Goal: Task Accomplishment & Management: Complete application form

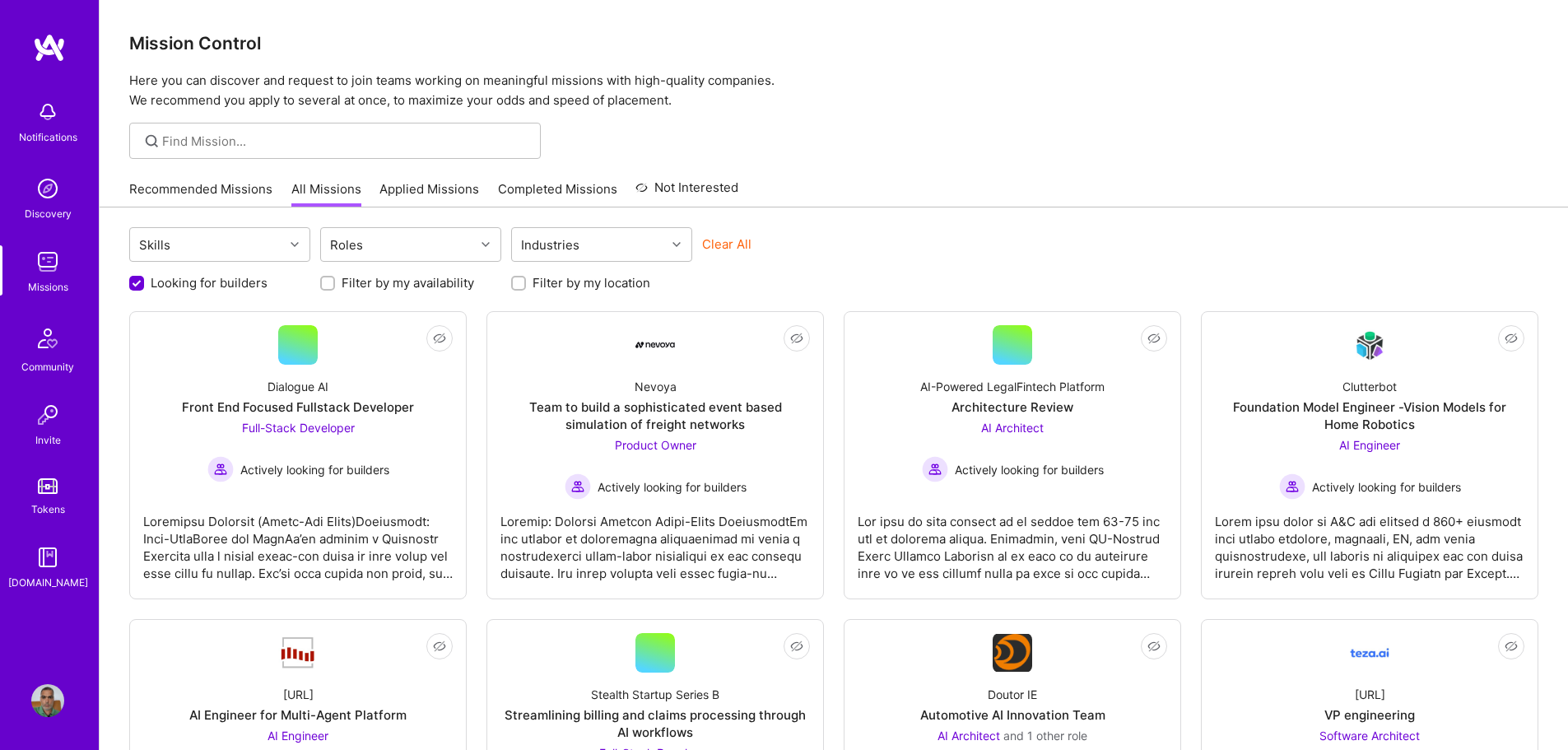
click at [521, 281] on input "Filter by my location" at bounding box center [520, 284] width 11 height 11
checkbox input "true"
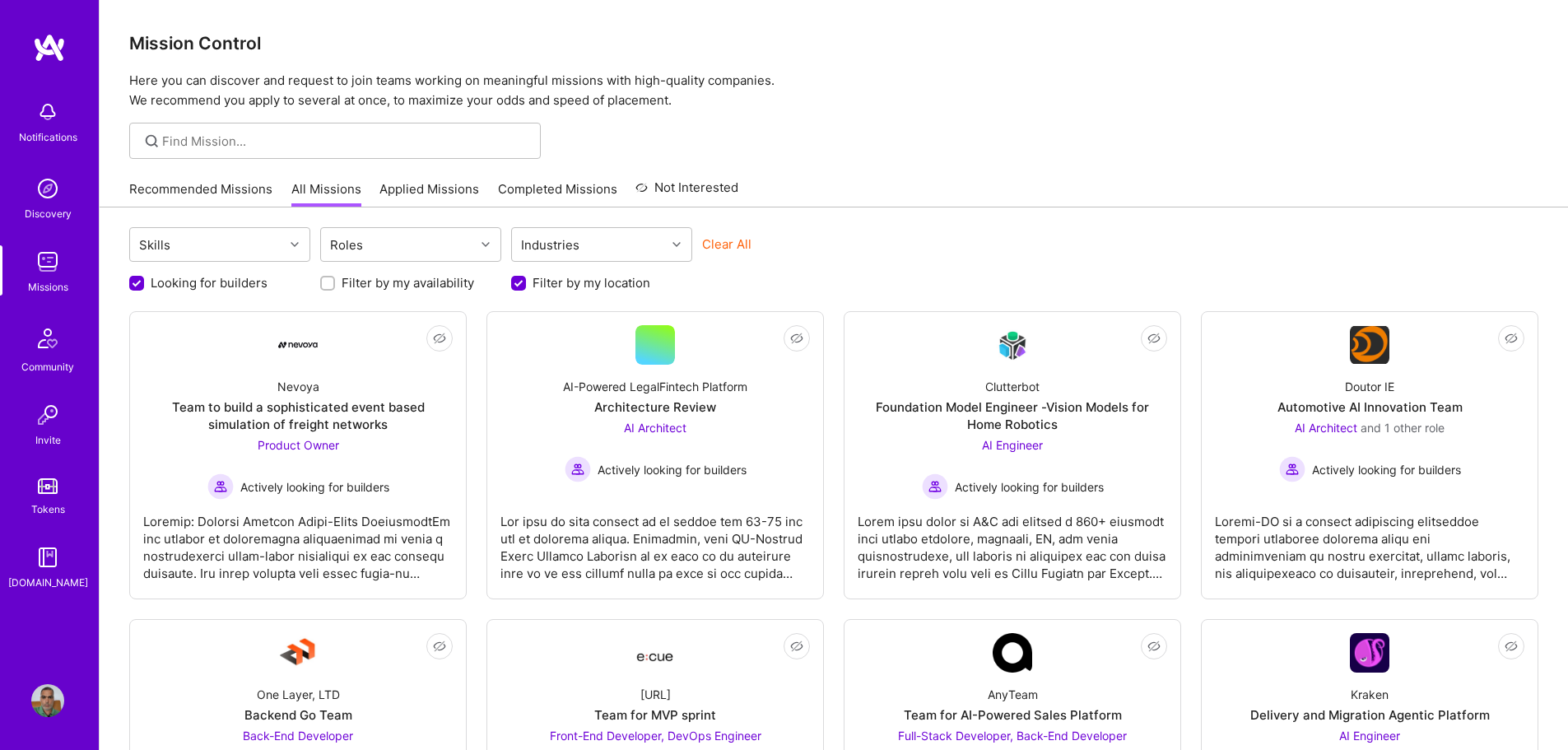
click at [443, 182] on link "Applied Missions" at bounding box center [429, 194] width 99 height 27
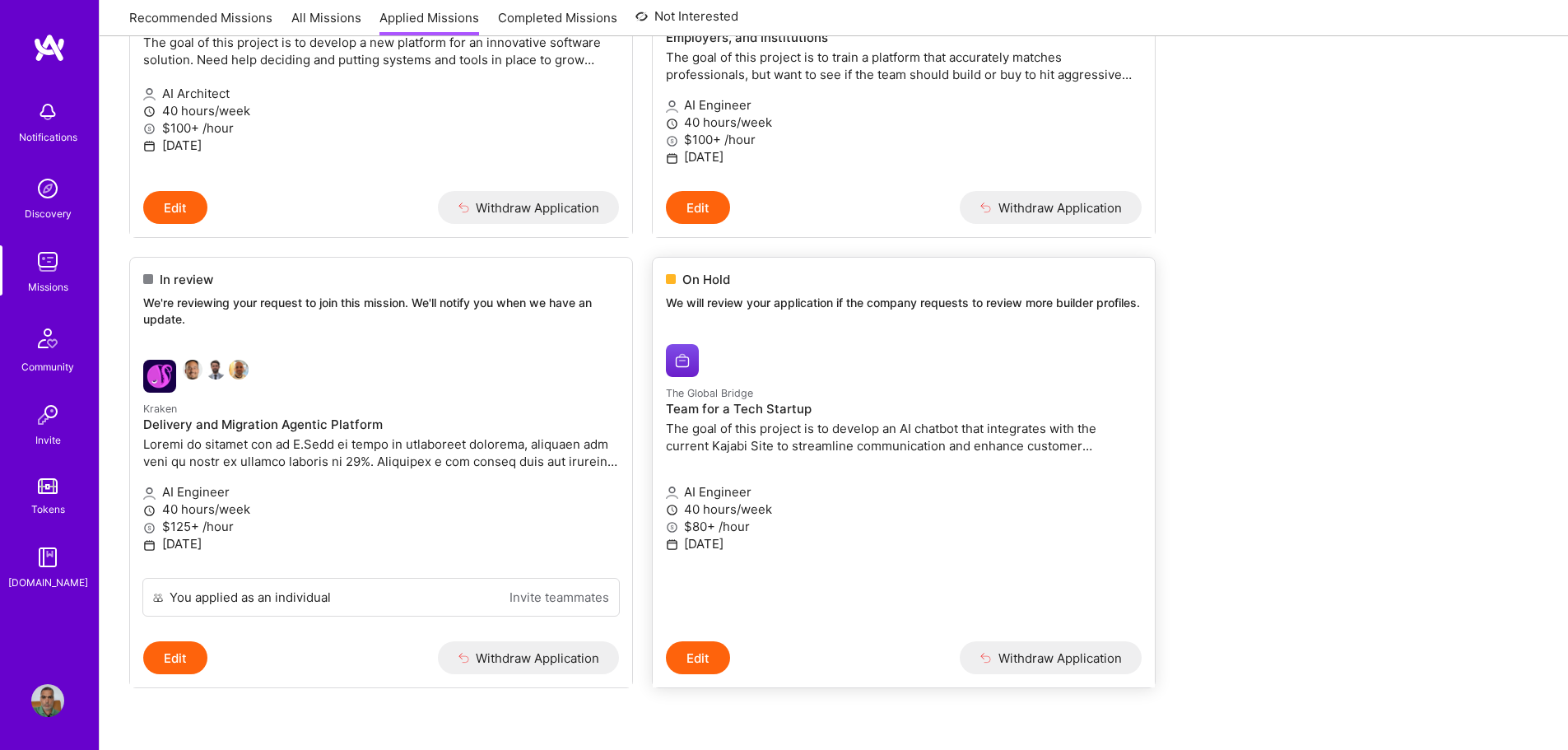
scroll to position [906, 0]
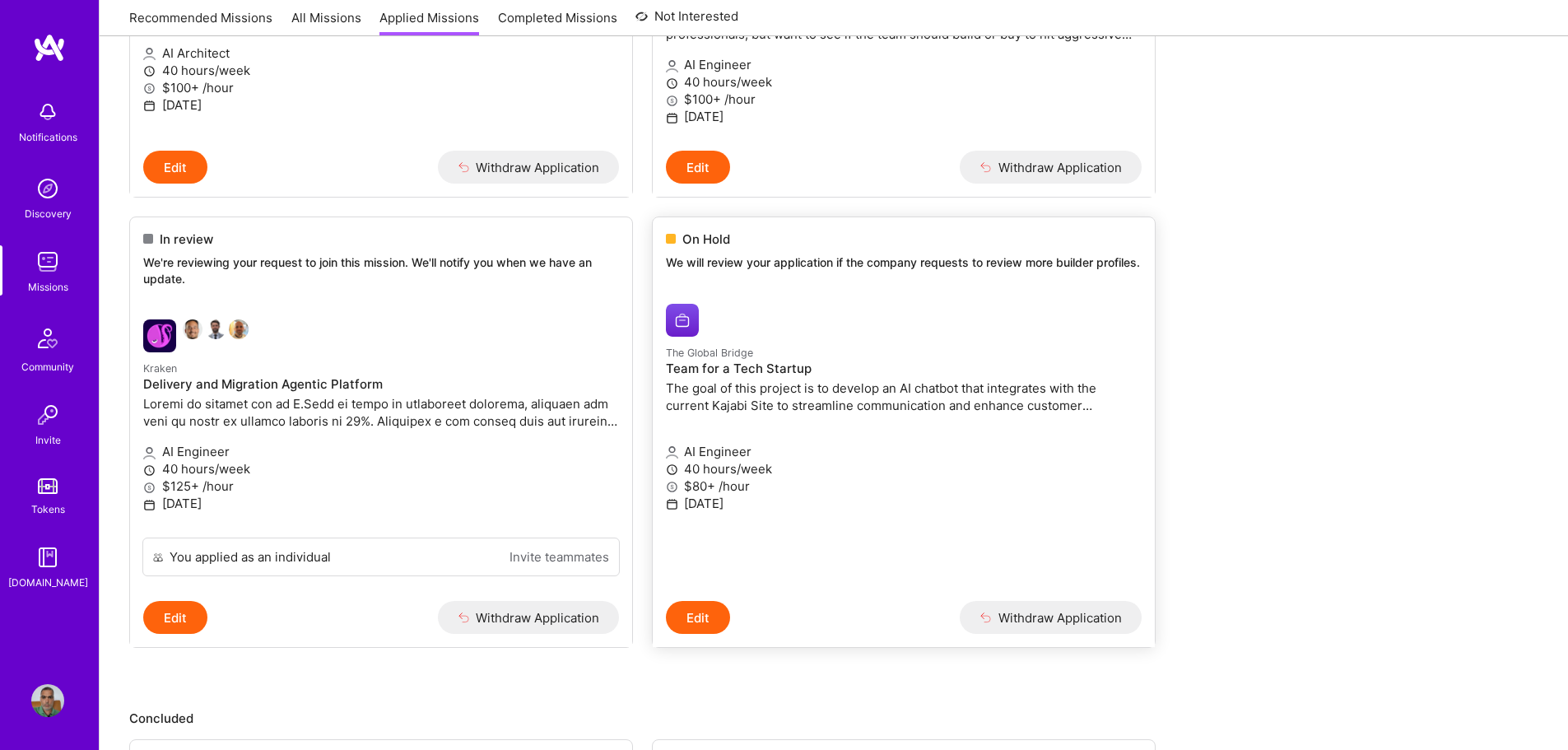
click at [823, 383] on p "The goal of this project is to develop an AI chatbot that integrates with the c…" at bounding box center [903, 397] width 476 height 35
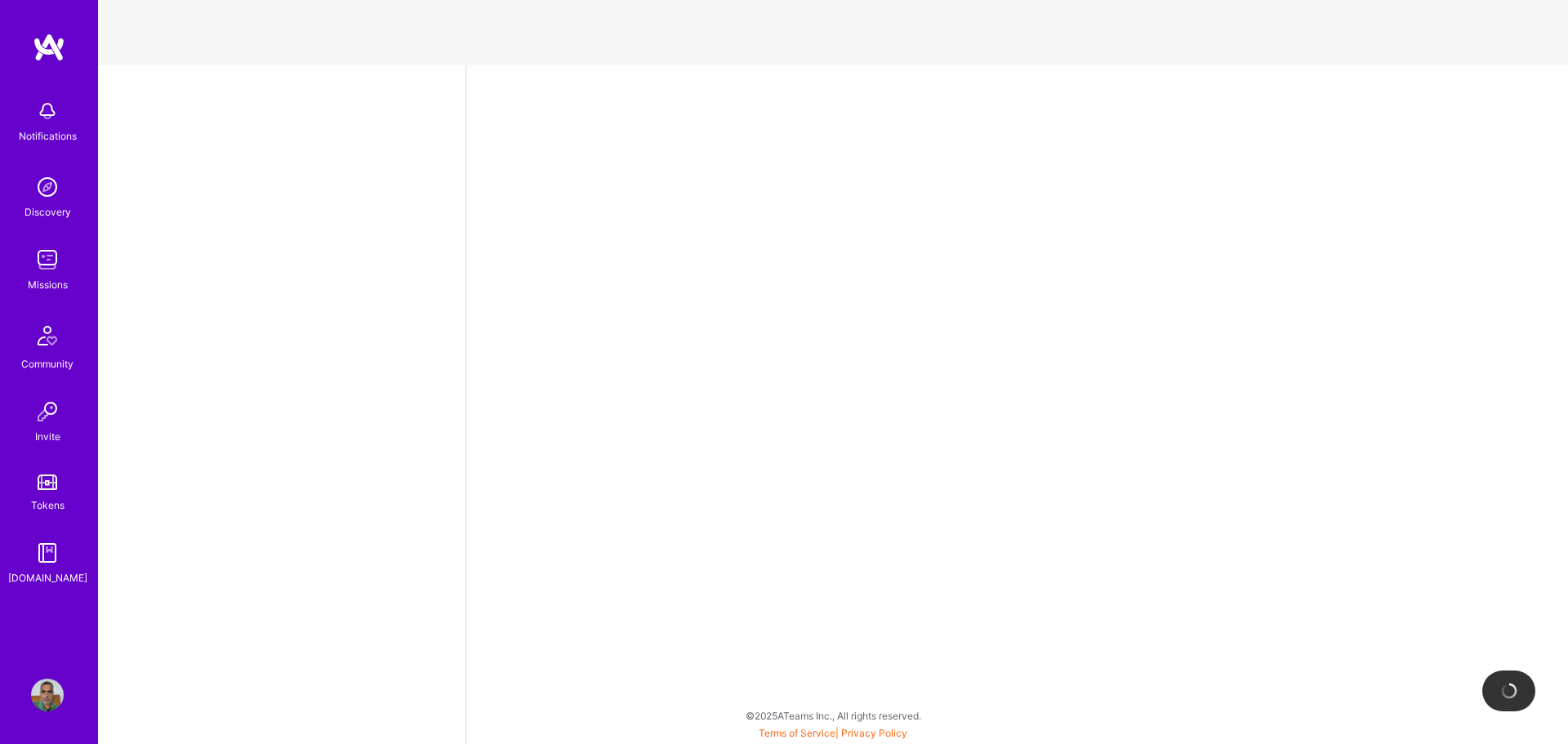
select select "IN"
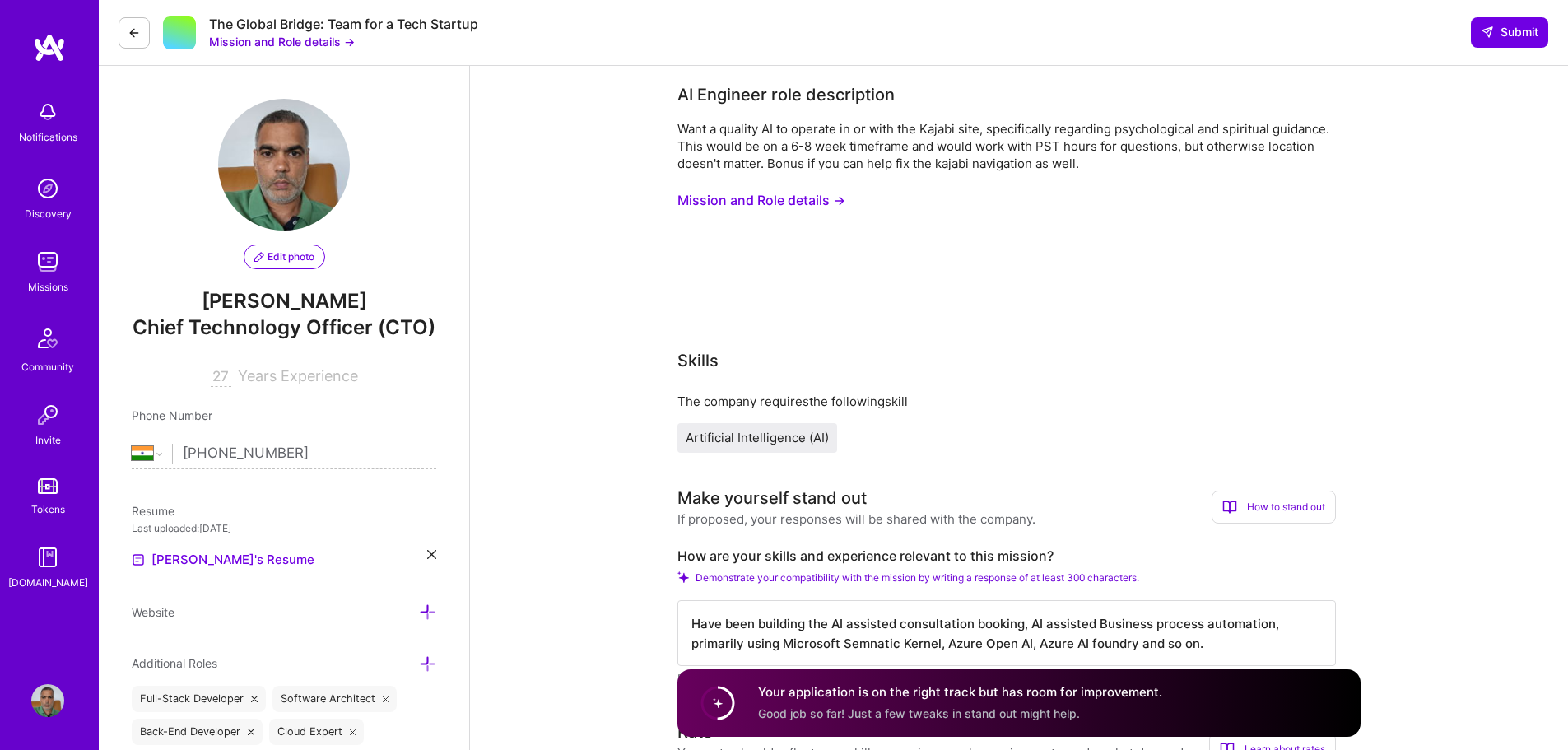
click at [733, 199] on button "Mission and Role details →" at bounding box center [761, 200] width 168 height 30
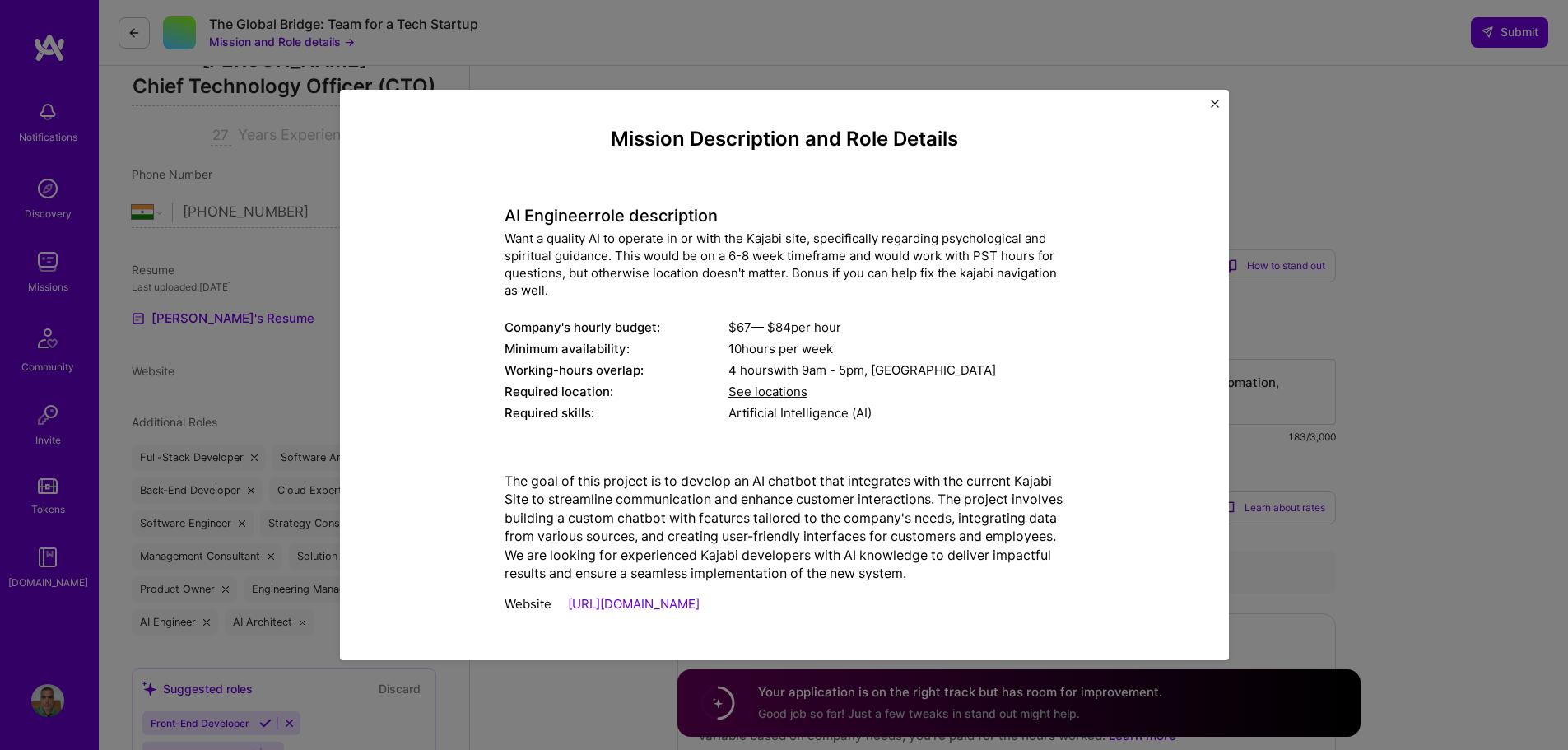
scroll to position [247, 0]
click at [700, 601] on link "https://www.theglobalbridge.org/" at bounding box center [633, 604] width 131 height 16
click at [1215, 105] on img "Close" at bounding box center [1214, 103] width 8 height 9
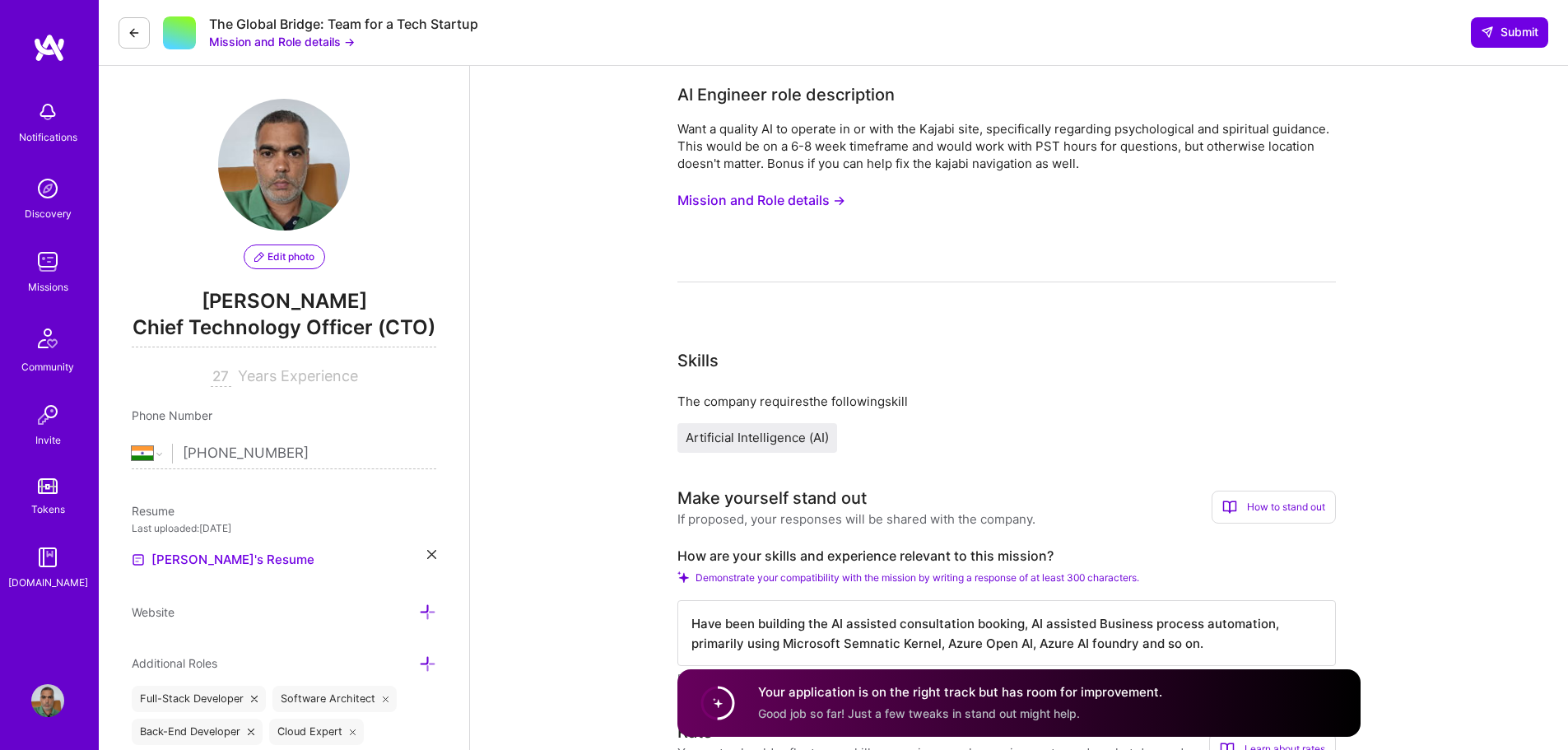
click at [121, 29] on button at bounding box center [134, 32] width 31 height 31
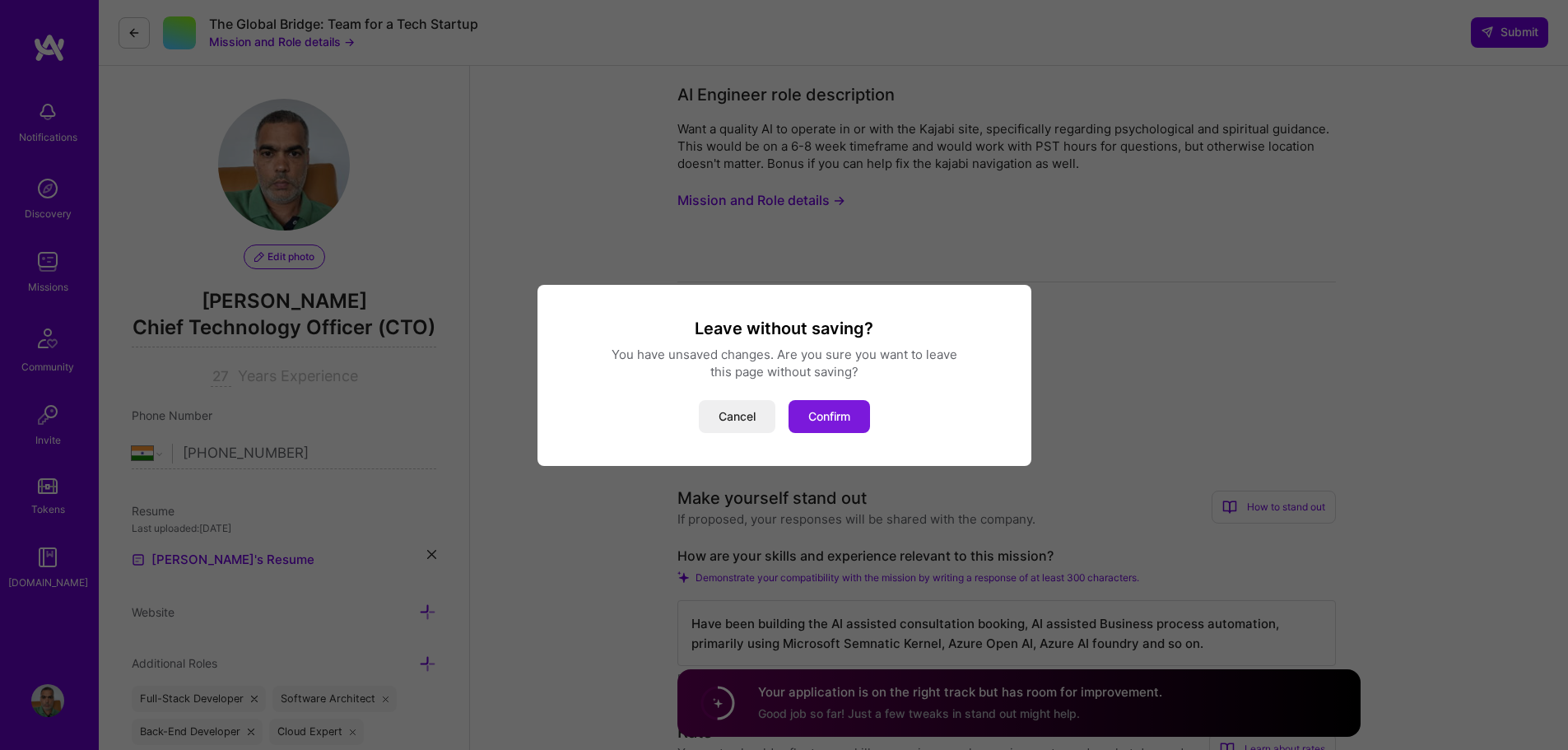
click at [820, 415] on button "Confirm" at bounding box center [829, 417] width 81 height 33
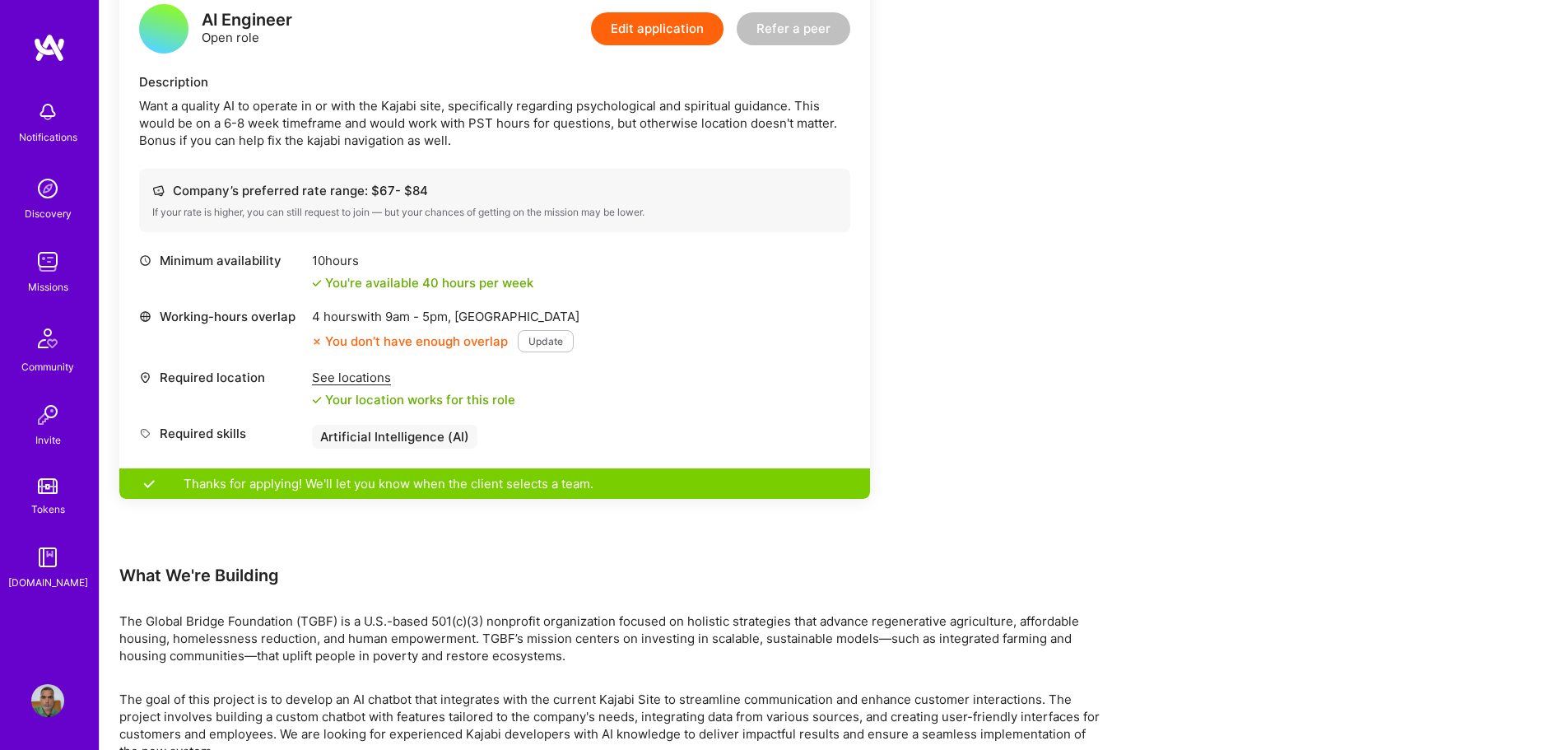
scroll to position [287, 0]
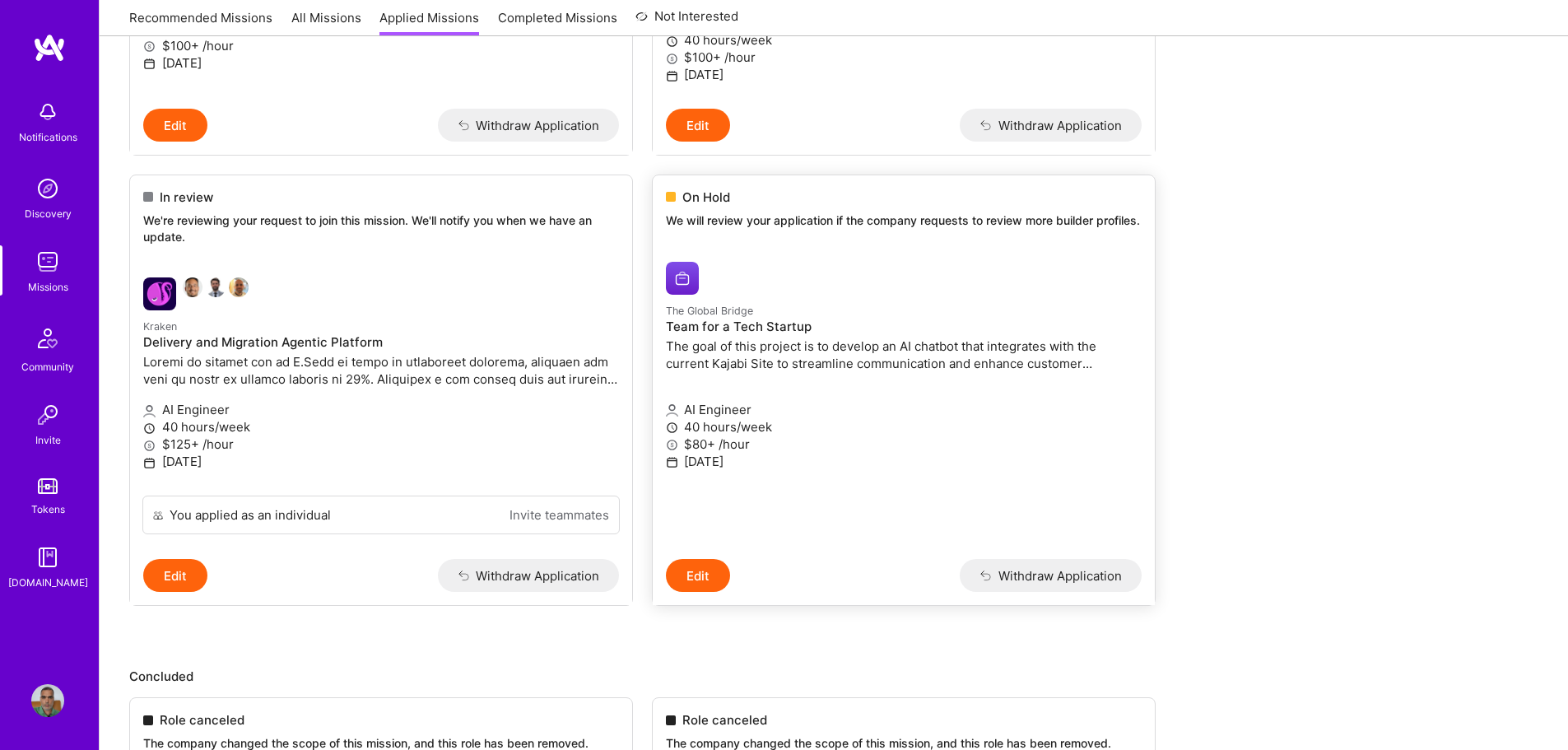
scroll to position [988, 0]
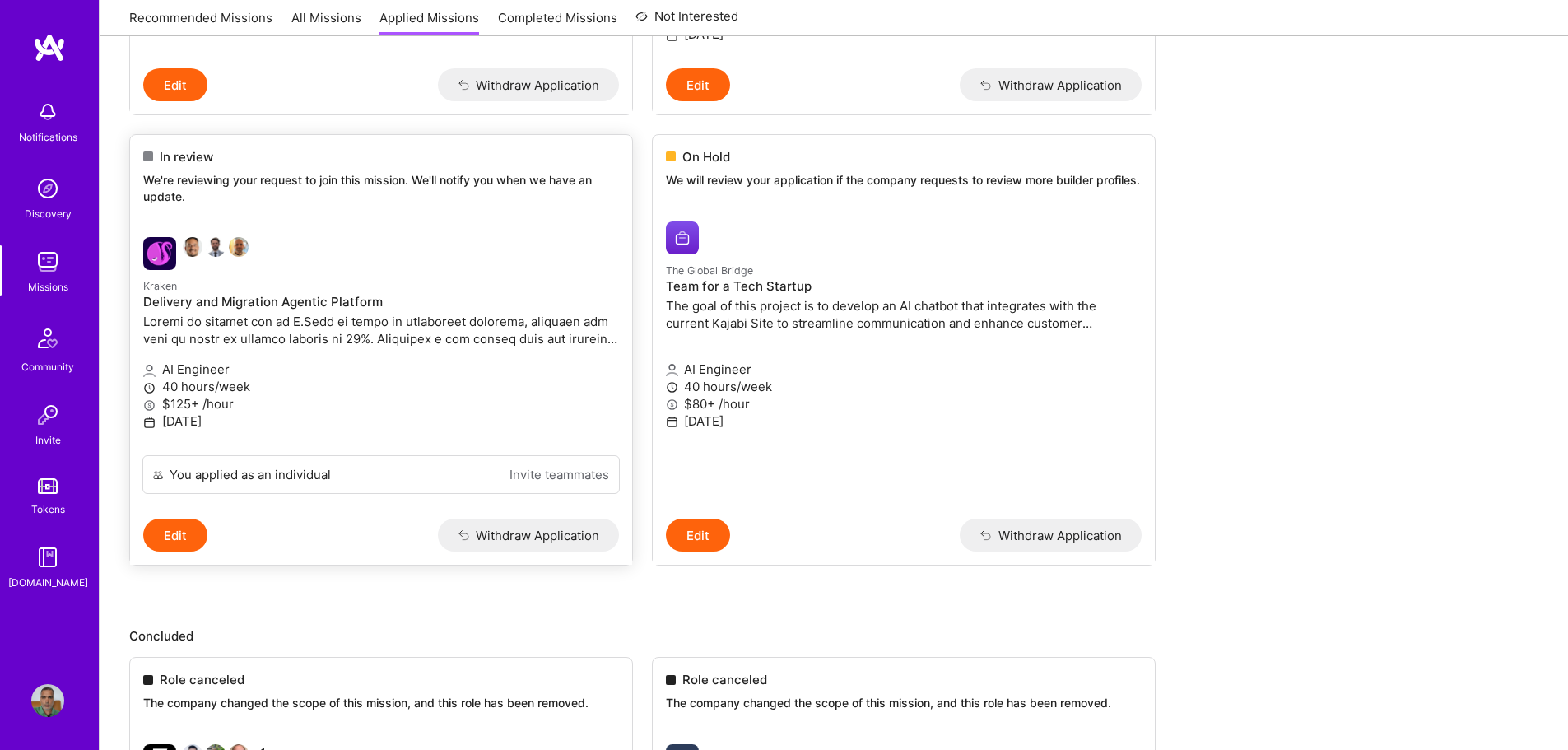
click at [318, 298] on h4 "Delivery and Migration Agentic Platform" at bounding box center [381, 302] width 476 height 15
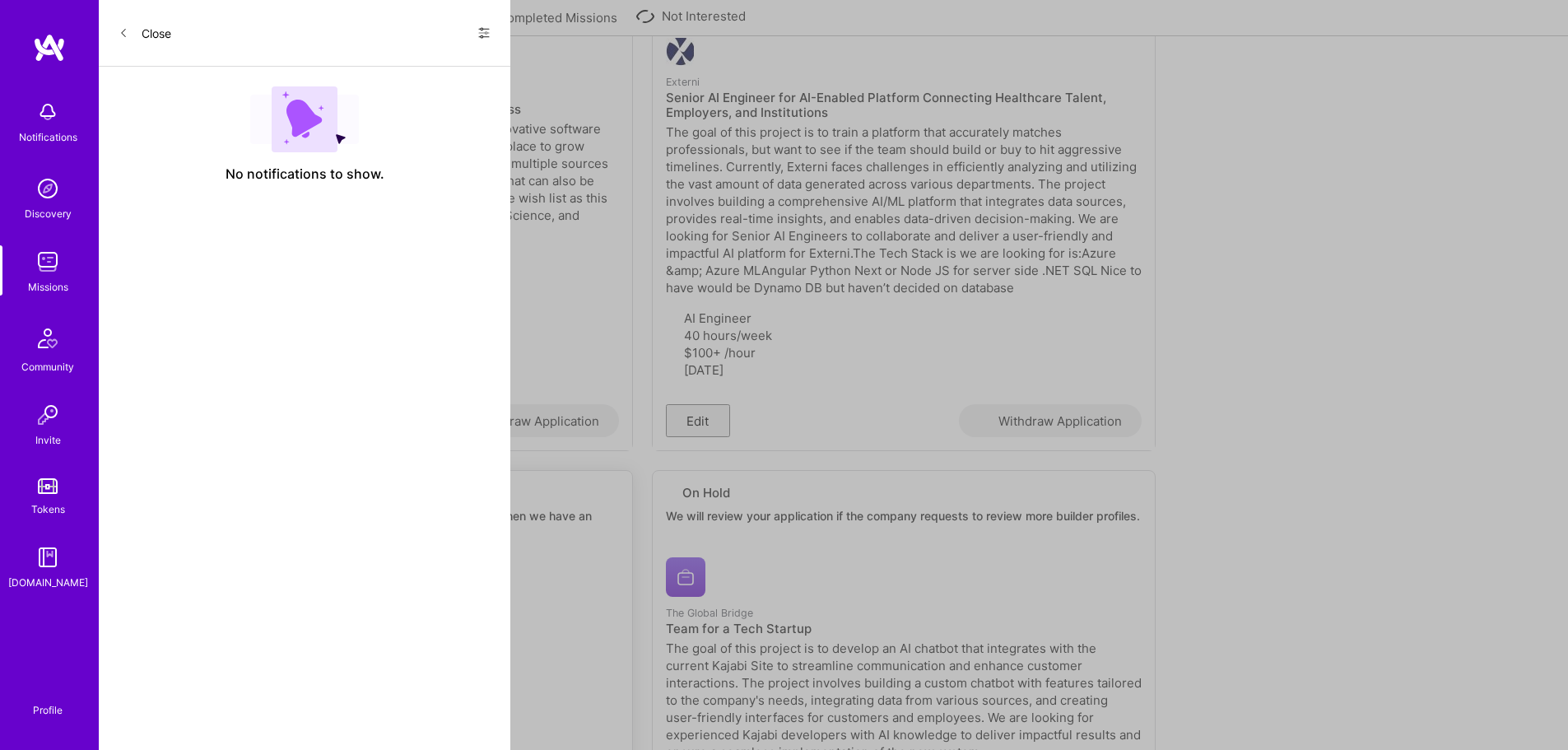
select select "IN"
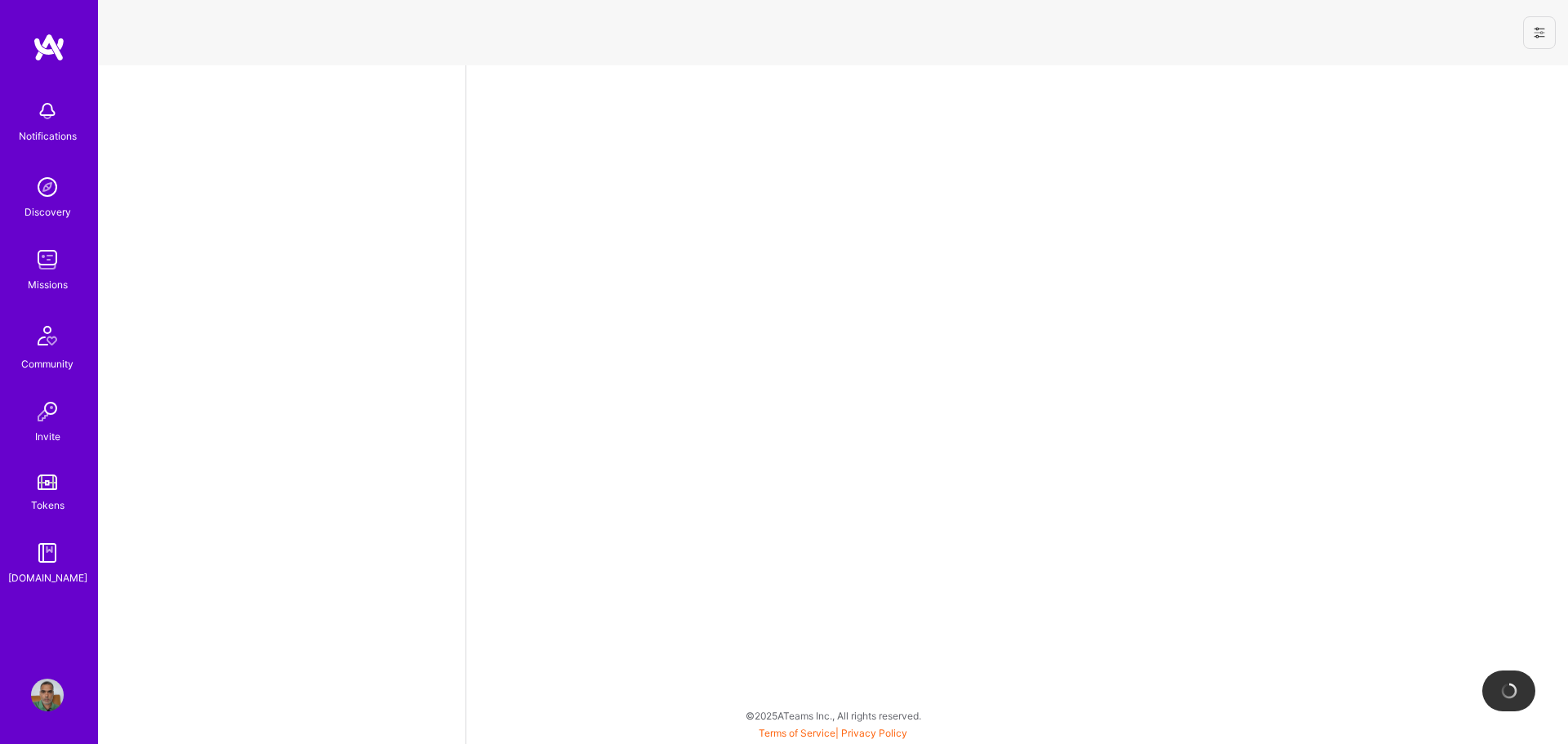
select select "IN"
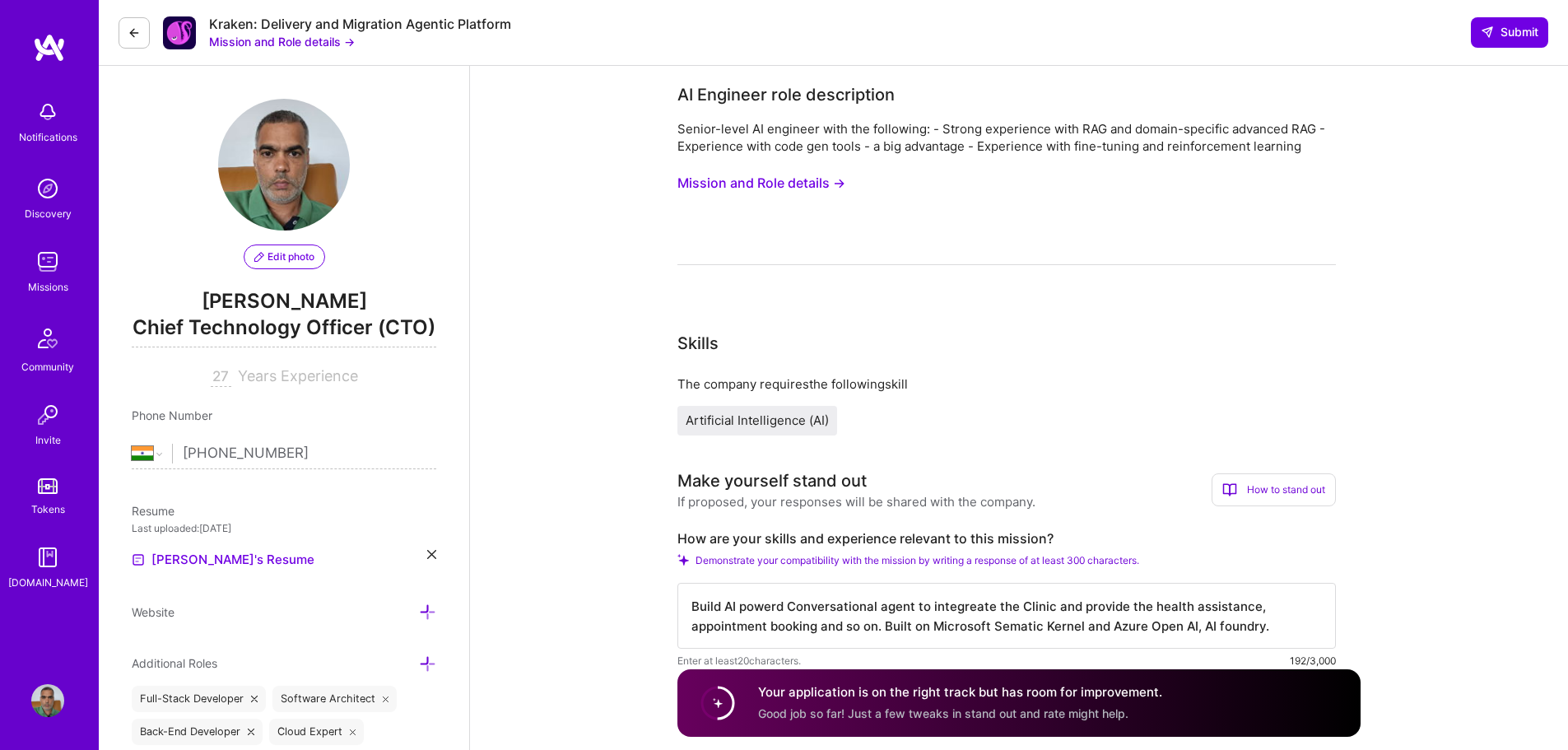
click at [780, 178] on button "Mission and Role details →" at bounding box center [761, 183] width 168 height 30
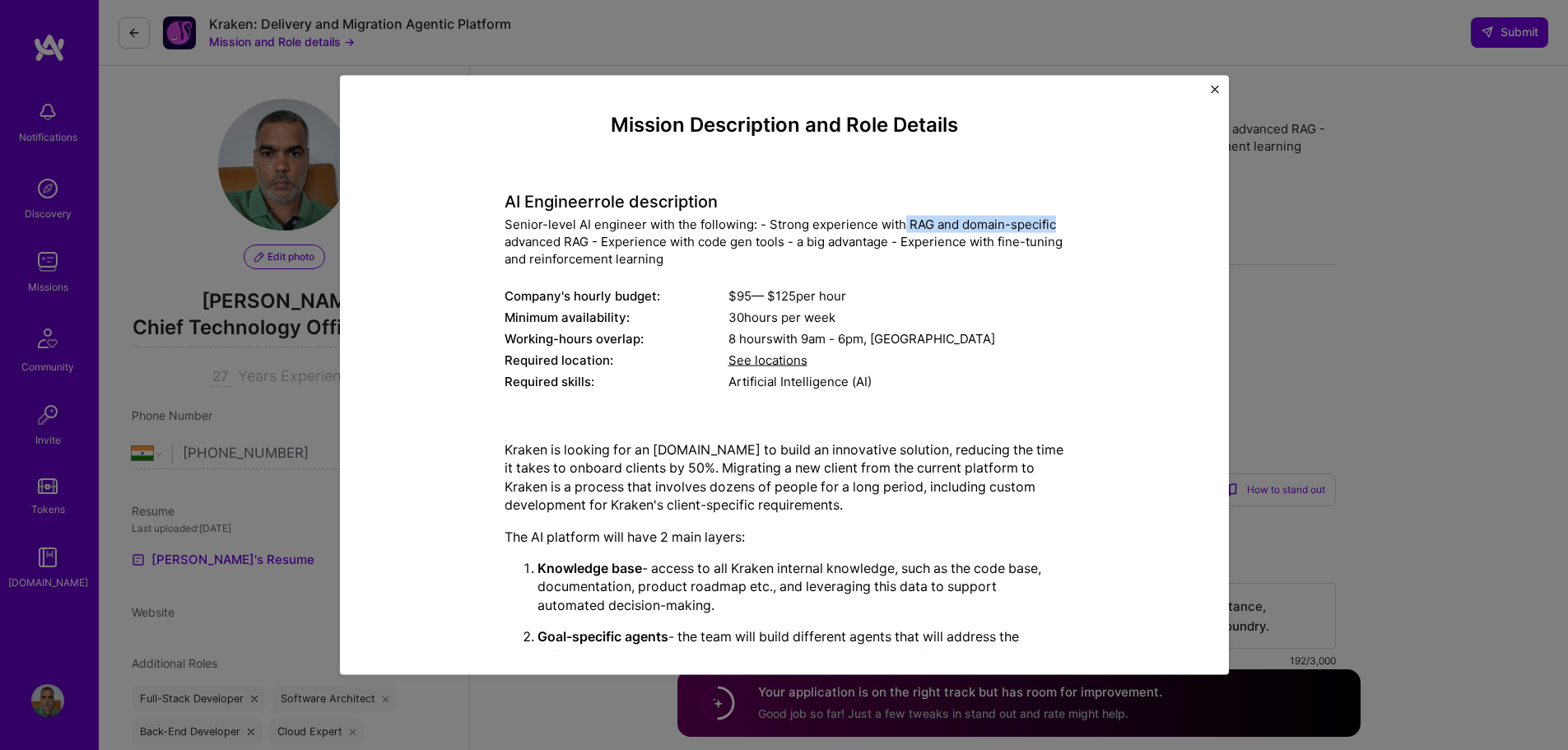
drag, startPoint x: 894, startPoint y: 221, endPoint x: 1043, endPoint y: 225, distance: 149.1
click at [1044, 225] on div "Senior-level AI engineer with the following: - Strong experience with RAG and d…" at bounding box center [784, 241] width 560 height 52
click at [709, 232] on div "Senior-level AI engineer with the following: - Strong experience with RAG and d…" at bounding box center [784, 241] width 560 height 52
drag, startPoint x: 599, startPoint y: 244, endPoint x: 782, endPoint y: 253, distance: 183.2
click at [780, 250] on div "Senior-level AI engineer with the following: - Strong experience with RAG and d…" at bounding box center [784, 241] width 560 height 52
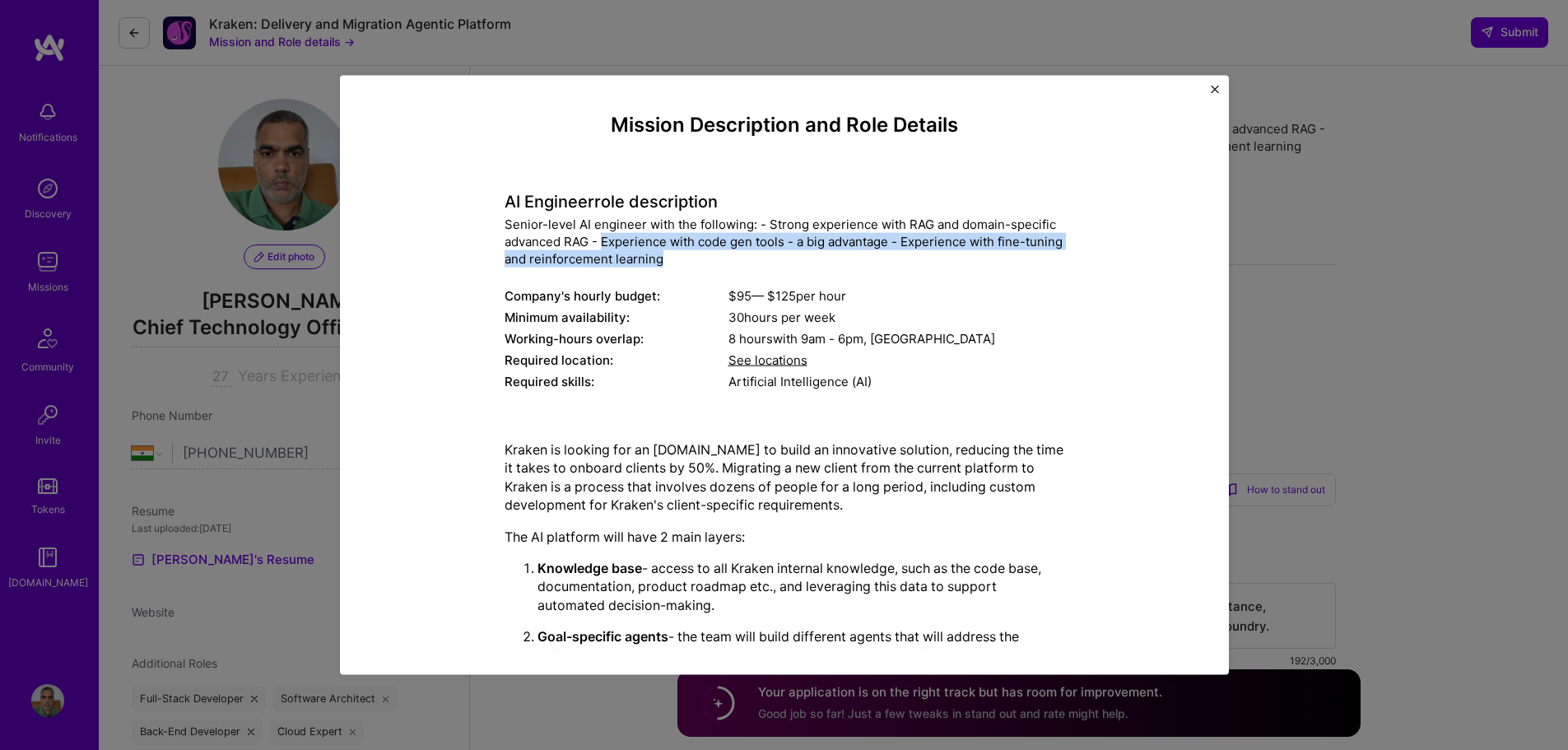
click at [773, 259] on div "Senior-level AI engineer with the following: - Strong experience with RAG and d…" at bounding box center [784, 241] width 560 height 52
drag, startPoint x: 758, startPoint y: 238, endPoint x: 1049, endPoint y: 266, distance: 292.3
click at [1075, 247] on div "Mission Description and Role Details AI Engineer role description Senior-level …" at bounding box center [784, 562] width 813 height 899
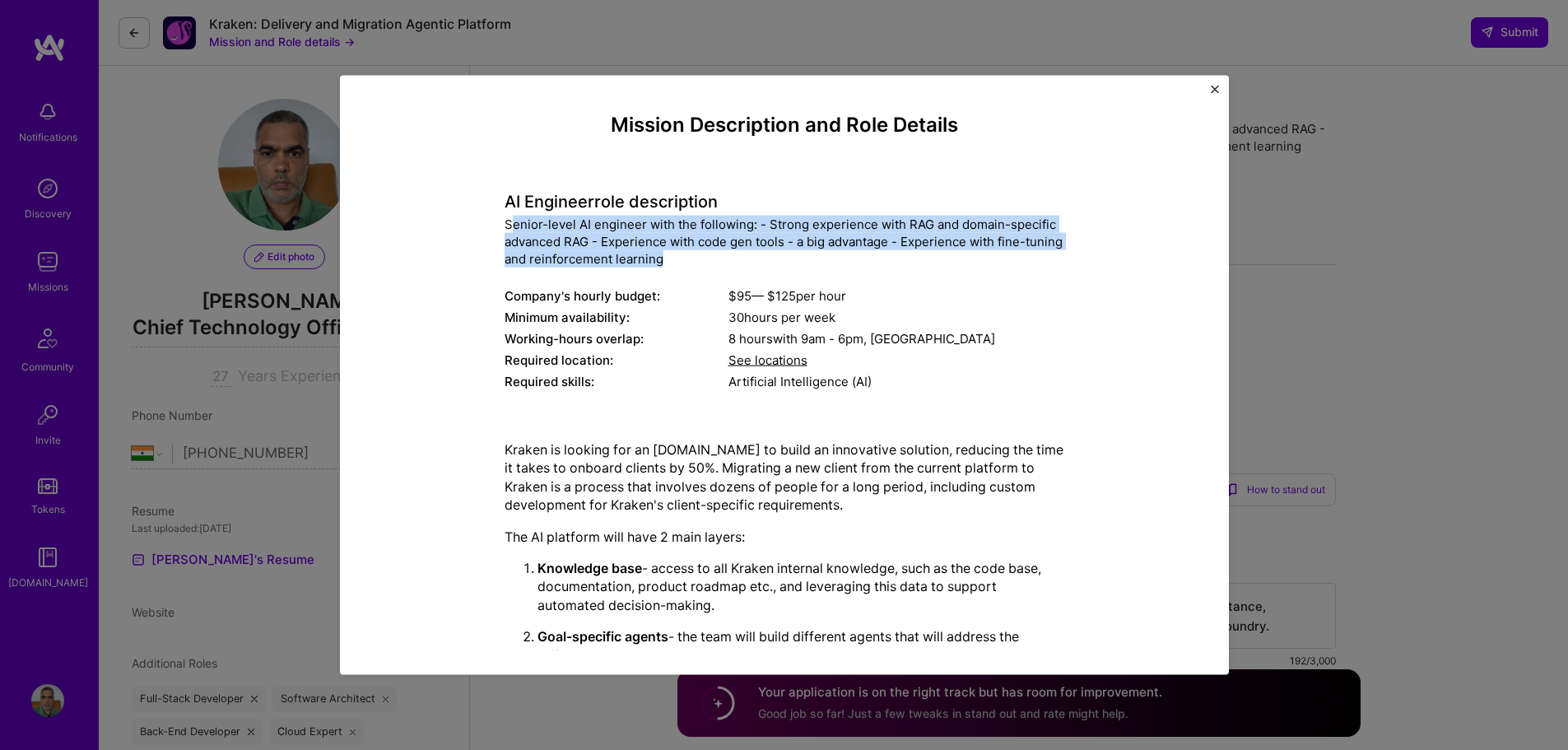
drag, startPoint x: 722, startPoint y: 264, endPoint x: 519, endPoint y: 221, distance: 207.5
click at [505, 216] on div "Senior-level AI engineer with the following: - Strong experience with RAG and d…" at bounding box center [784, 241] width 560 height 52
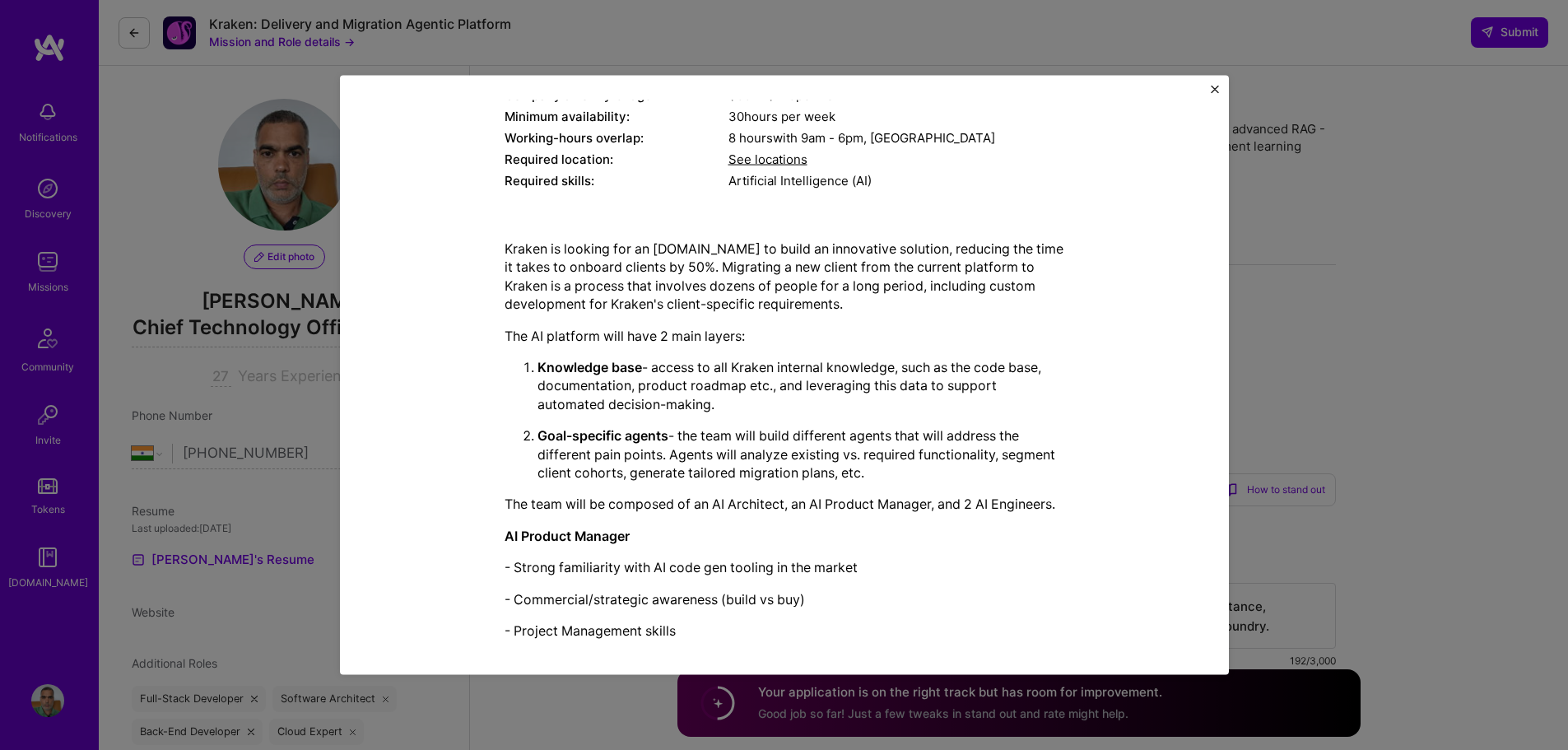
scroll to position [247, 0]
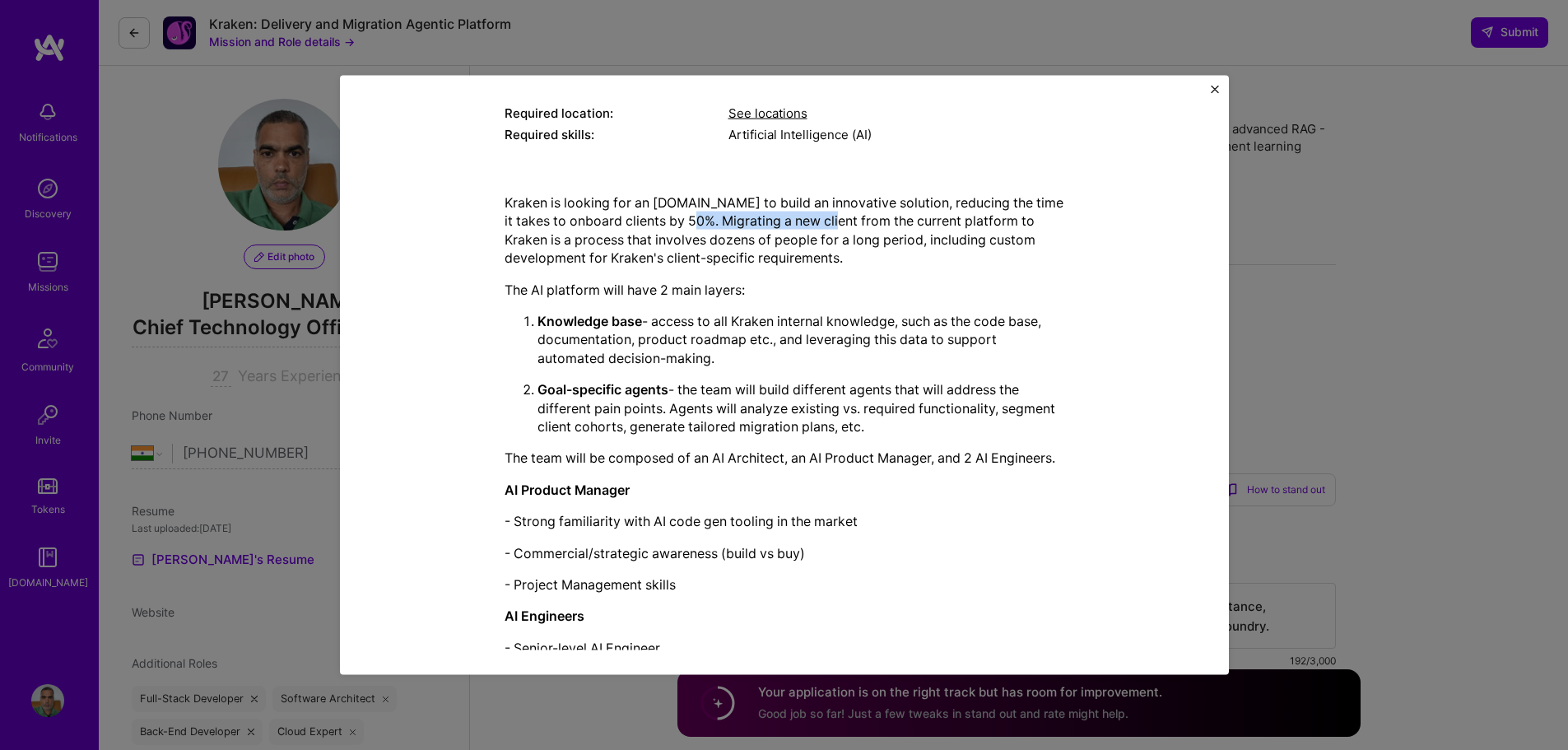
drag, startPoint x: 690, startPoint y: 212, endPoint x: 827, endPoint y: 214, distance: 137.0
click at [826, 214] on p "Kraken is looking for an A.Team to build an innovative solution, reducing the t…" at bounding box center [784, 230] width 560 height 74
click at [812, 350] on p "Knowledge base - access to all Kraken internal knowledge, such as the code base…" at bounding box center [801, 339] width 527 height 55
drag, startPoint x: 887, startPoint y: 201, endPoint x: 1100, endPoint y: 197, distance: 213.0
click at [1100, 197] on div "Mission Description and Role Details AI Engineer role description Senior-level …" at bounding box center [784, 315] width 813 height 899
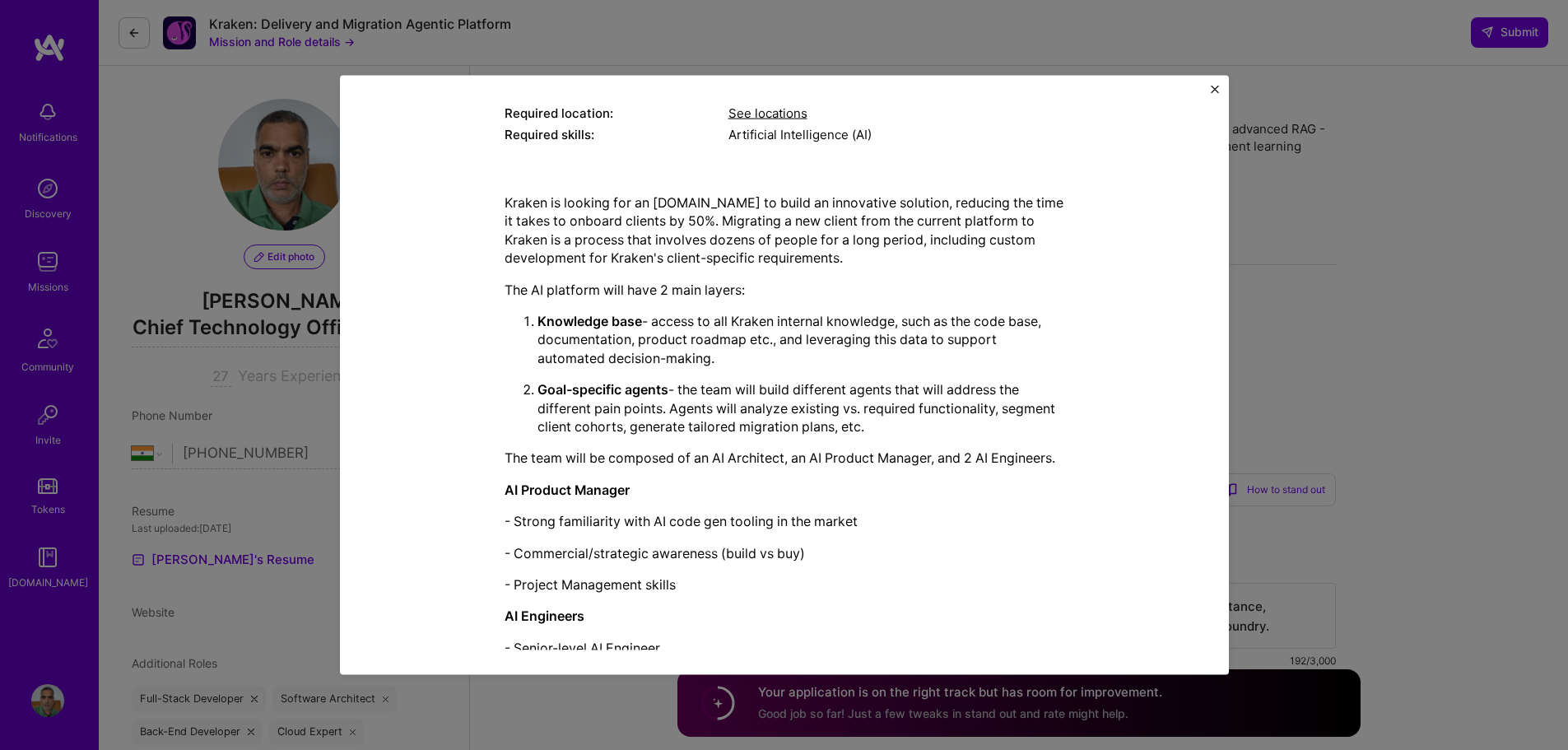
click at [716, 234] on p "Kraken is looking for an A.Team to build an innovative solution, reducing the t…" at bounding box center [784, 230] width 560 height 74
drag, startPoint x: 687, startPoint y: 202, endPoint x: 869, endPoint y: 202, distance: 182.0
click at [849, 202] on p "Kraken is looking for an A.Team to build an innovative solution, reducing the t…" at bounding box center [784, 230] width 560 height 74
click at [971, 204] on p "Kraken is looking for an A.Team to build an innovative solution, reducing the t…" at bounding box center [784, 230] width 560 height 74
drag, startPoint x: 660, startPoint y: 221, endPoint x: 1048, endPoint y: 223, distance: 388.0
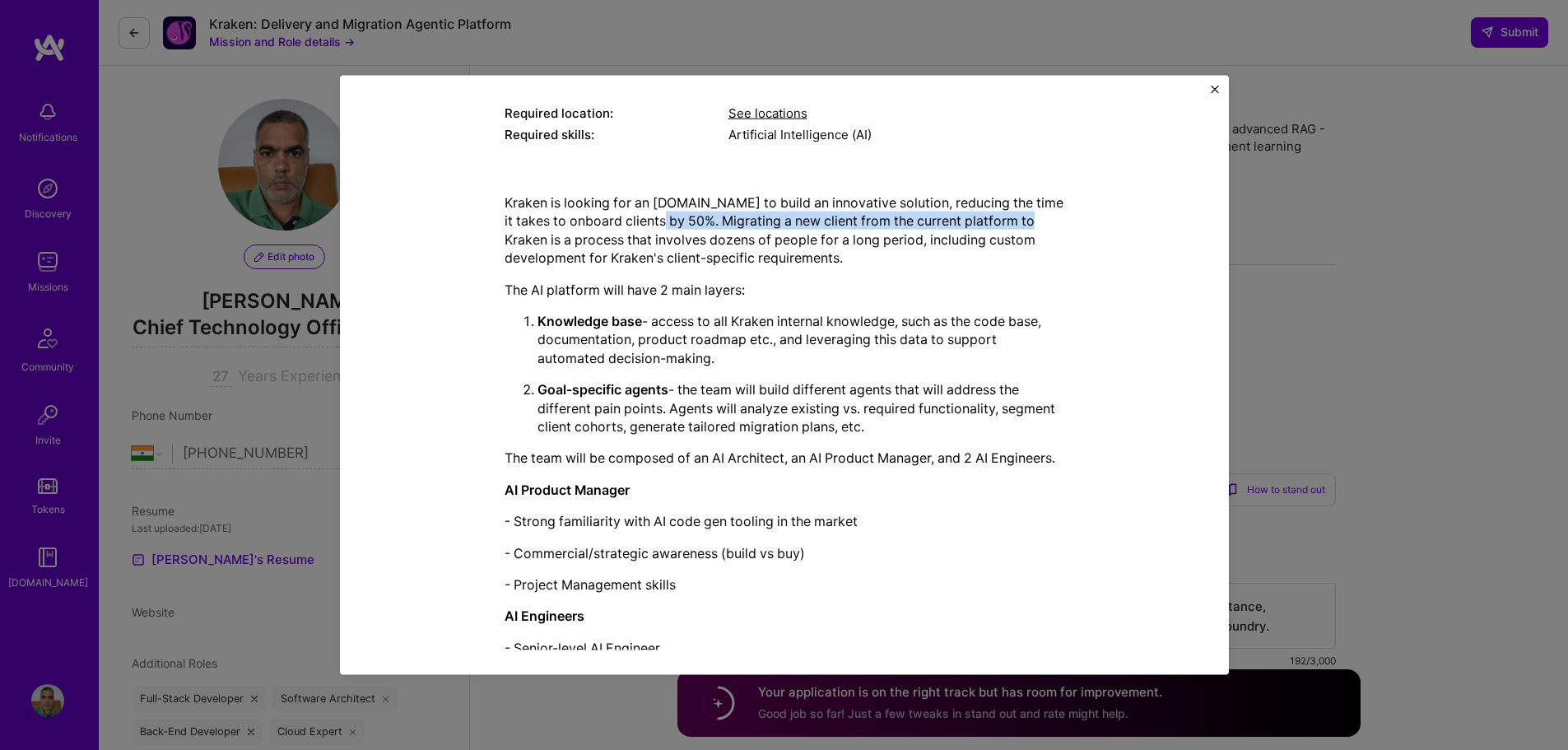
click at [1046, 221] on p "Kraken is looking for an A.Team to build an innovative solution, reducing the t…" at bounding box center [784, 230] width 560 height 74
click at [859, 280] on p "The AI platform will have 2 main layers:" at bounding box center [784, 288] width 560 height 18
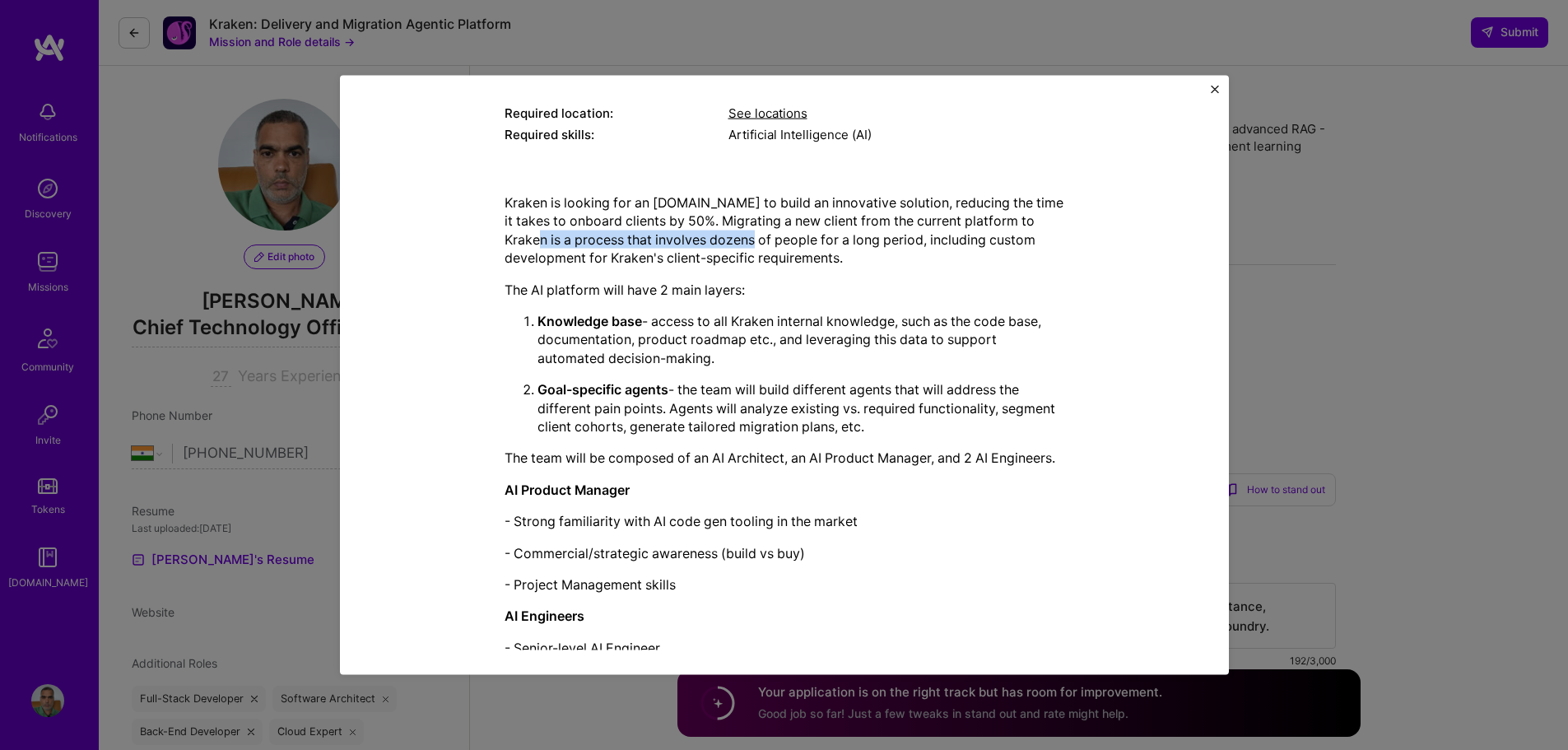
drag, startPoint x: 497, startPoint y: 236, endPoint x: 757, endPoint y: 240, distance: 260.0
click at [729, 232] on div "Mission Description and Role Details AI Engineer role description Senior-level …" at bounding box center [784, 315] width 813 height 899
click at [771, 253] on p "Kraken is looking for an A.Team to build an innovative solution, reducing the t…" at bounding box center [784, 230] width 560 height 74
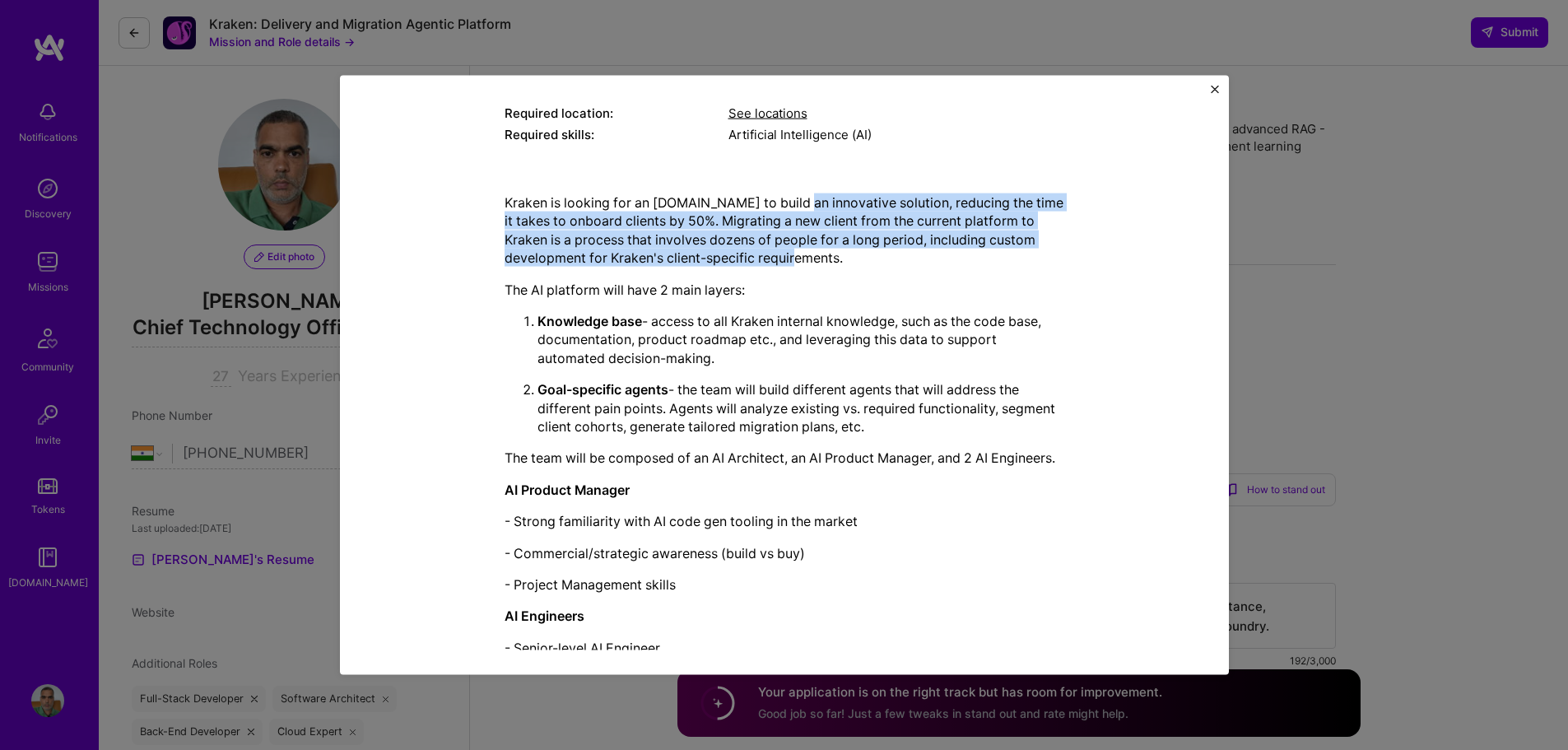
drag, startPoint x: 769, startPoint y: 258, endPoint x: 793, endPoint y: 211, distance: 52.8
click at [793, 211] on p "Kraken is looking for an A.Team to build an innovative solution, reducing the t…" at bounding box center [784, 230] width 560 height 74
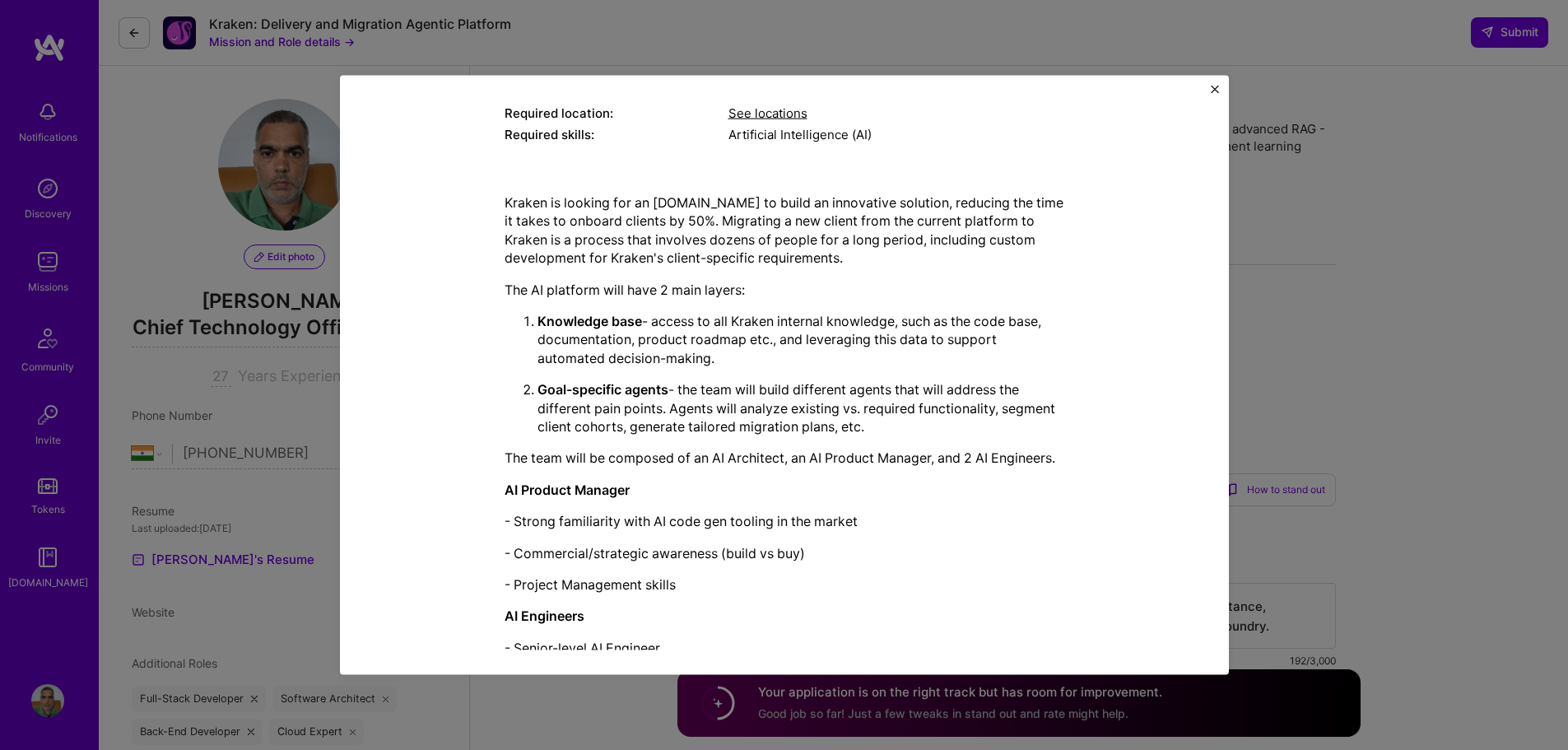
click at [891, 278] on div "Kraken is looking for an A.Team to build an innovative solution, reducing the t…" at bounding box center [784, 472] width 560 height 559
drag, startPoint x: 670, startPoint y: 248, endPoint x: 934, endPoint y: 260, distance: 264.3
click at [909, 250] on p "Kraken is looking for an A.Team to build an innovative solution, reducing the t…" at bounding box center [784, 230] width 560 height 74
click at [914, 279] on div "Kraken is looking for an A.Team to build an innovative solution, reducing the t…" at bounding box center [784, 472] width 560 height 559
drag, startPoint x: 503, startPoint y: 284, endPoint x: 868, endPoint y: 280, distance: 365.0
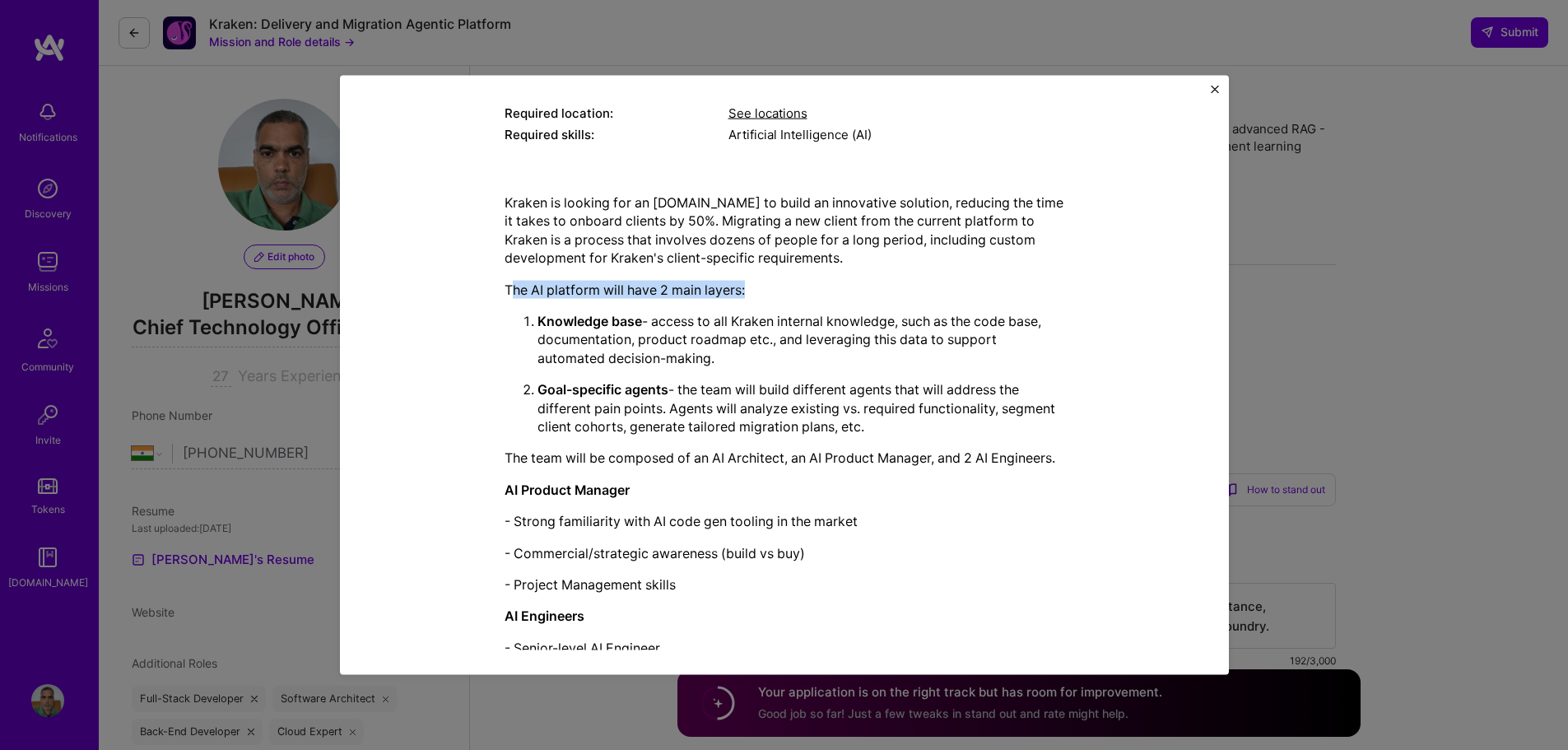
click at [867, 276] on div "Kraken is looking for an A.Team to build an innovative solution, reducing the t…" at bounding box center [784, 472] width 560 height 559
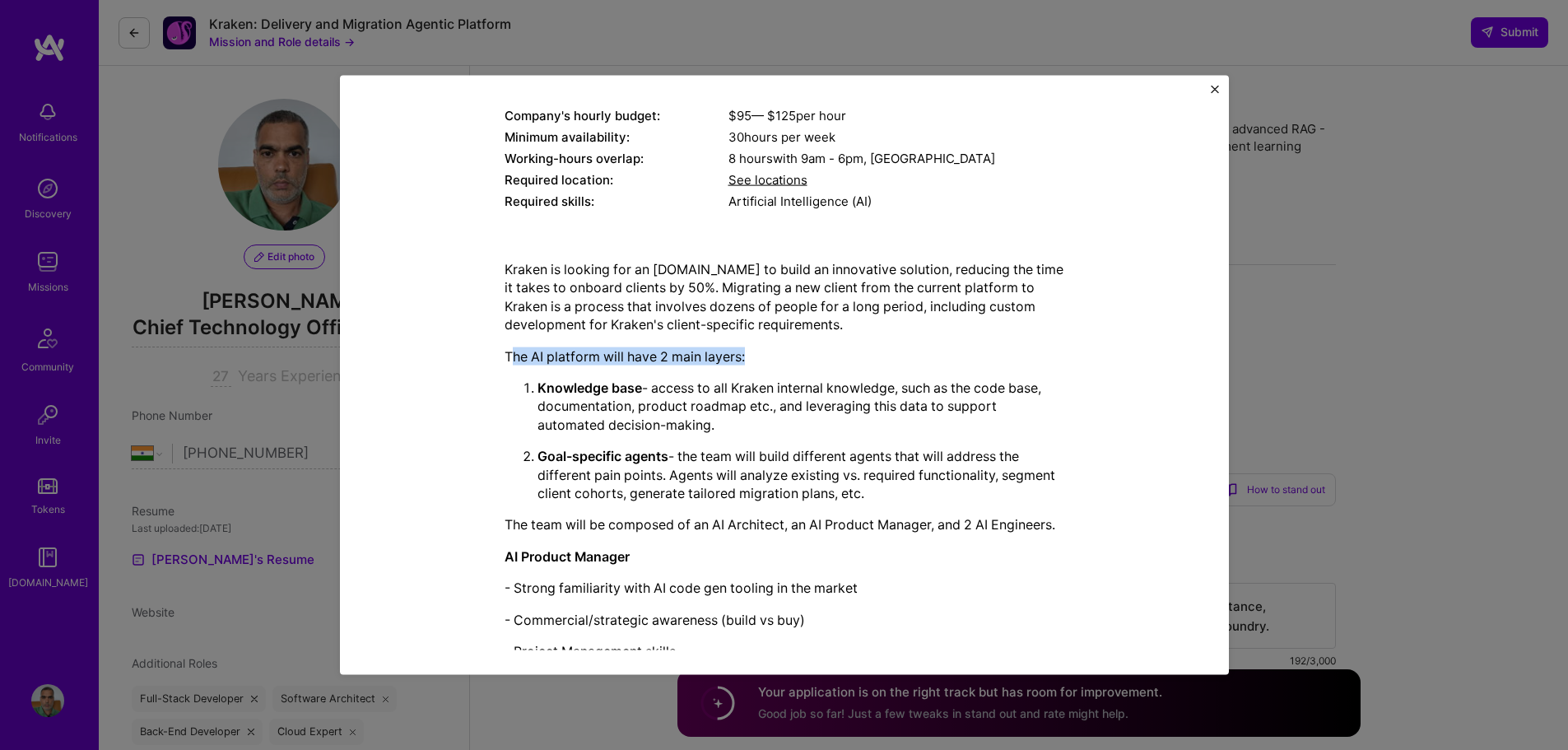
scroll to position [330, 0]
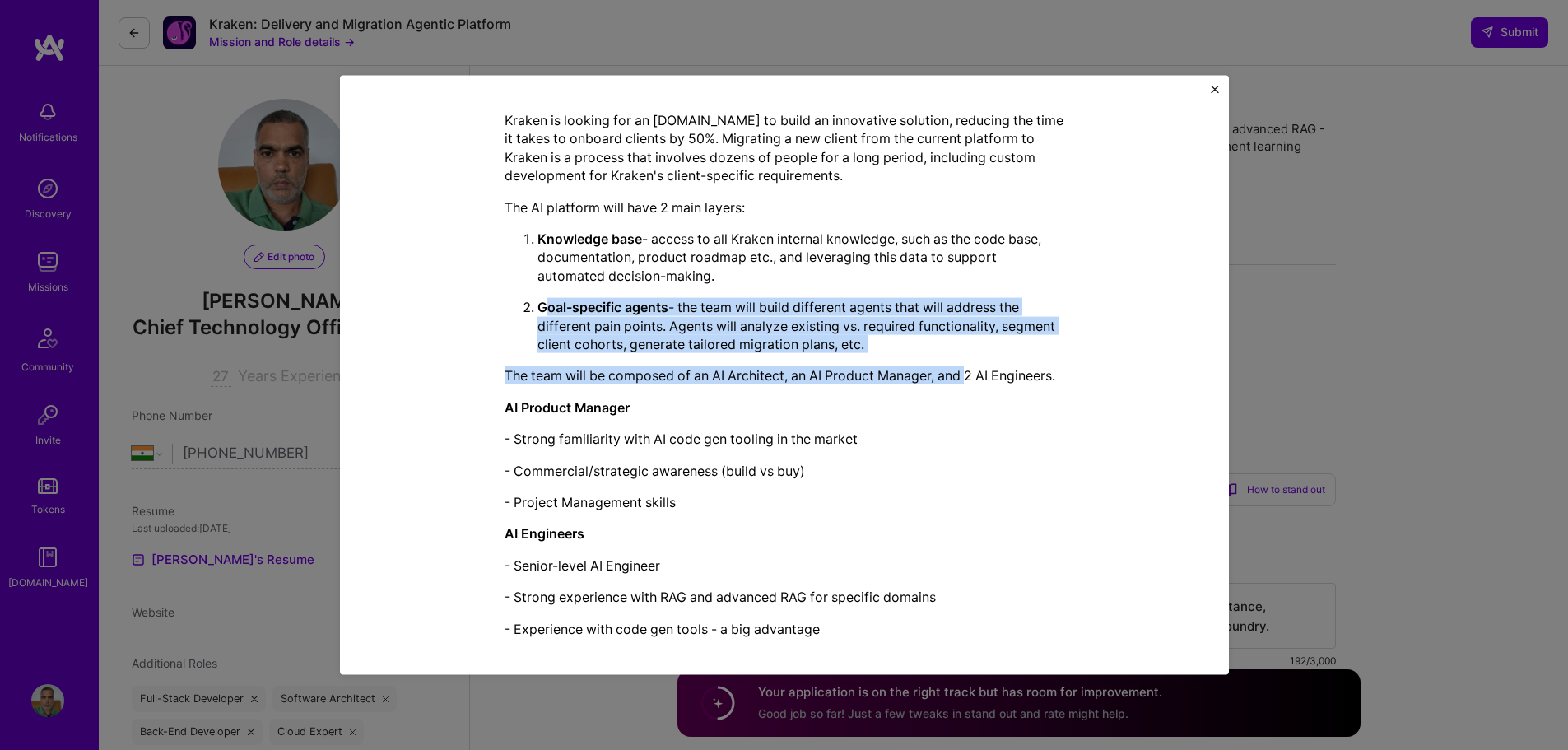
drag, startPoint x: 536, startPoint y: 298, endPoint x: 963, endPoint y: 368, distance: 432.7
click at [963, 368] on div "Kraken is looking for an A.Team to build an innovative solution, reducing the t…" at bounding box center [784, 390] width 560 height 559
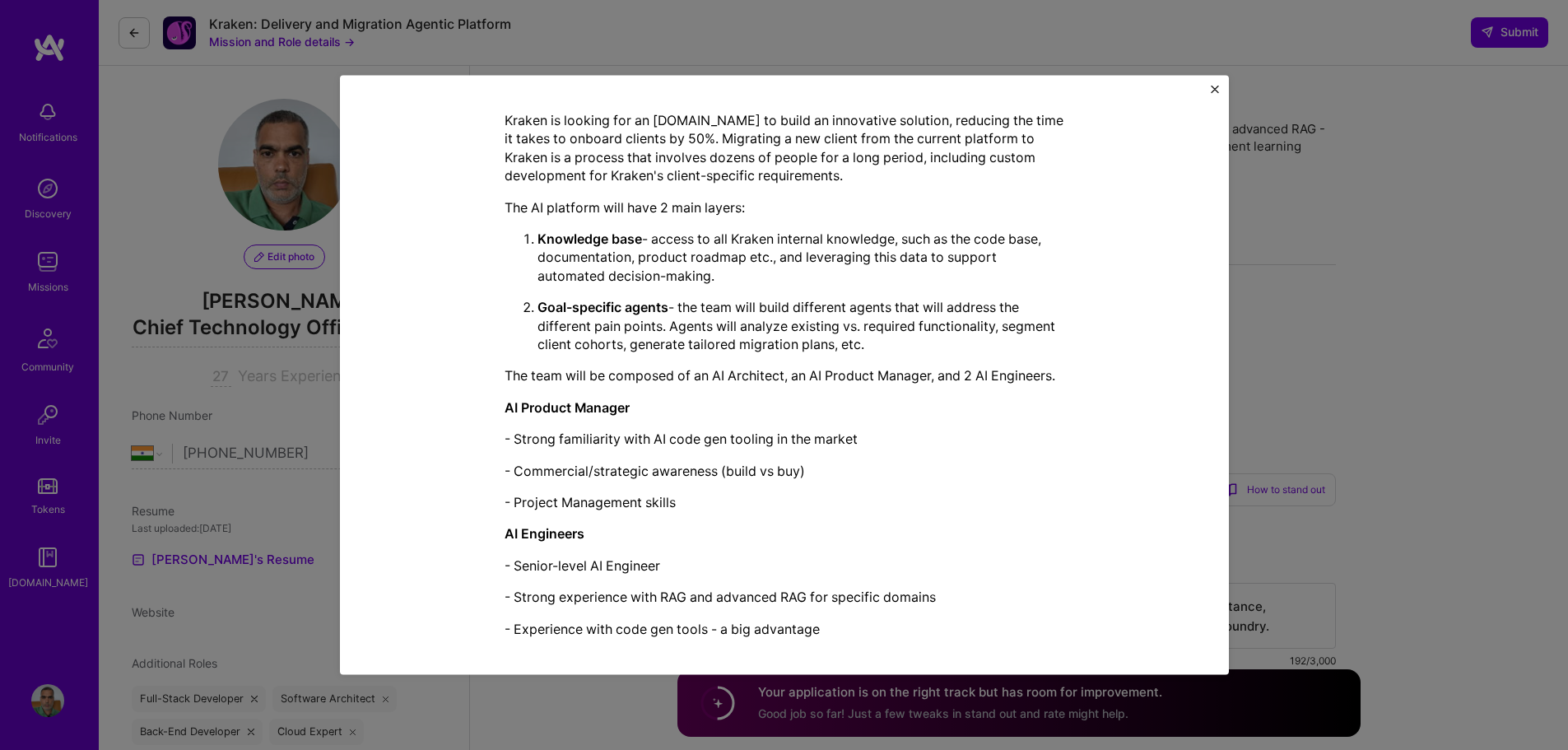
click at [925, 423] on div "Kraken is looking for an A.Team to build an innovative solution, reducing the t…" at bounding box center [784, 390] width 560 height 559
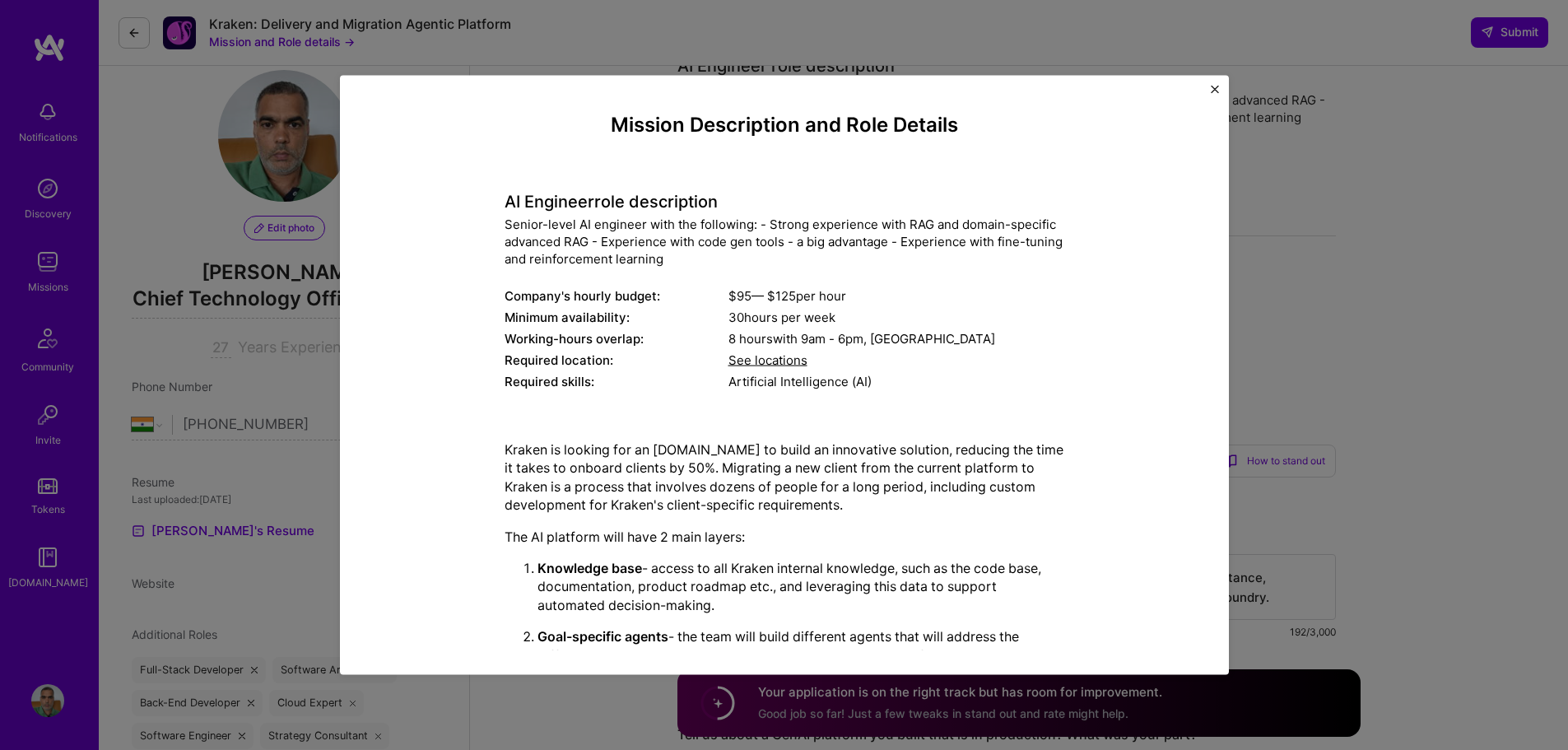
scroll to position [0, 0]
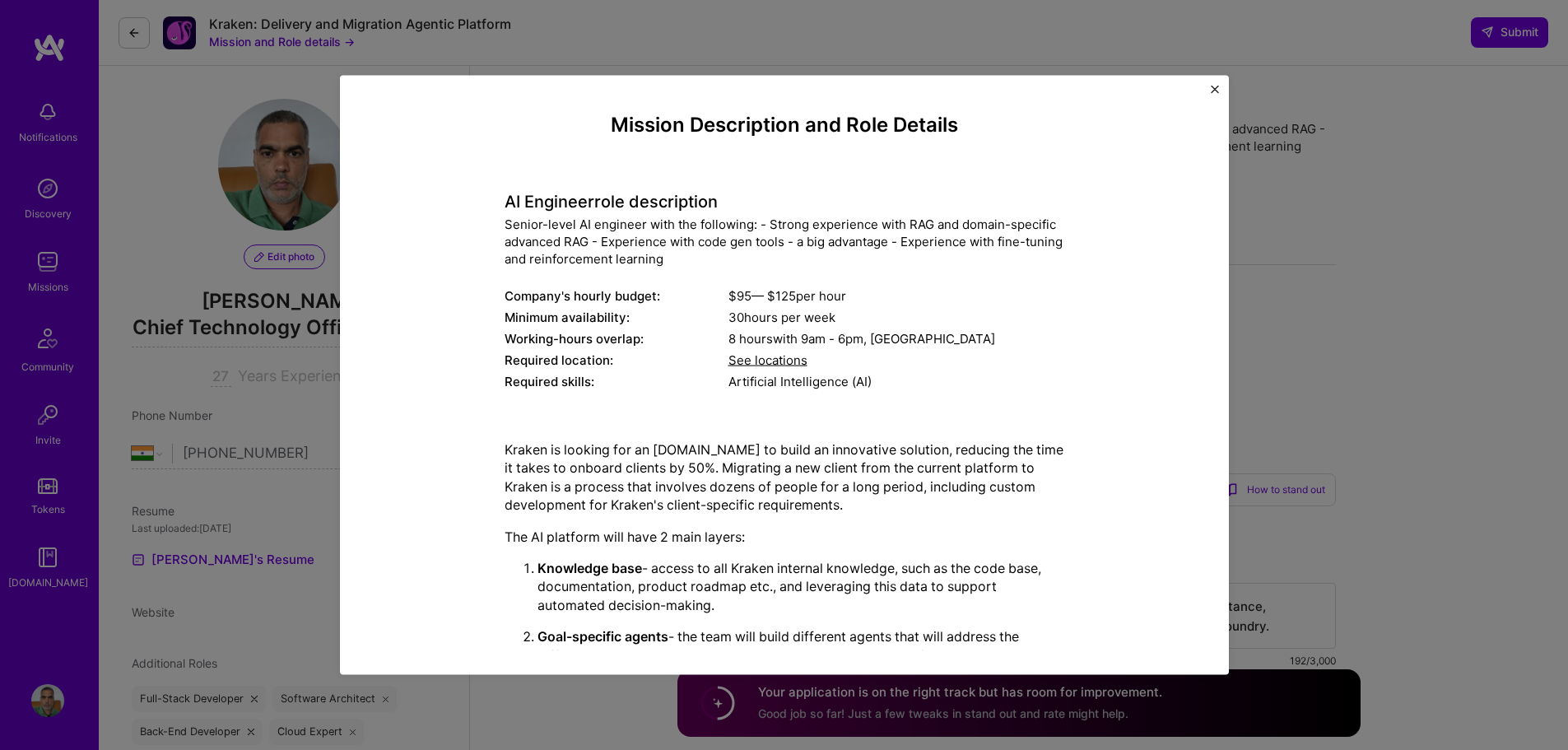
click at [1213, 87] on img "Close" at bounding box center [1214, 89] width 8 height 9
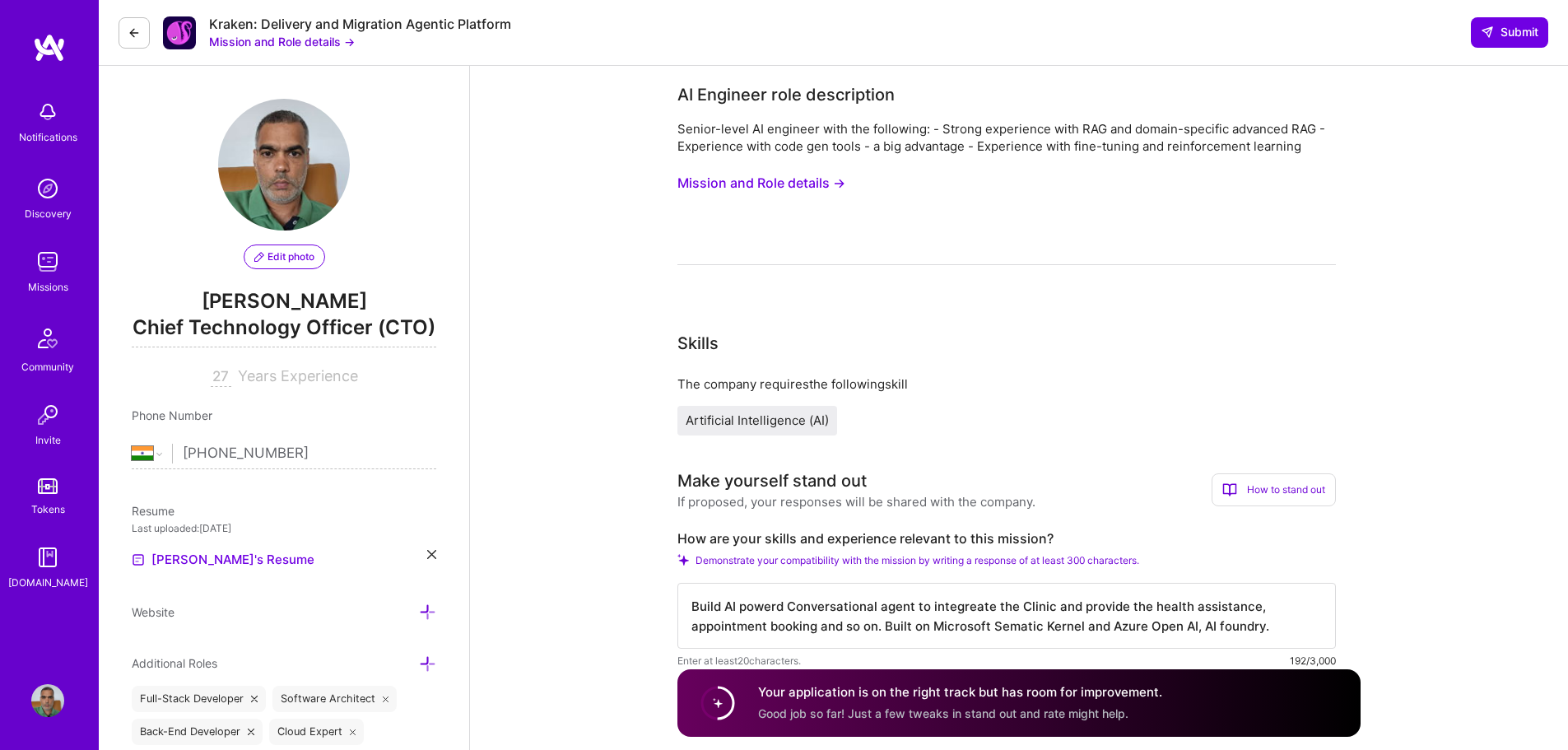
click at [135, 23] on button at bounding box center [134, 32] width 31 height 31
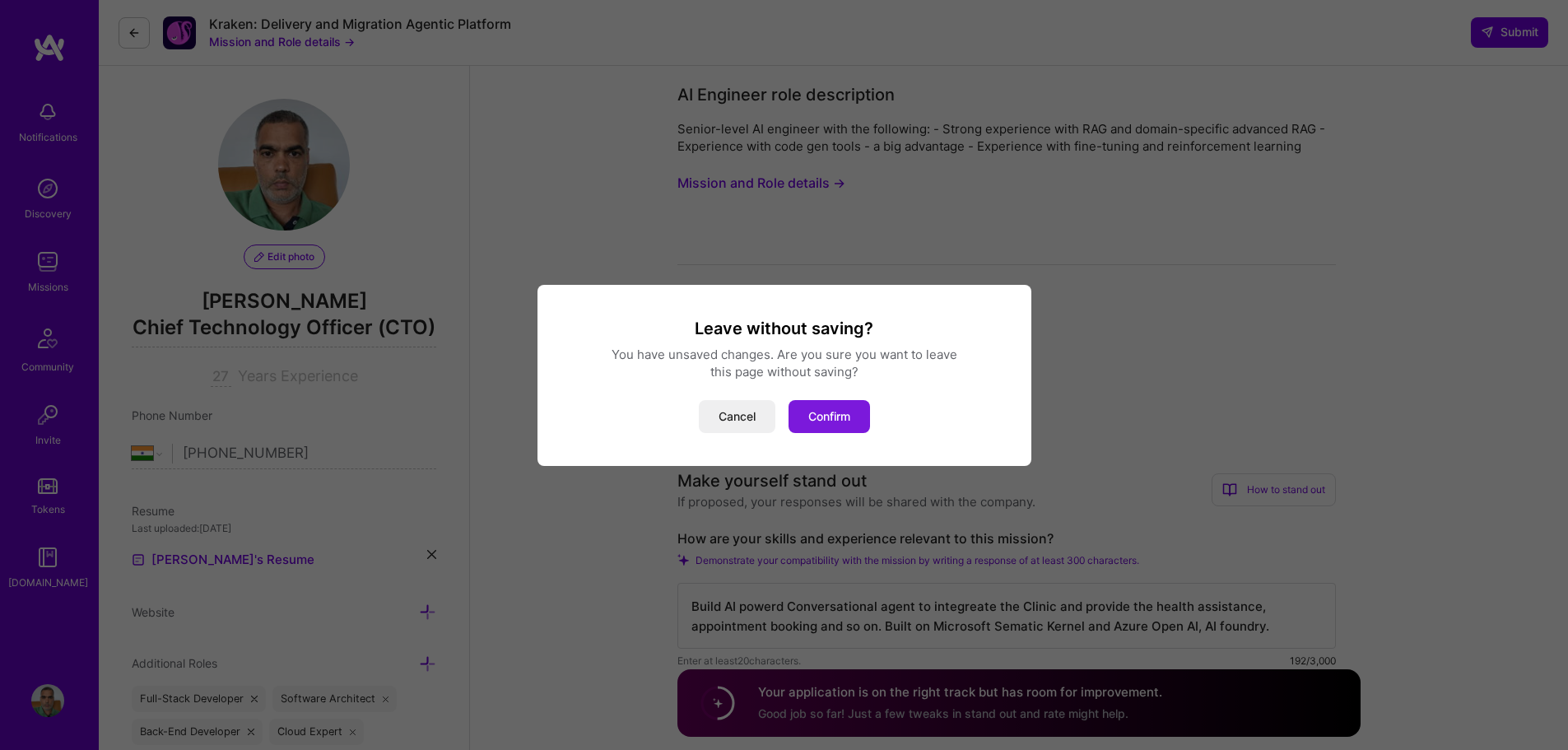
click at [798, 410] on button "Confirm" at bounding box center [829, 417] width 81 height 33
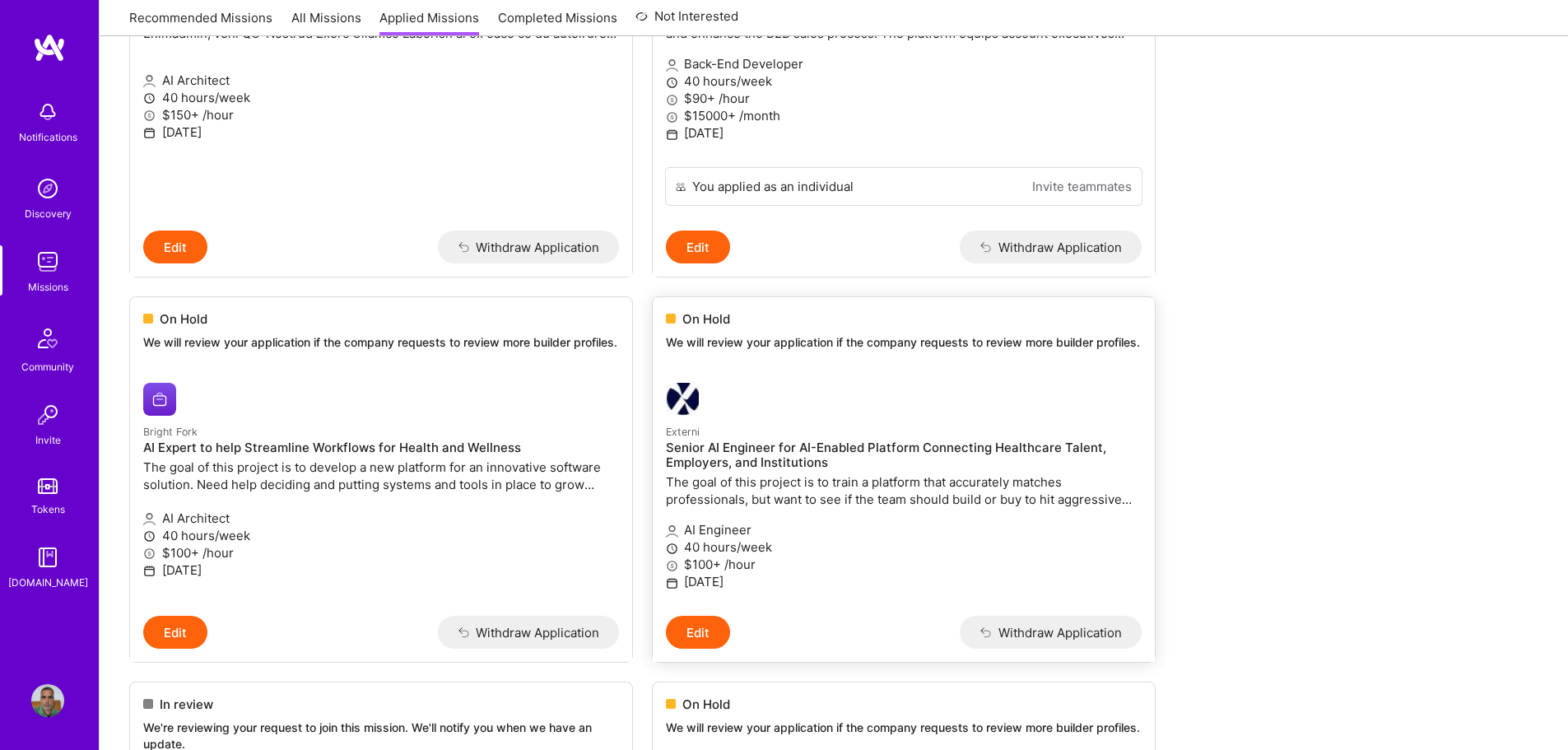
scroll to position [412, 0]
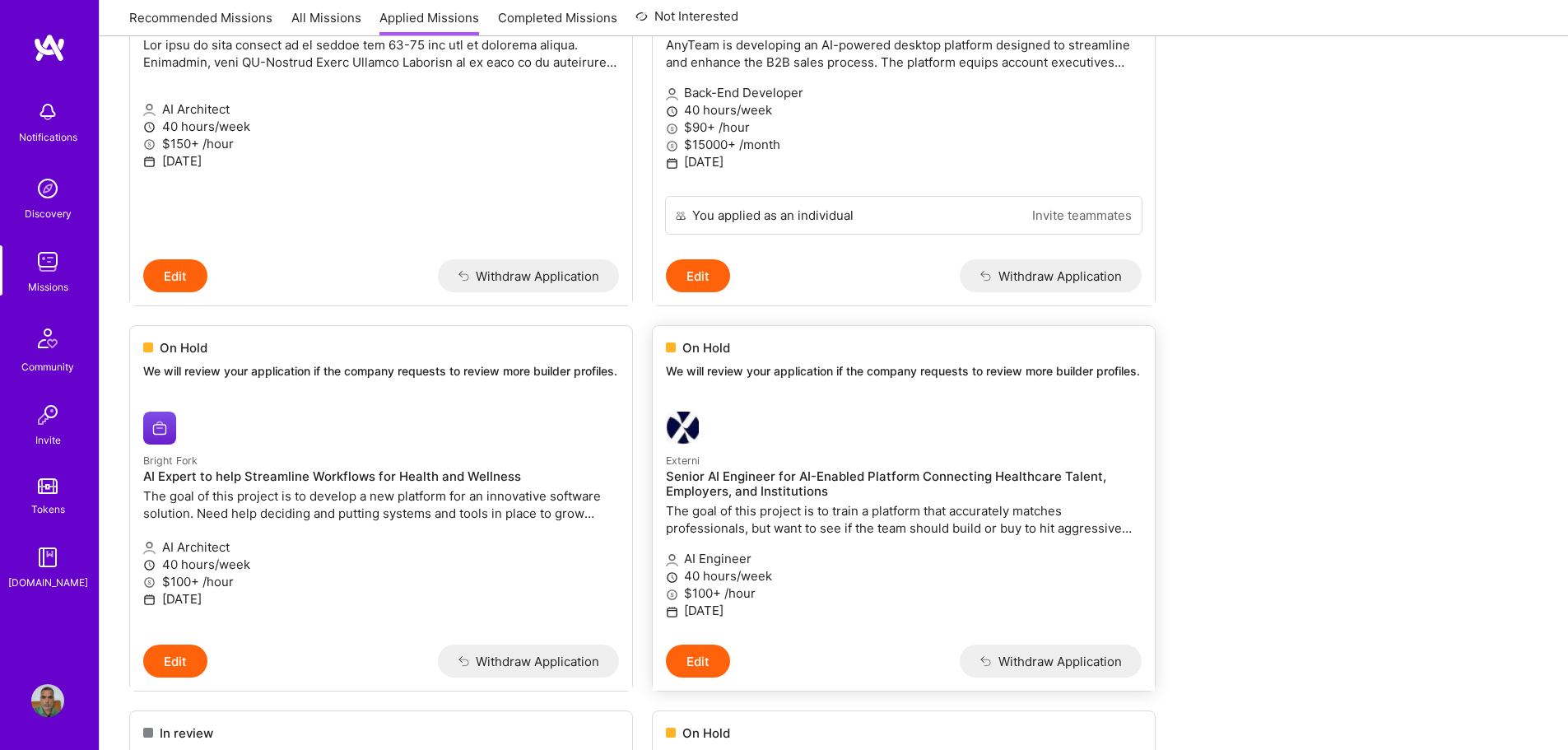
click at [953, 518] on p "The goal of this project is to train a platform that accurately matches profess…" at bounding box center [903, 520] width 476 height 35
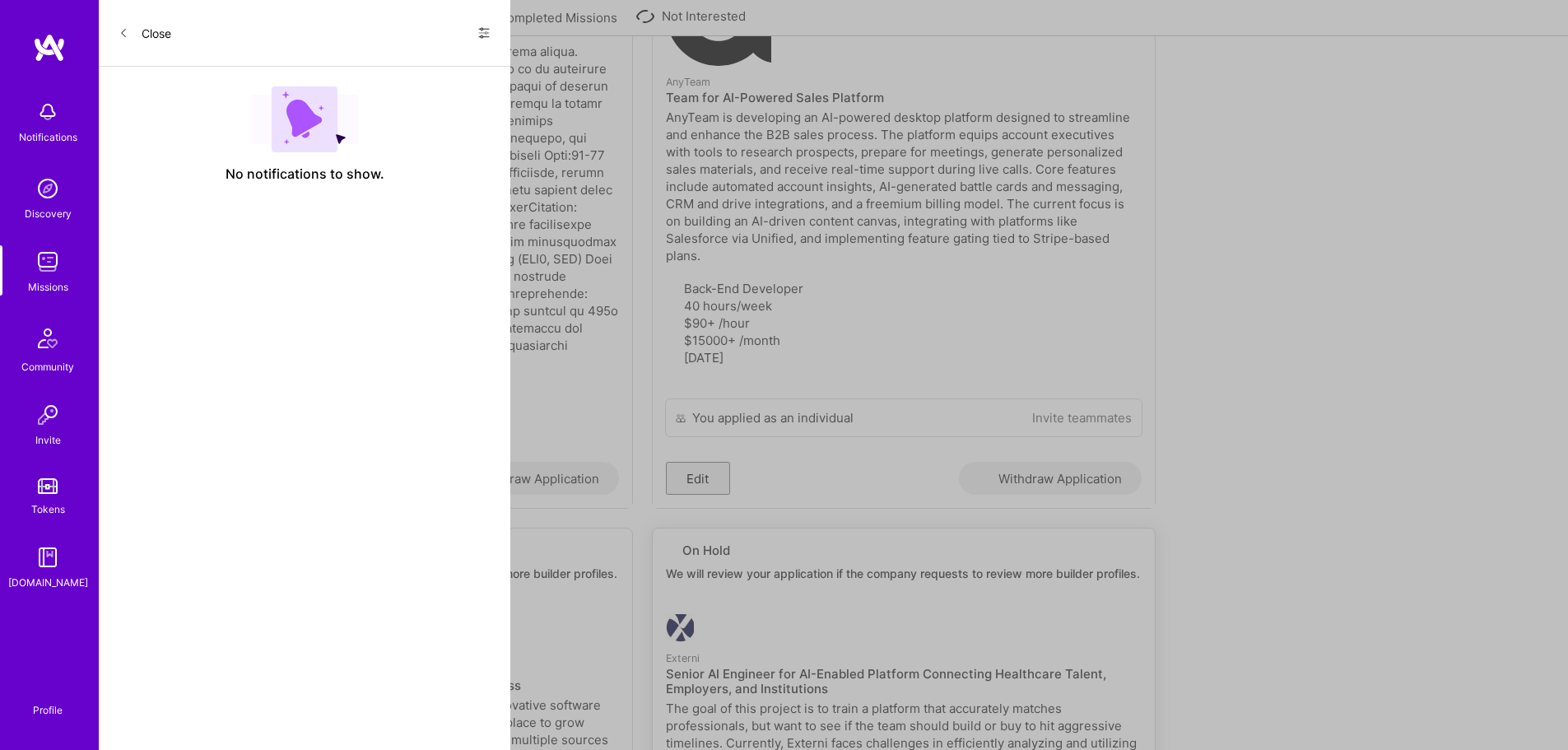
select select "IN"
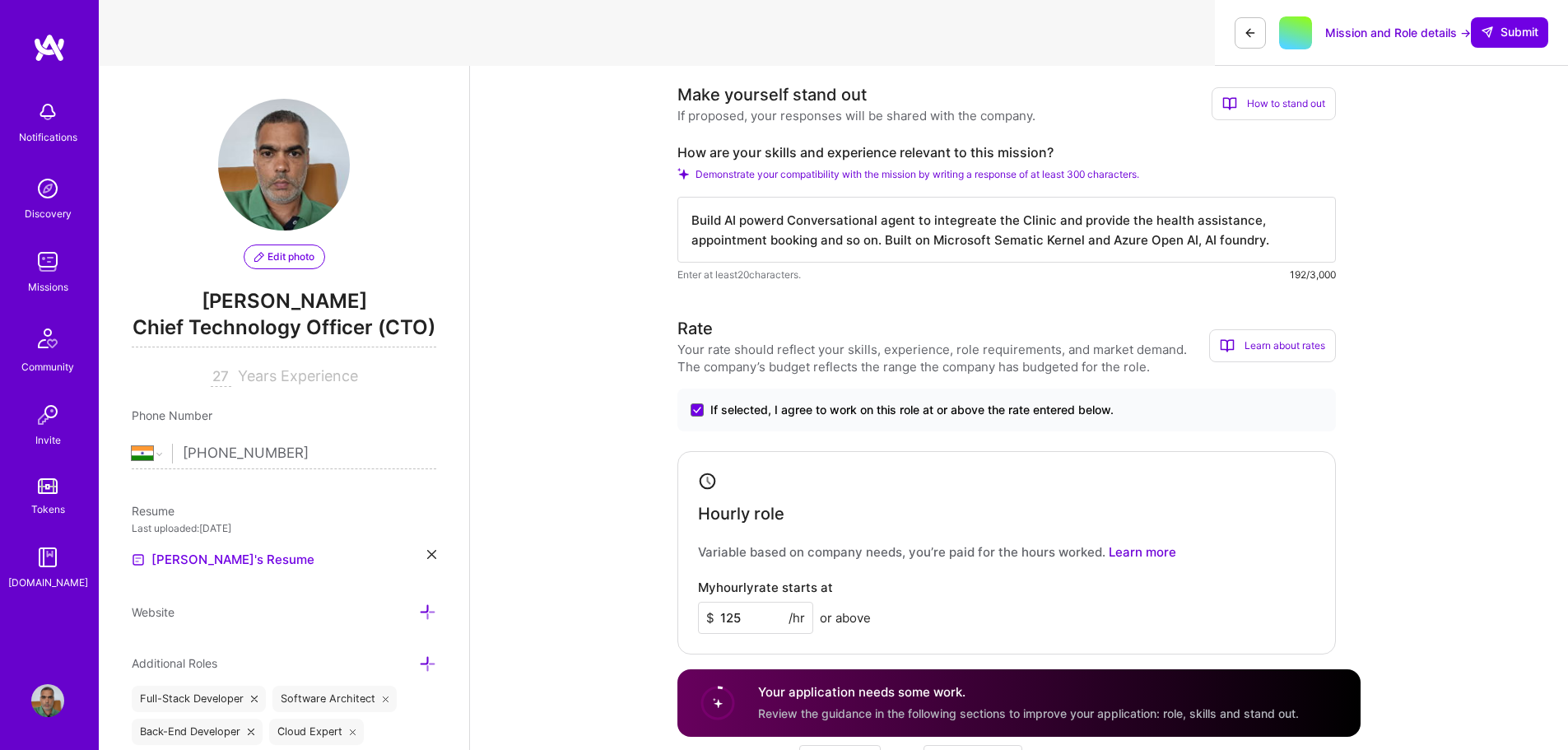
scroll to position [2, 0]
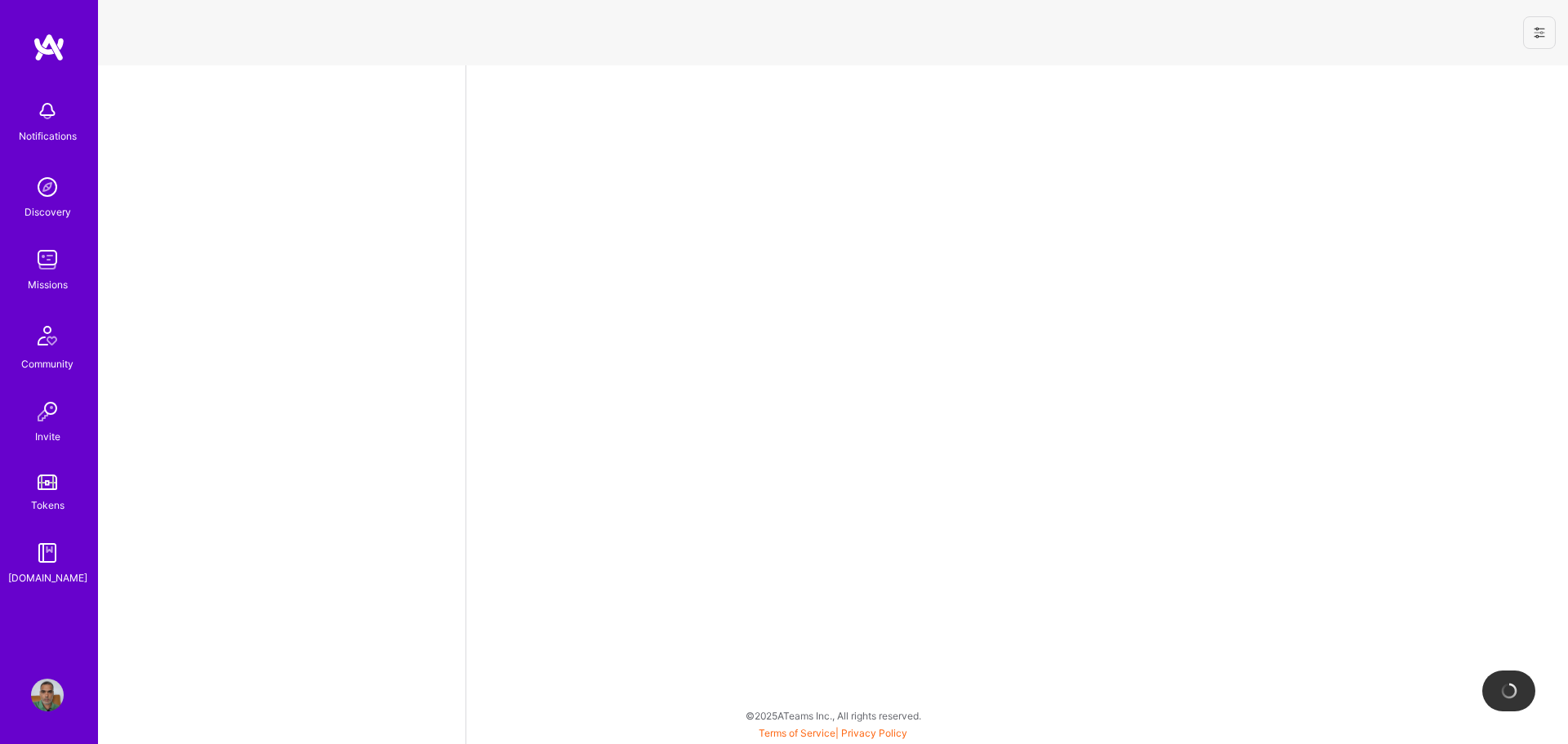
select select "IN"
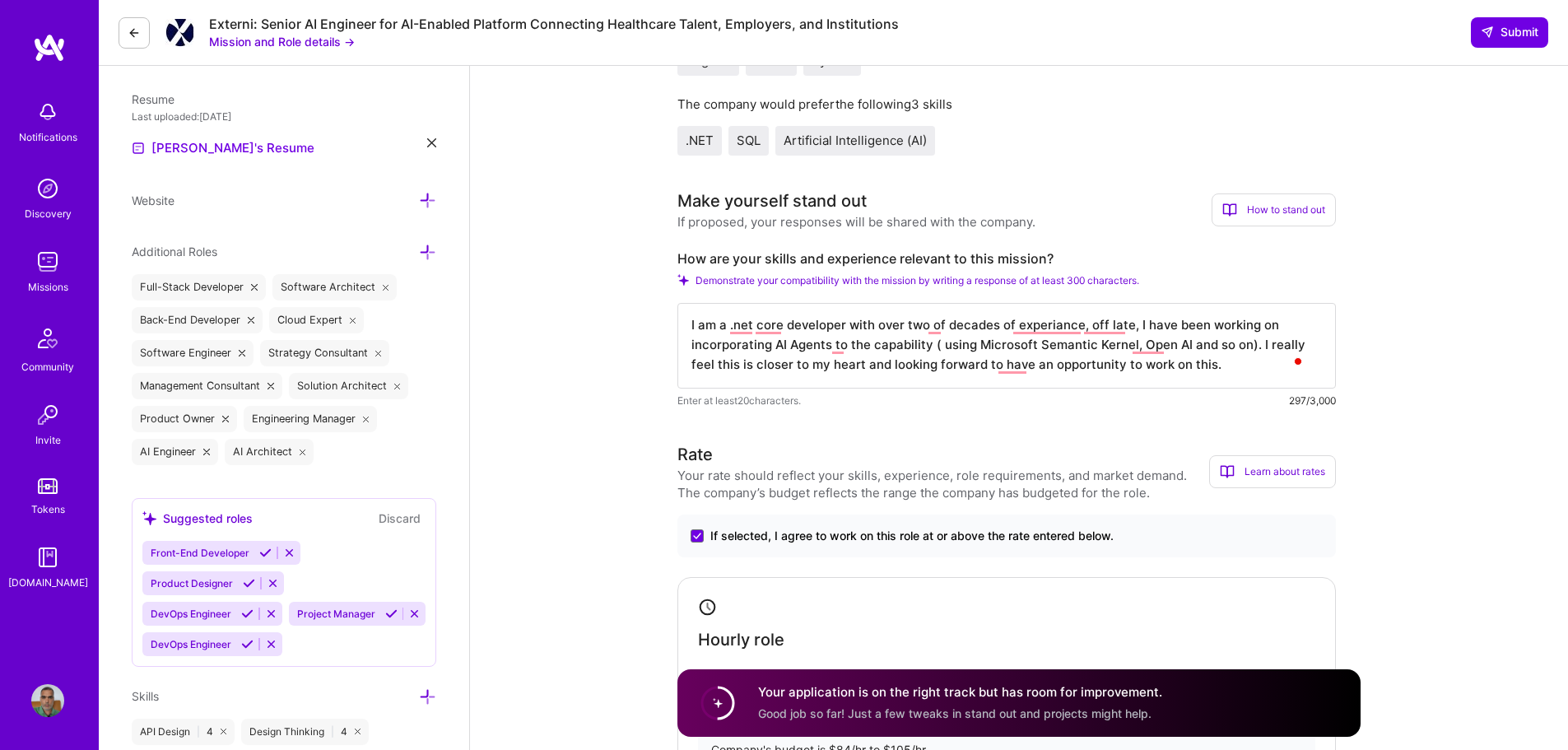
drag, startPoint x: 1320, startPoint y: 349, endPoint x: 1312, endPoint y: 383, distance: 34.9
click at [1309, 377] on textarea "I am a .net core developer with over two of decades of experiance, off late, I …" at bounding box center [1005, 346] width 658 height 86
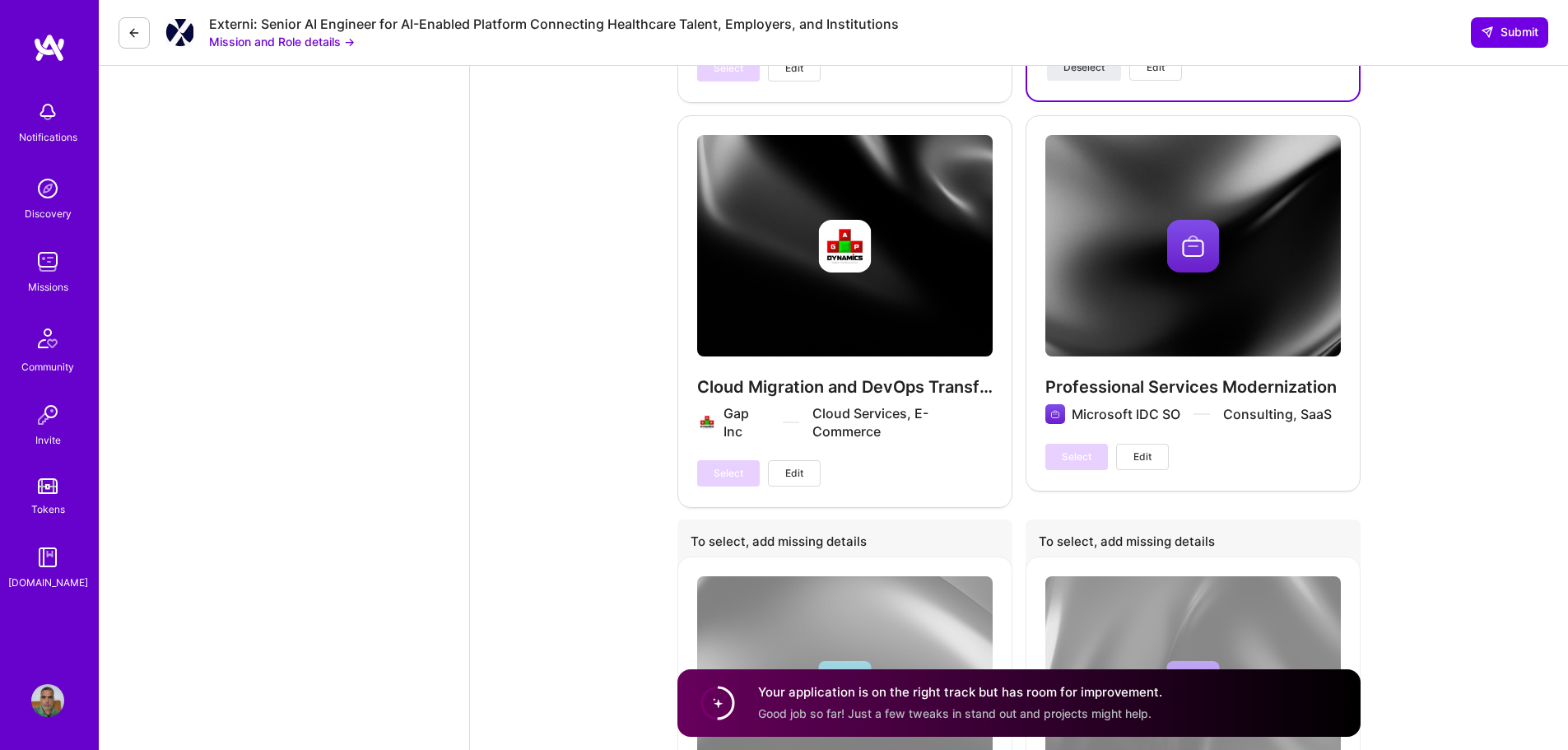
scroll to position [2569, 0]
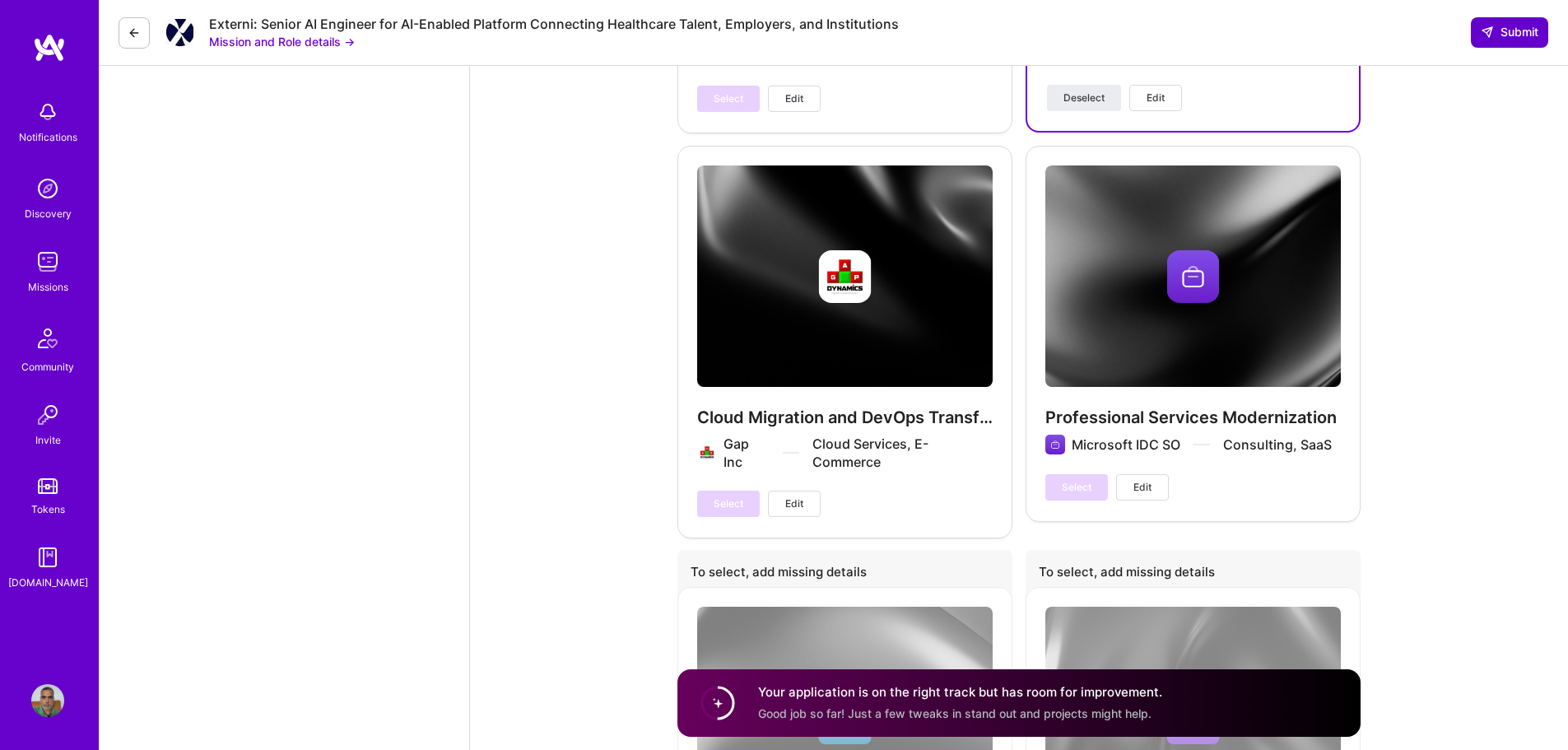
click at [1518, 39] on span "Submit" at bounding box center [1509, 31] width 58 height 16
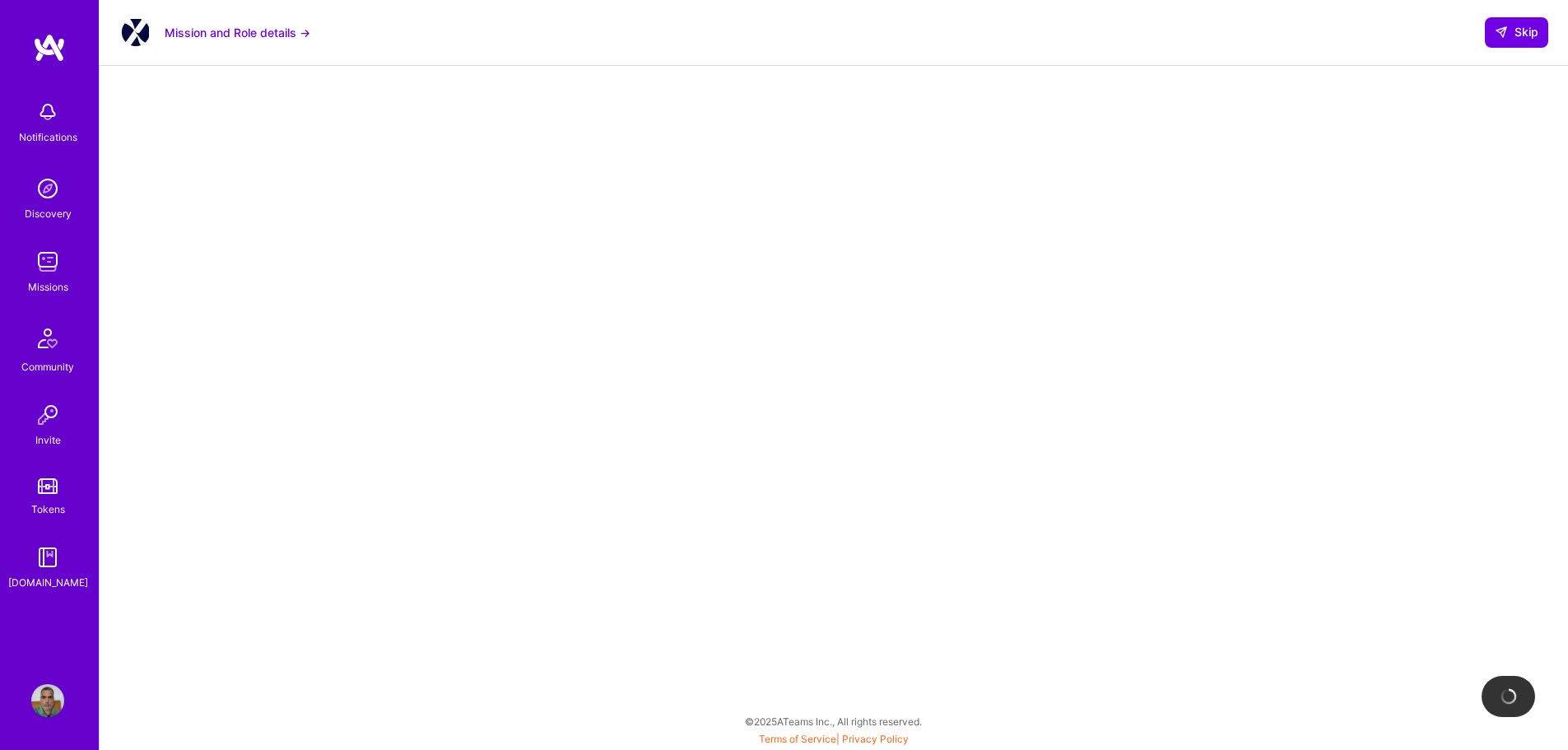
scroll to position [177, 0]
click at [1525, 31] on span "Skip" at bounding box center [1516, 31] width 43 height 16
select select "IN"
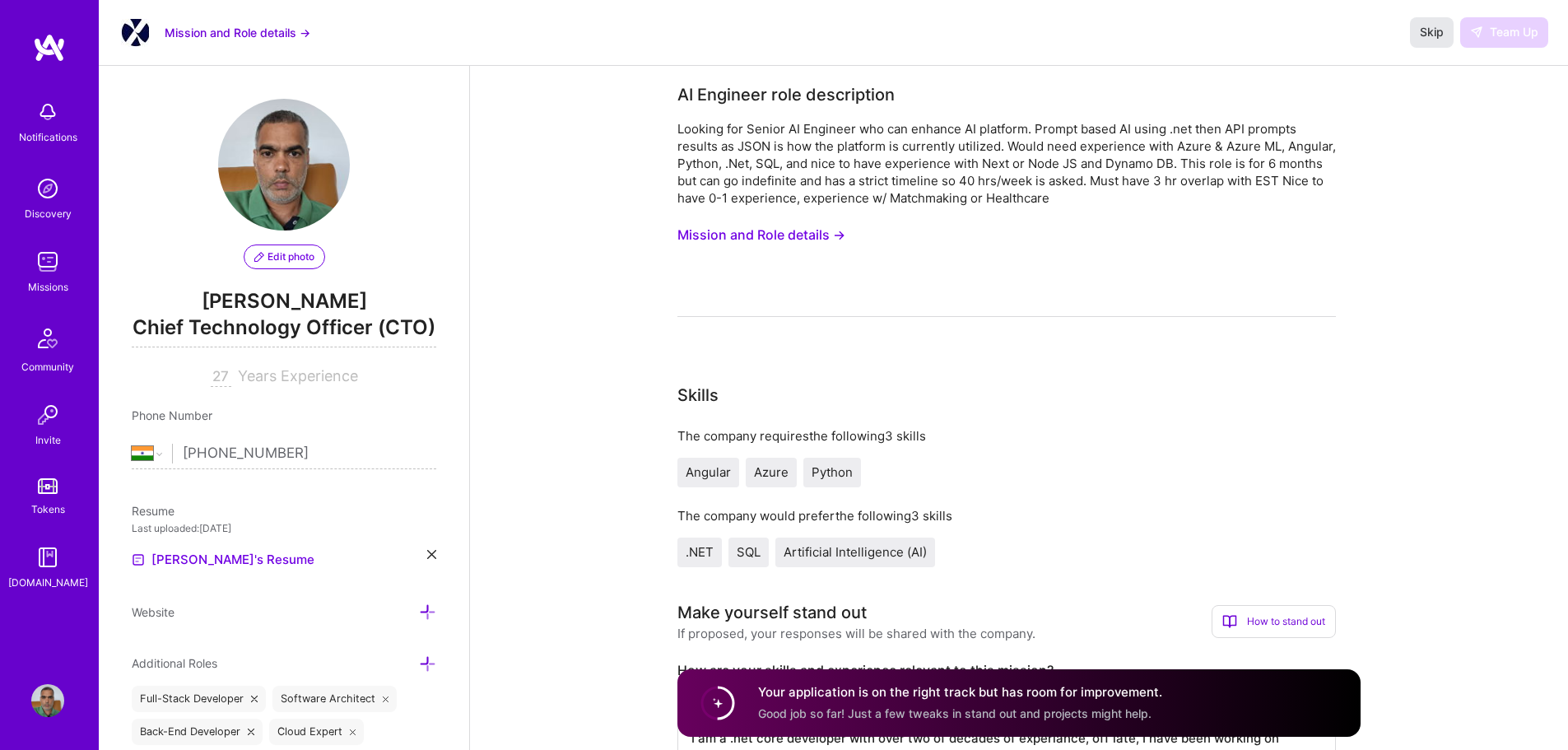
click at [1437, 26] on span "Skip" at bounding box center [1431, 31] width 24 height 16
click at [224, 30] on button "Mission and Role details →" at bounding box center [237, 32] width 145 height 17
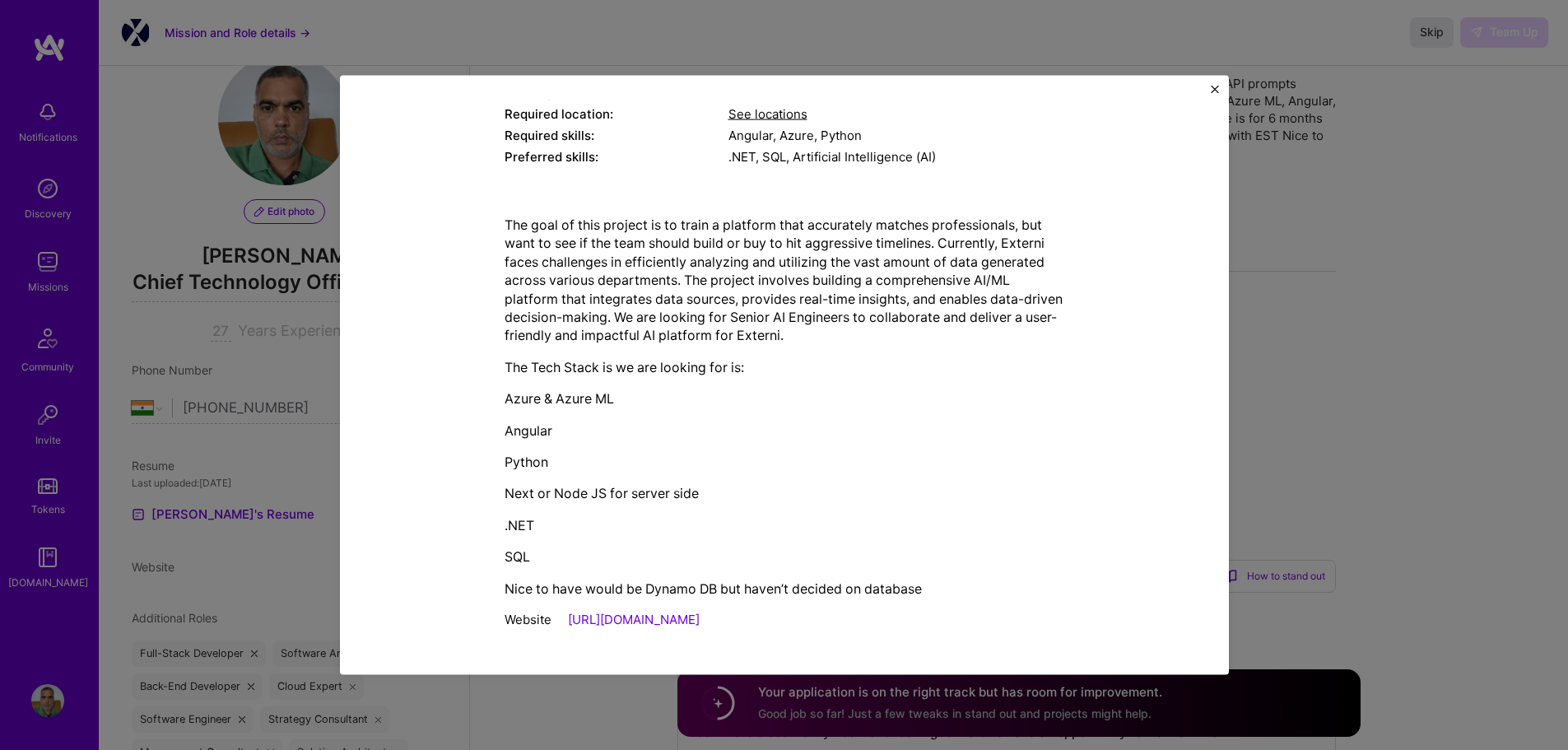
scroll to position [82, 0]
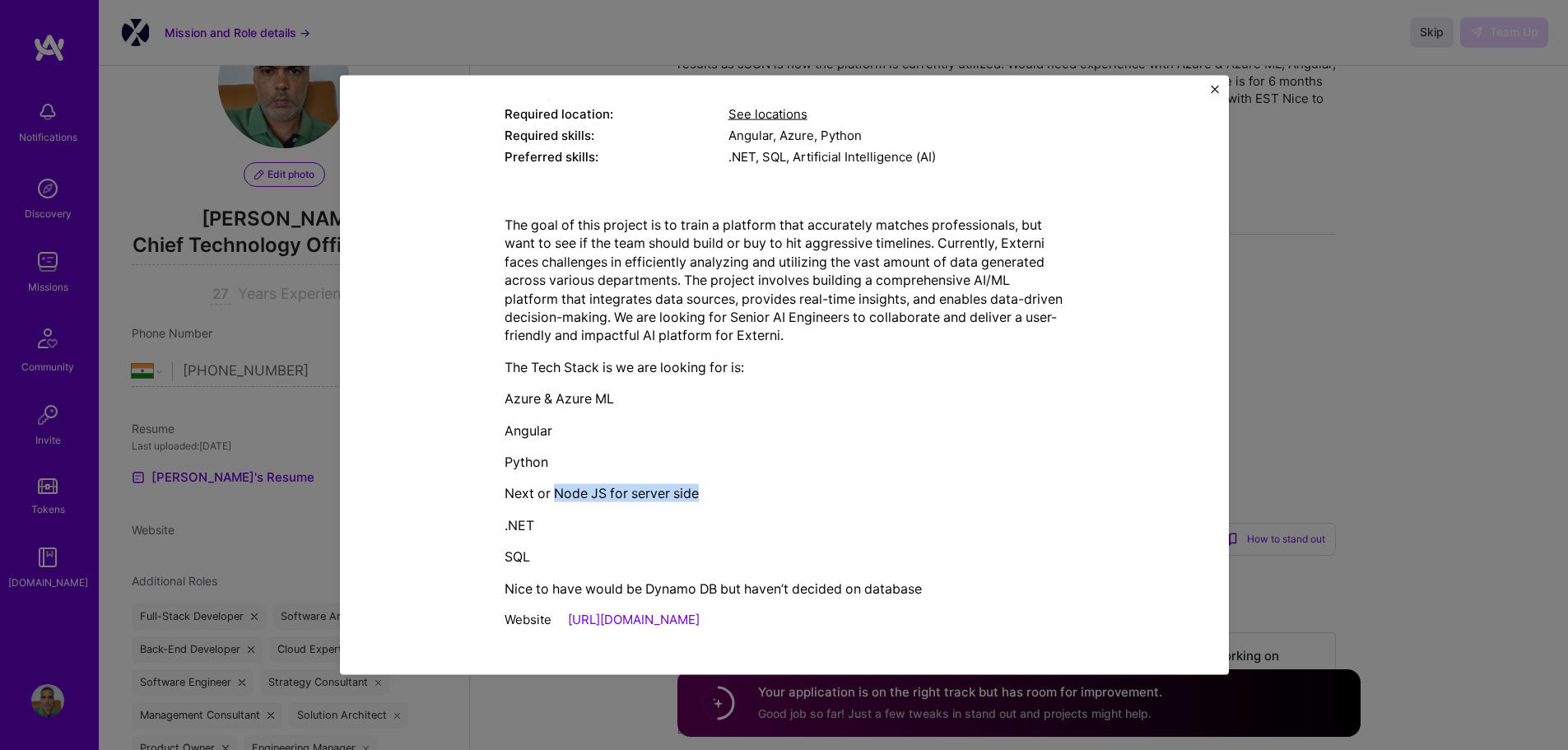
drag, startPoint x: 568, startPoint y: 499, endPoint x: 776, endPoint y: 499, distance: 208.0
click at [767, 498] on p "Next or Node JS for server side" at bounding box center [784, 493] width 560 height 18
click at [794, 498] on p "Next or Node JS for server side" at bounding box center [784, 493] width 560 height 18
drag, startPoint x: 546, startPoint y: 530, endPoint x: 630, endPoint y: 554, distance: 87.4
click at [582, 561] on div "Mission Description and Role Details AI Engineer role description Looking for S…" at bounding box center [784, 226] width 813 height 823
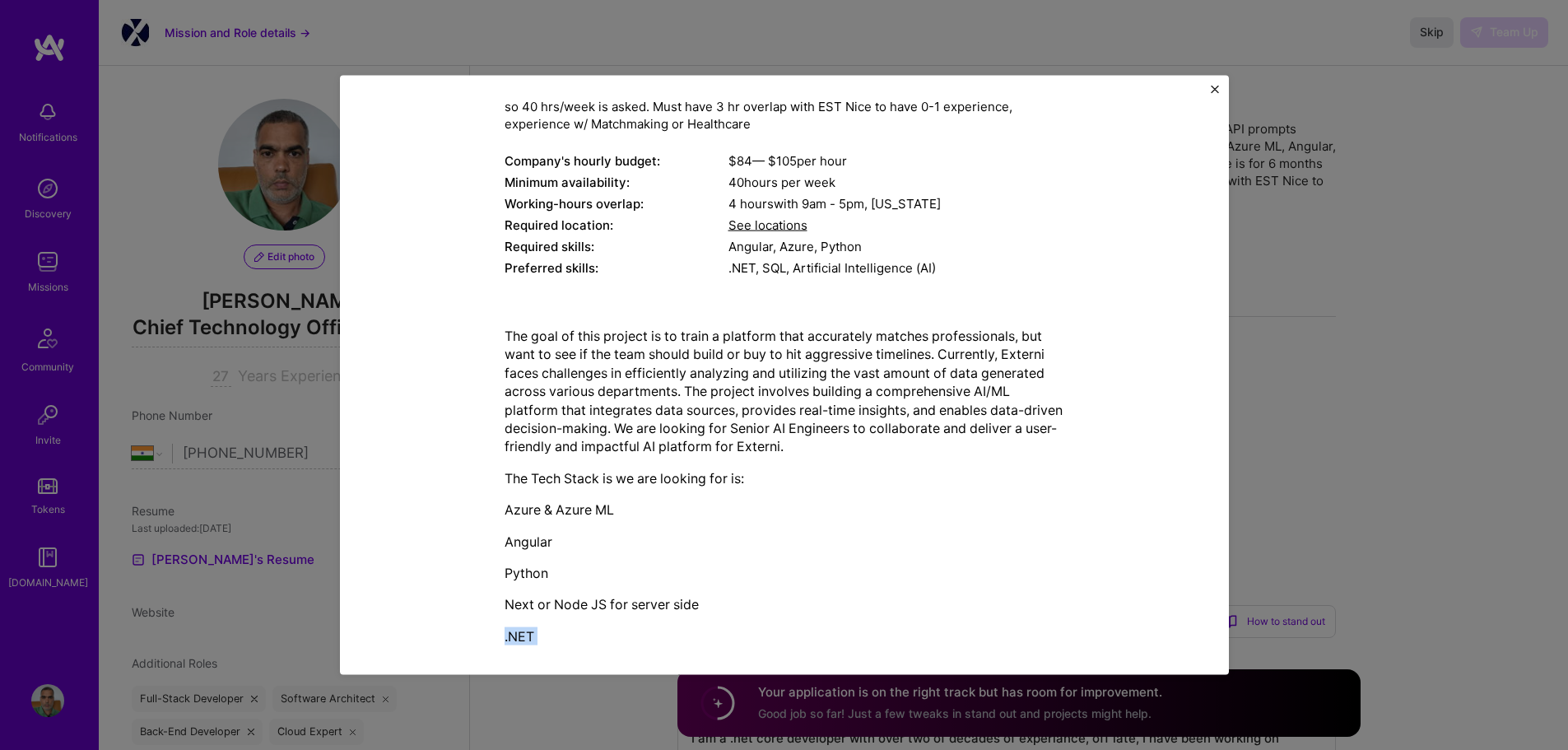
scroll to position [298, 0]
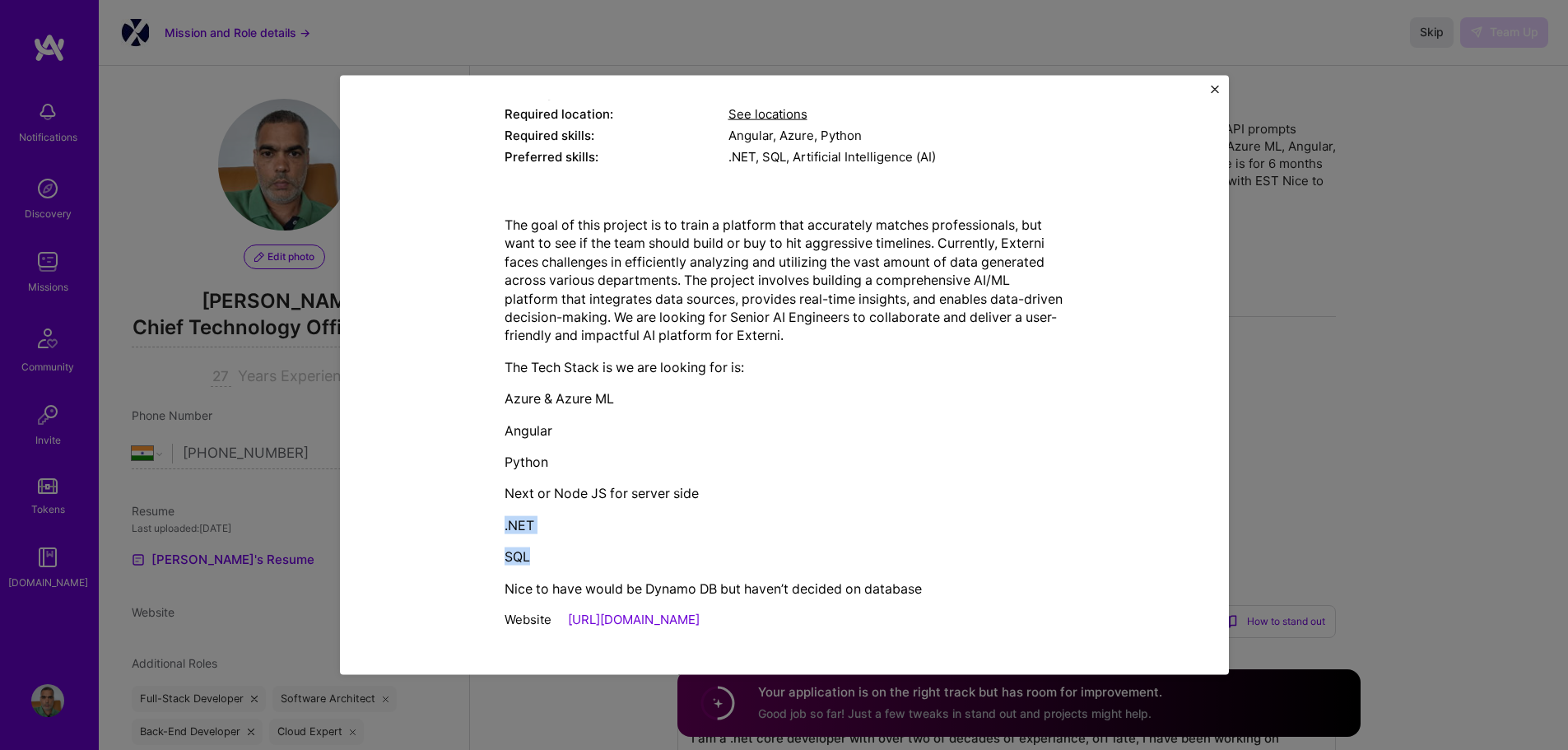
click at [632, 621] on link "https://externi.io/" at bounding box center [633, 620] width 131 height 16
click at [1220, 86] on div "Mission Description and Role Details AI Engineer role description Looking for S…" at bounding box center [784, 375] width 889 height 601
click at [1211, 92] on img "Close" at bounding box center [1214, 89] width 8 height 9
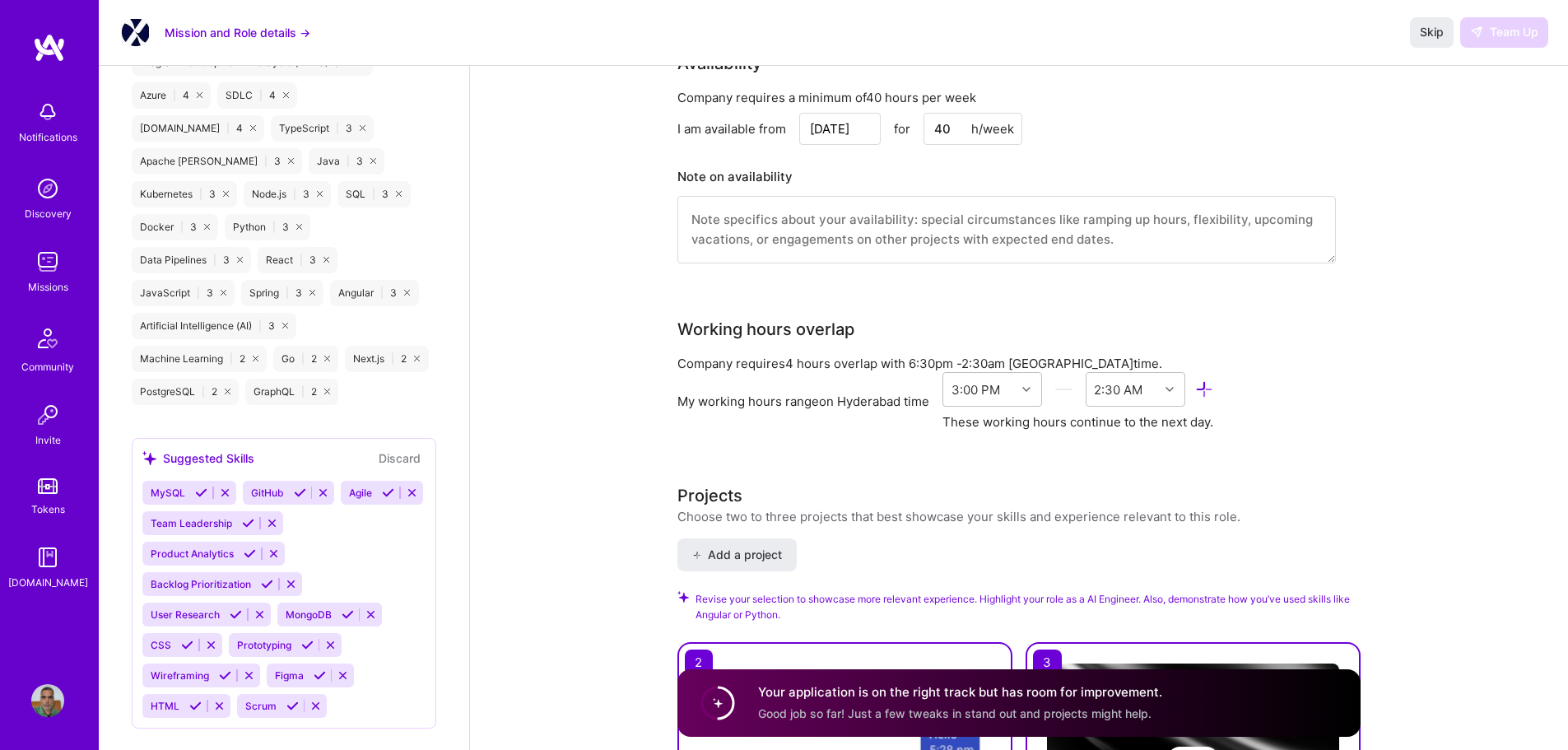
scroll to position [1236, 0]
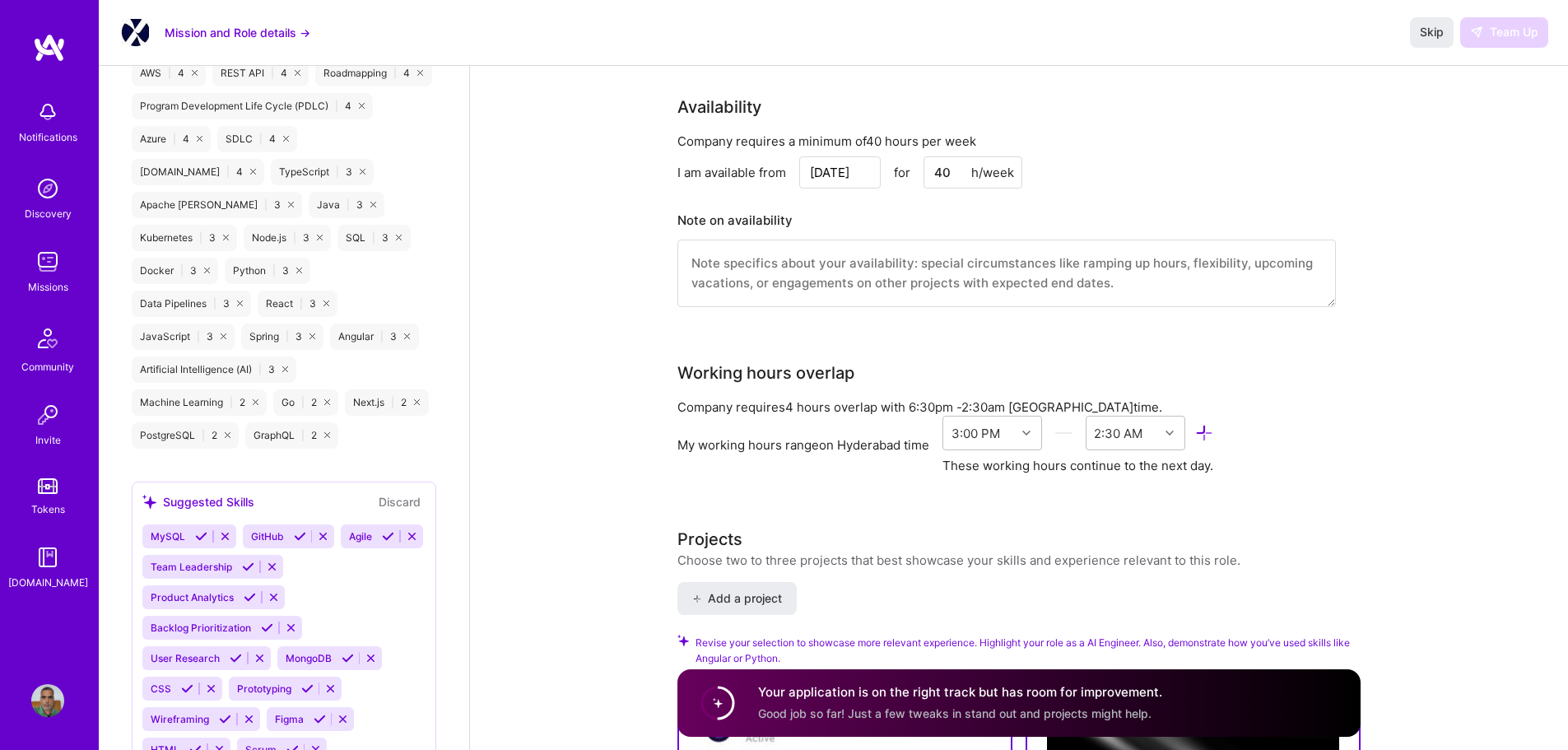
click at [57, 268] on img at bounding box center [47, 262] width 33 height 33
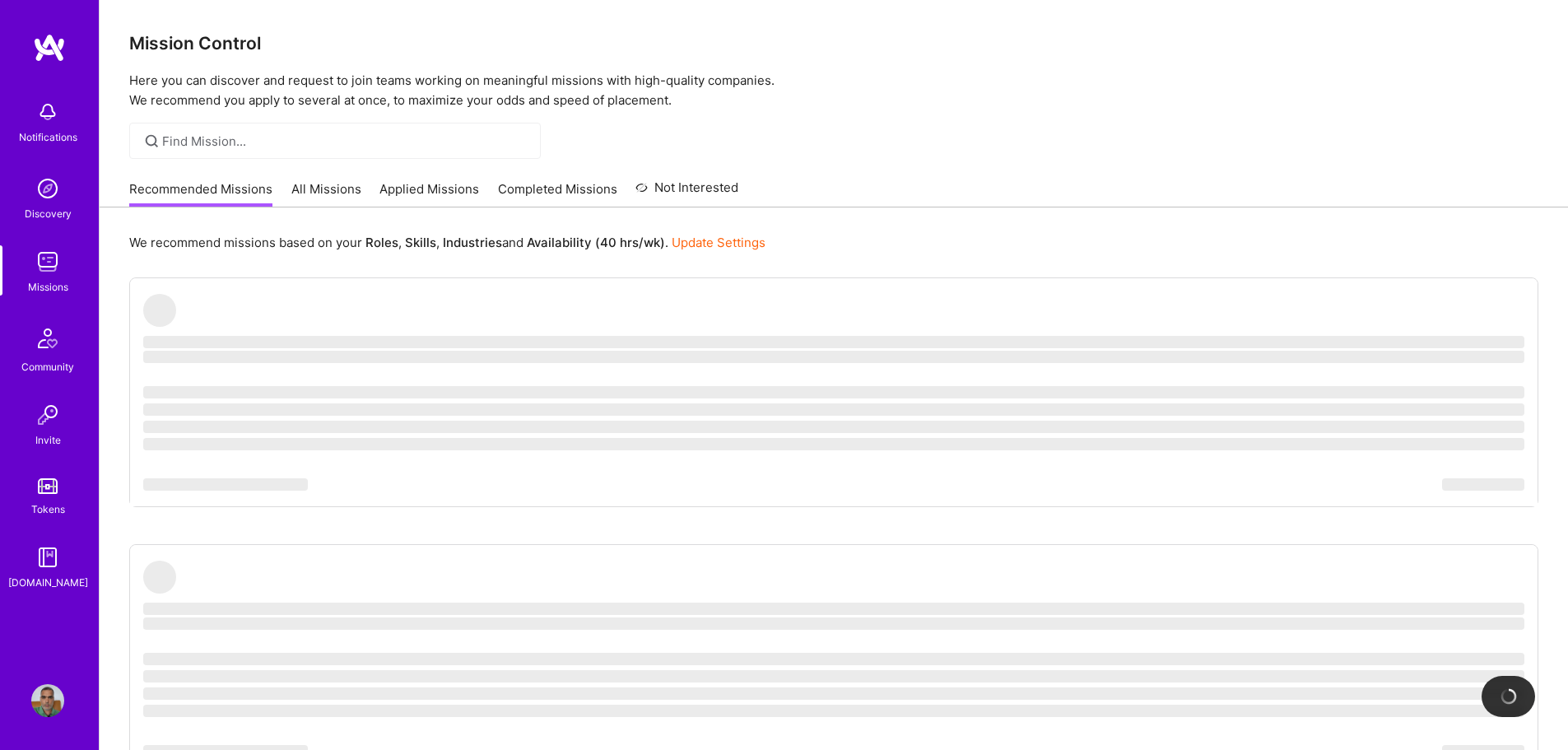
click at [417, 185] on link "Applied Missions" at bounding box center [429, 194] width 99 height 27
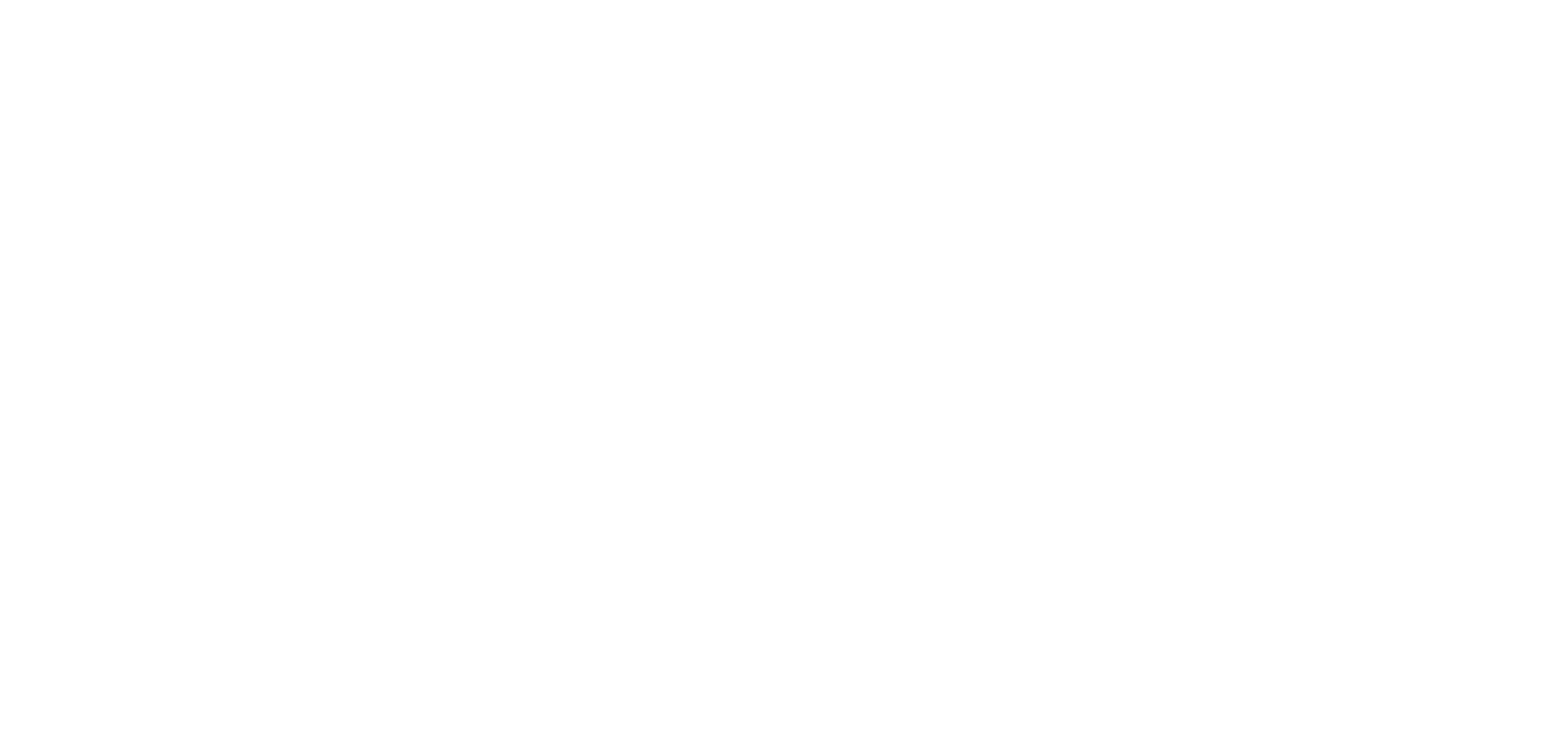
click at [0, 0] on link "All Missions" at bounding box center [0, 0] width 0 height 0
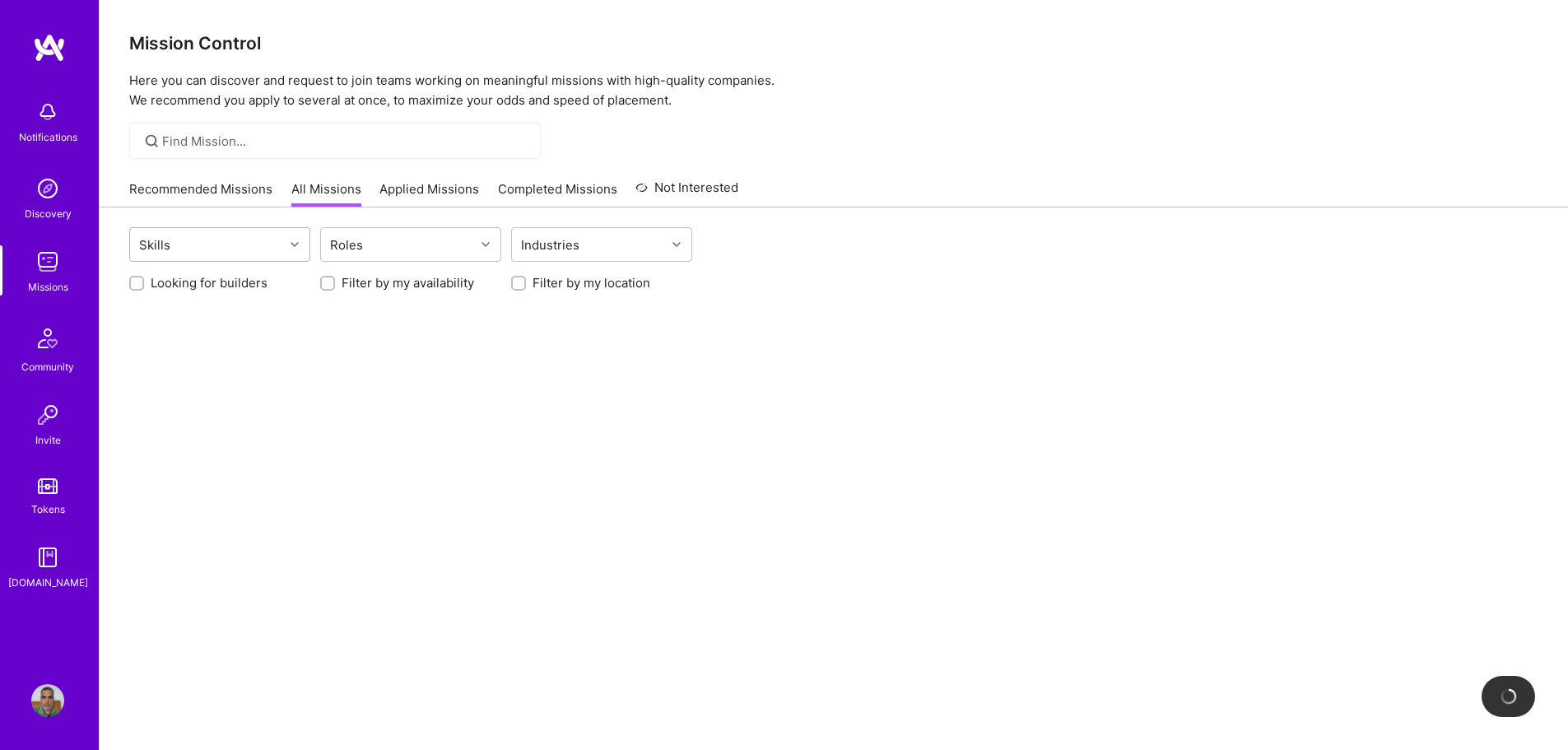
click at [290, 242] on div at bounding box center [296, 245] width 25 height 22
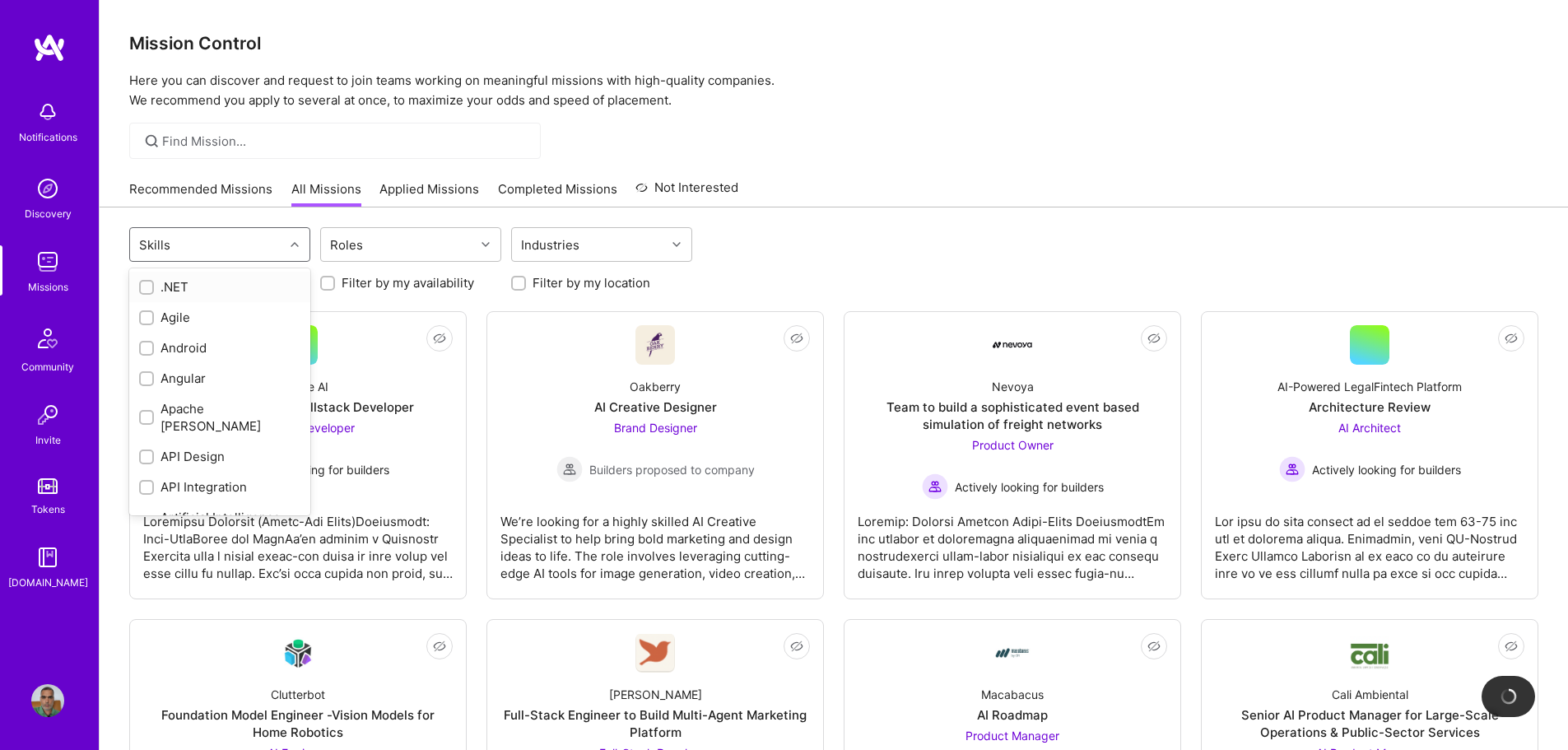
click at [176, 286] on div ".NET" at bounding box center [219, 287] width 161 height 17
checkbox input "true"
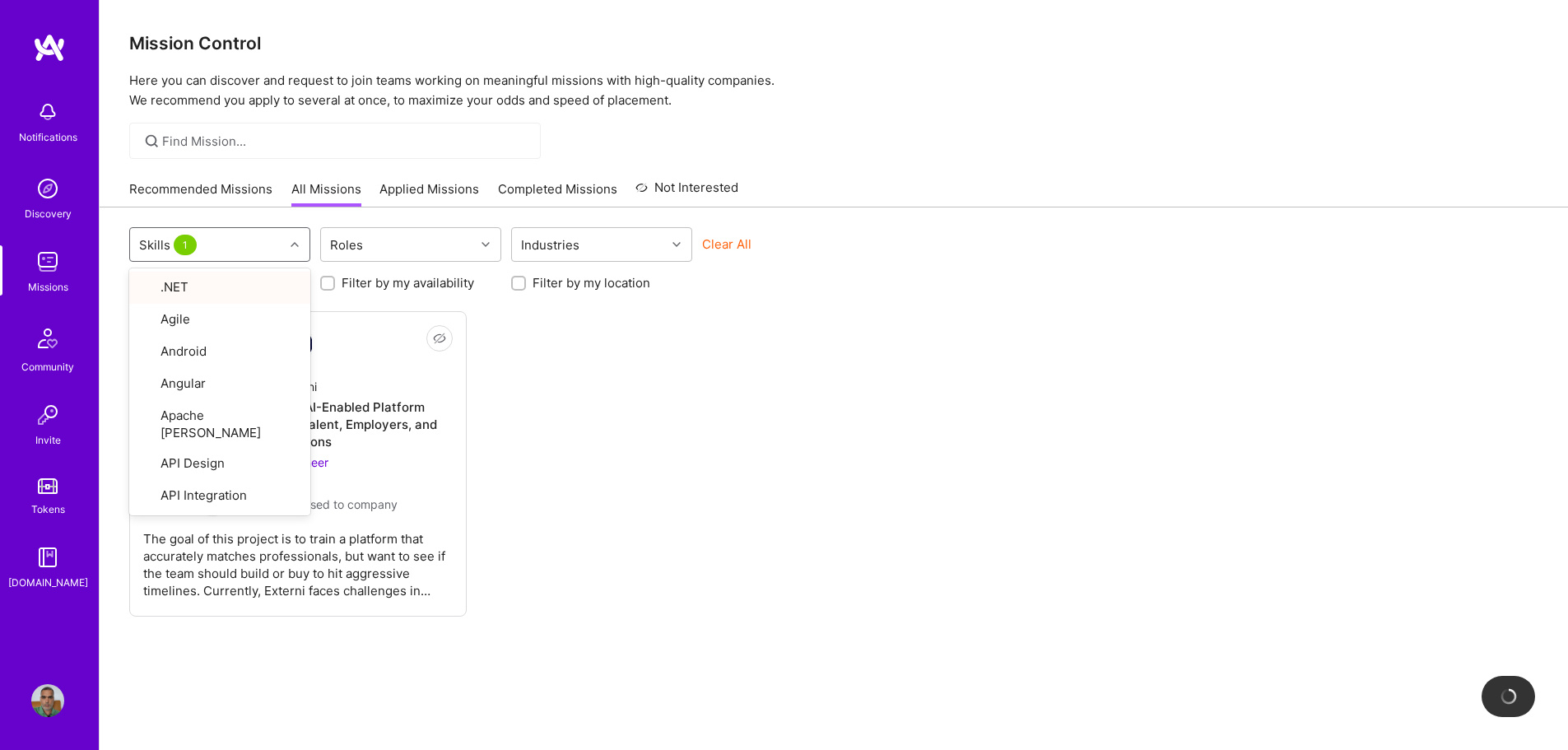
click at [619, 421] on div "Not Interested Externi Senior AI Engineer for AI-Enabled Platform Connecting He…" at bounding box center [834, 464] width 1409 height 305
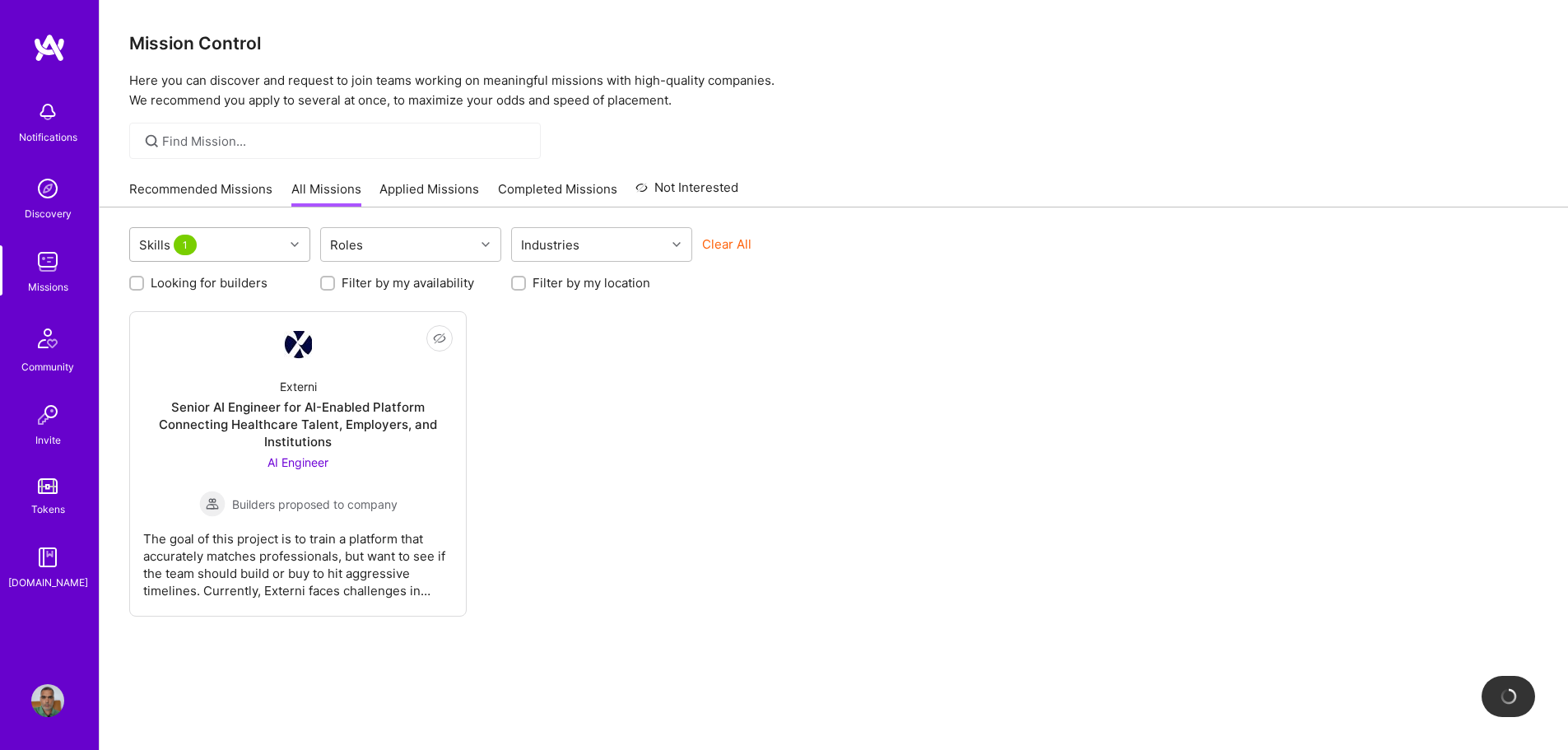
click at [311, 244] on div "Skills 1 Roles Industries Clear All" at bounding box center [834, 247] width 1409 height 39
click at [298, 241] on div at bounding box center [296, 245] width 25 height 22
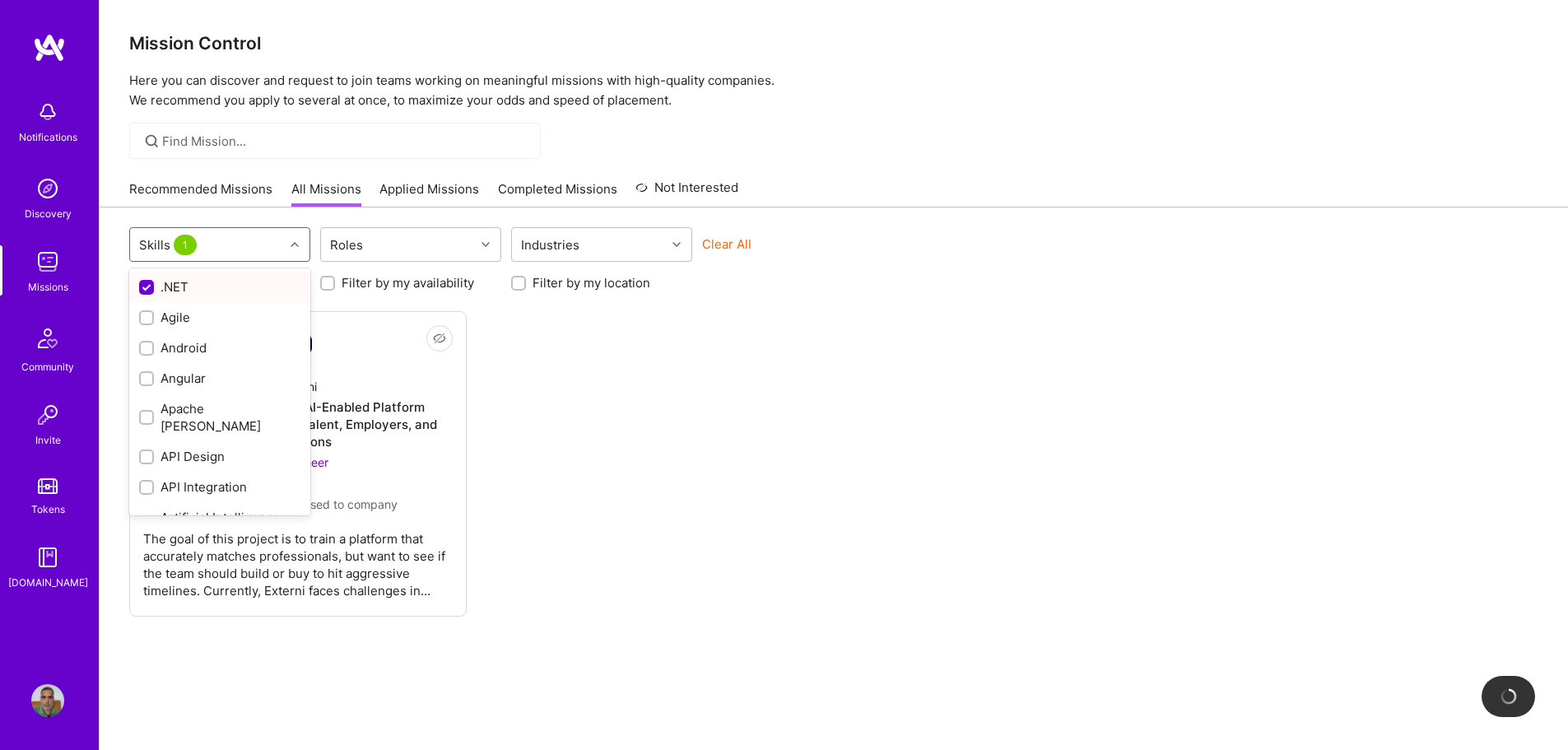
click at [160, 284] on div ".NET" at bounding box center [219, 287] width 161 height 17
checkbox input "false"
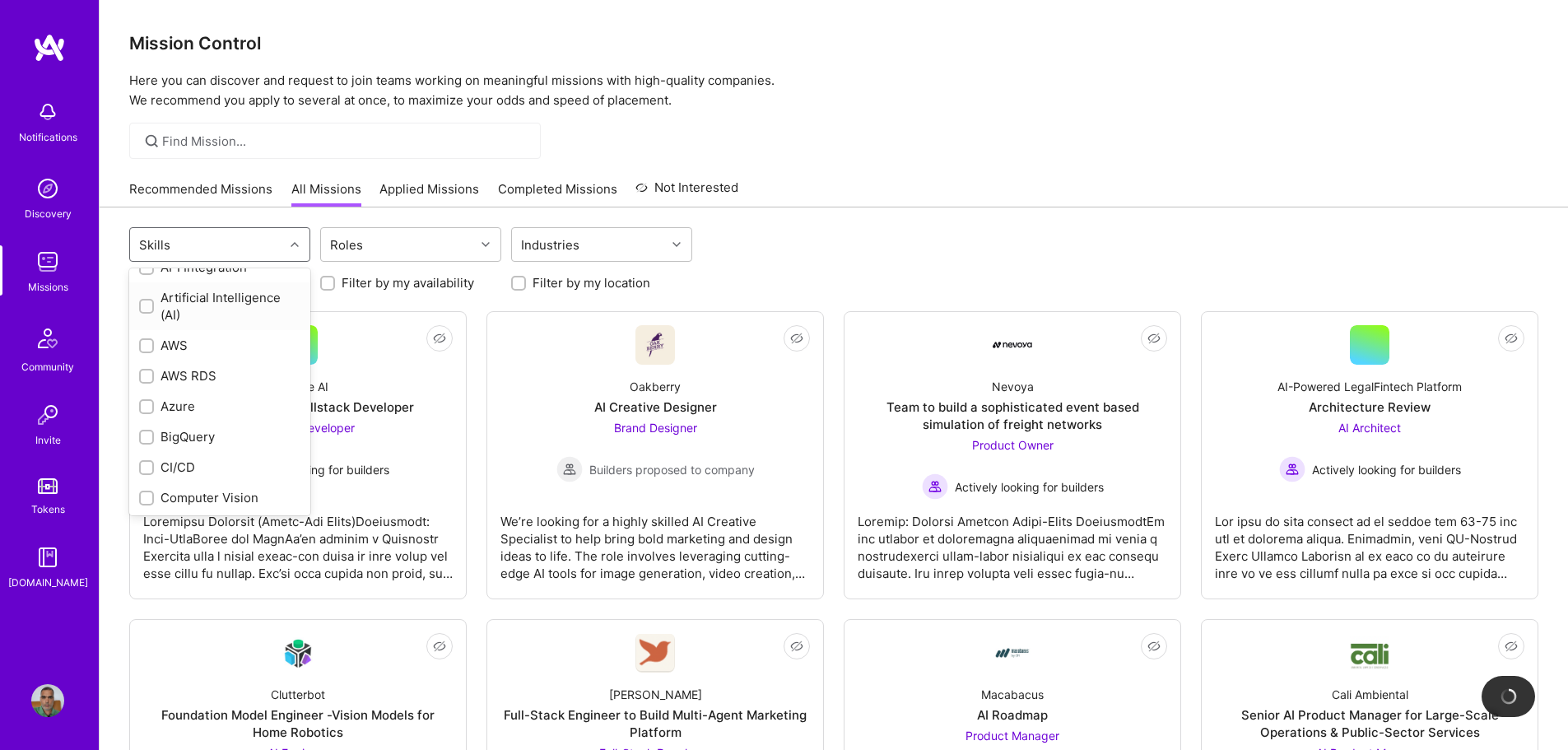
scroll to position [247, 0]
click at [155, 370] on div "Azure" at bounding box center [219, 379] width 161 height 17
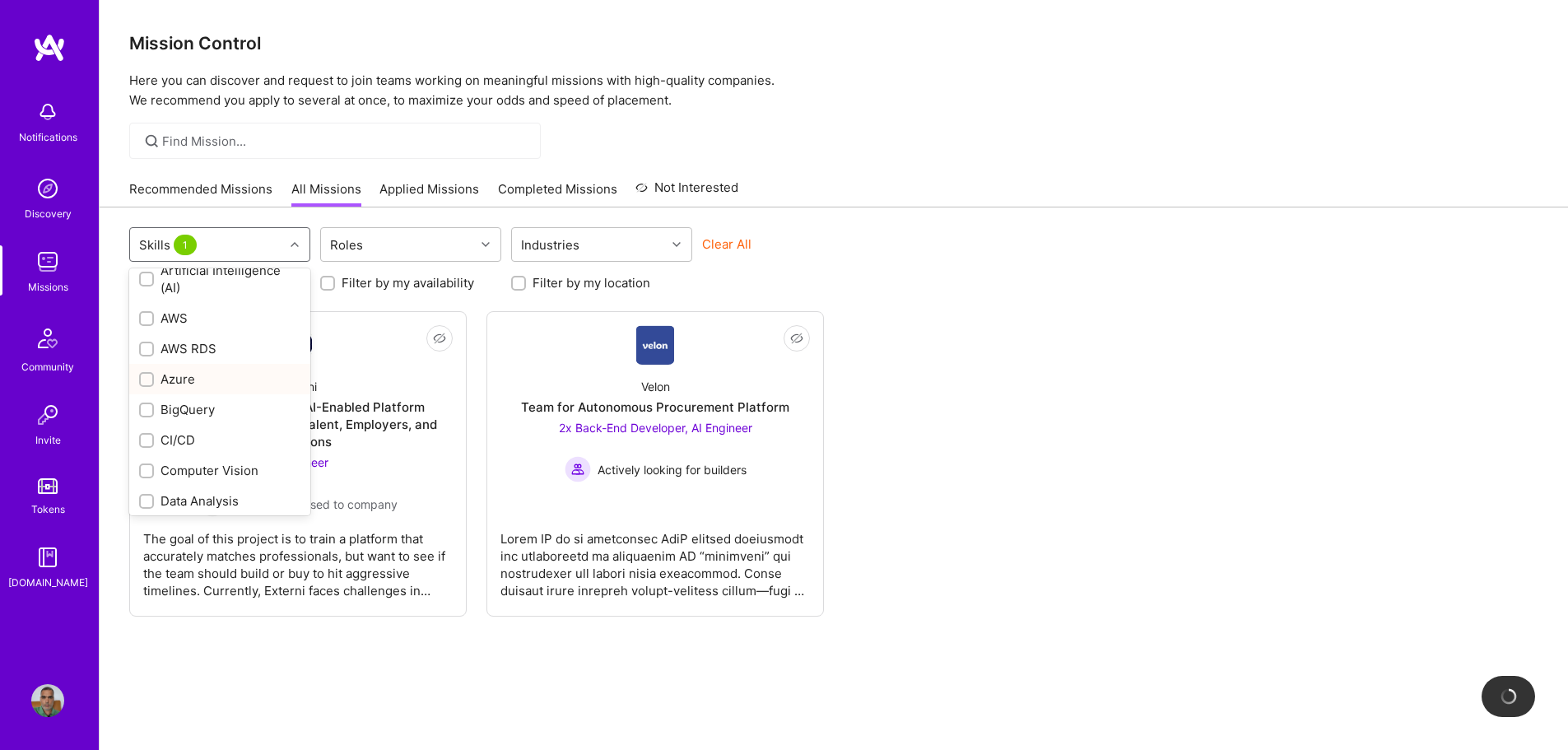
checkbox input "true"
click at [973, 363] on div "Not Interested Externi Senior AI Engineer for AI-Enabled Platform Connecting He…" at bounding box center [834, 464] width 1409 height 305
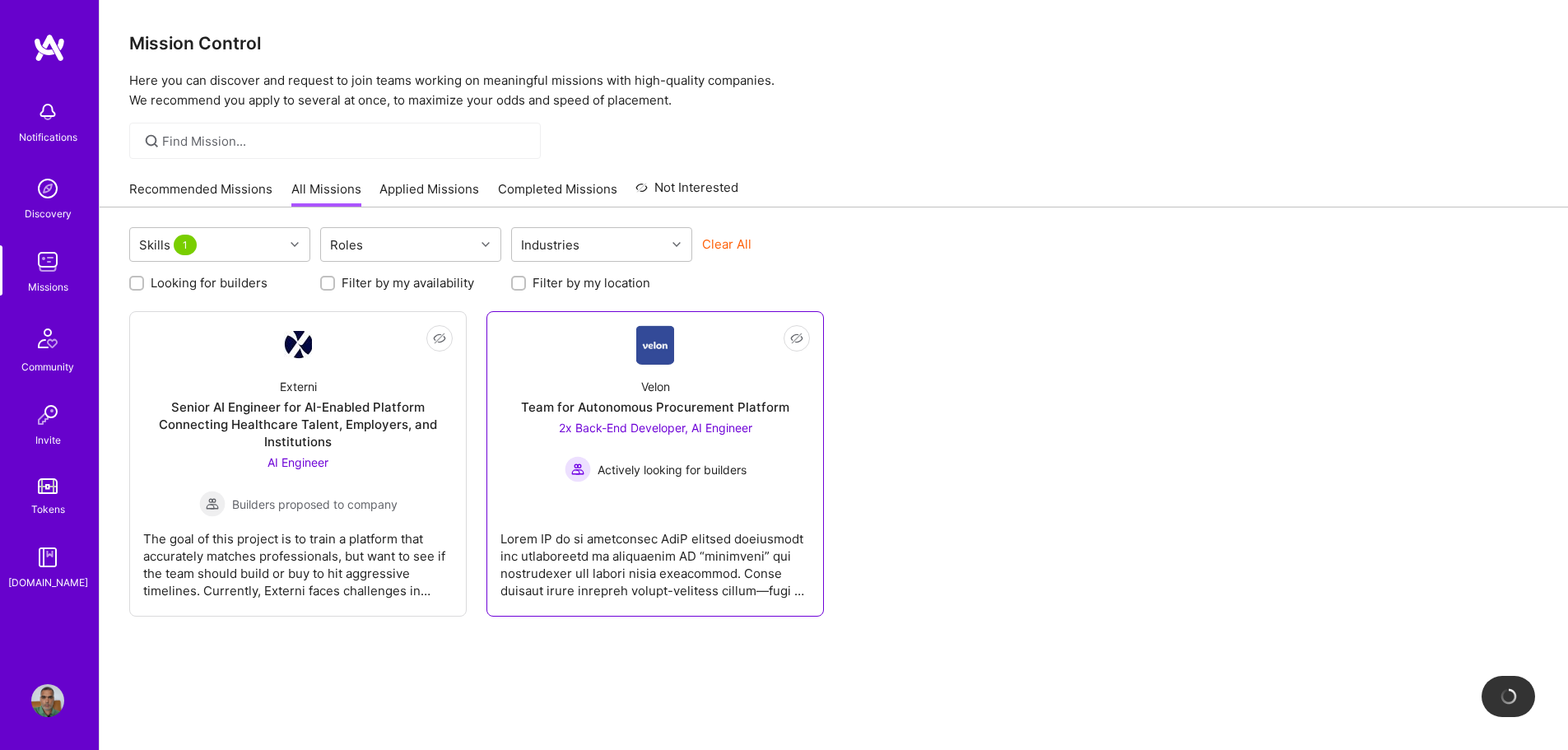
click at [649, 427] on span "2x Back-End Developer, AI Engineer" at bounding box center [655, 427] width 194 height 14
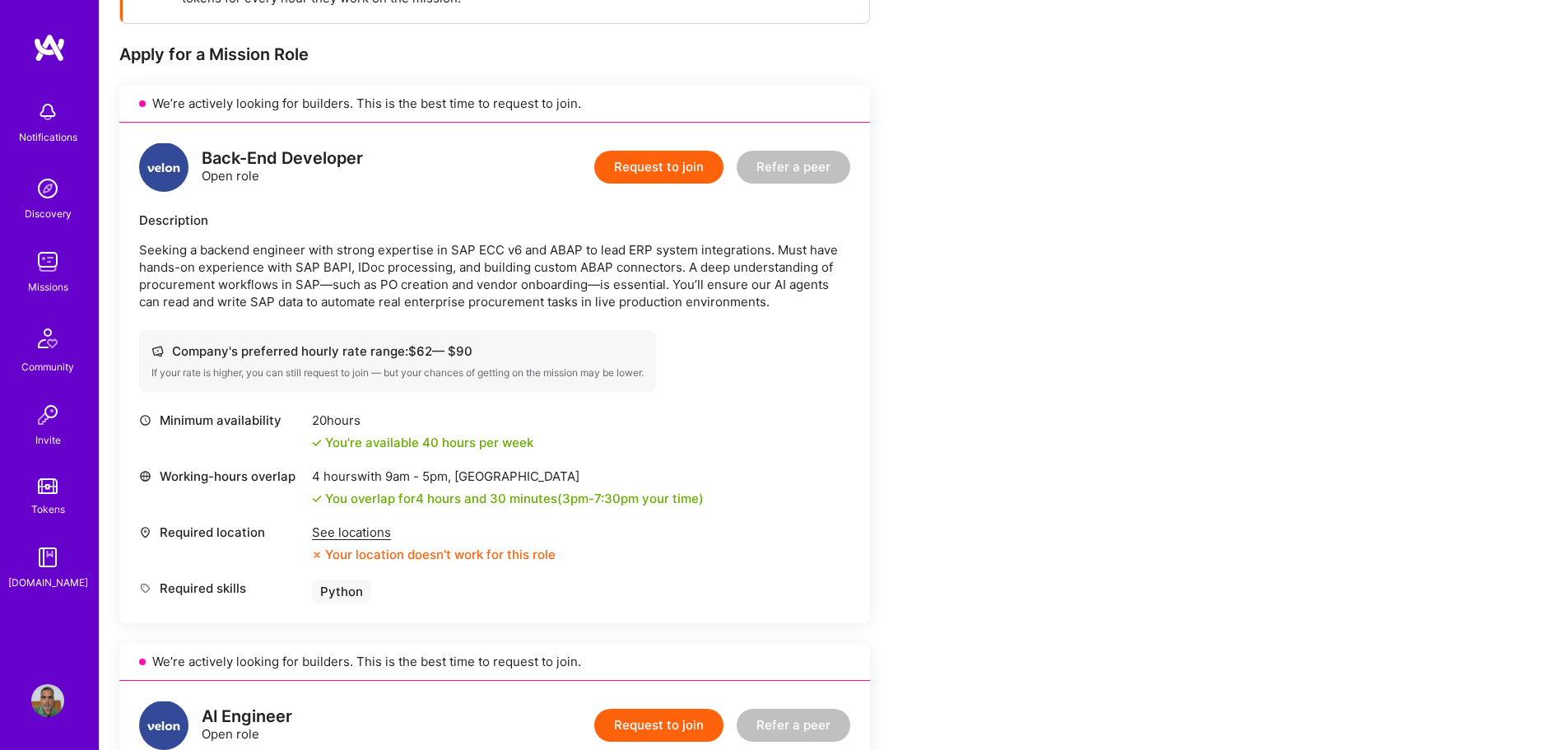
scroll to position [330, 0]
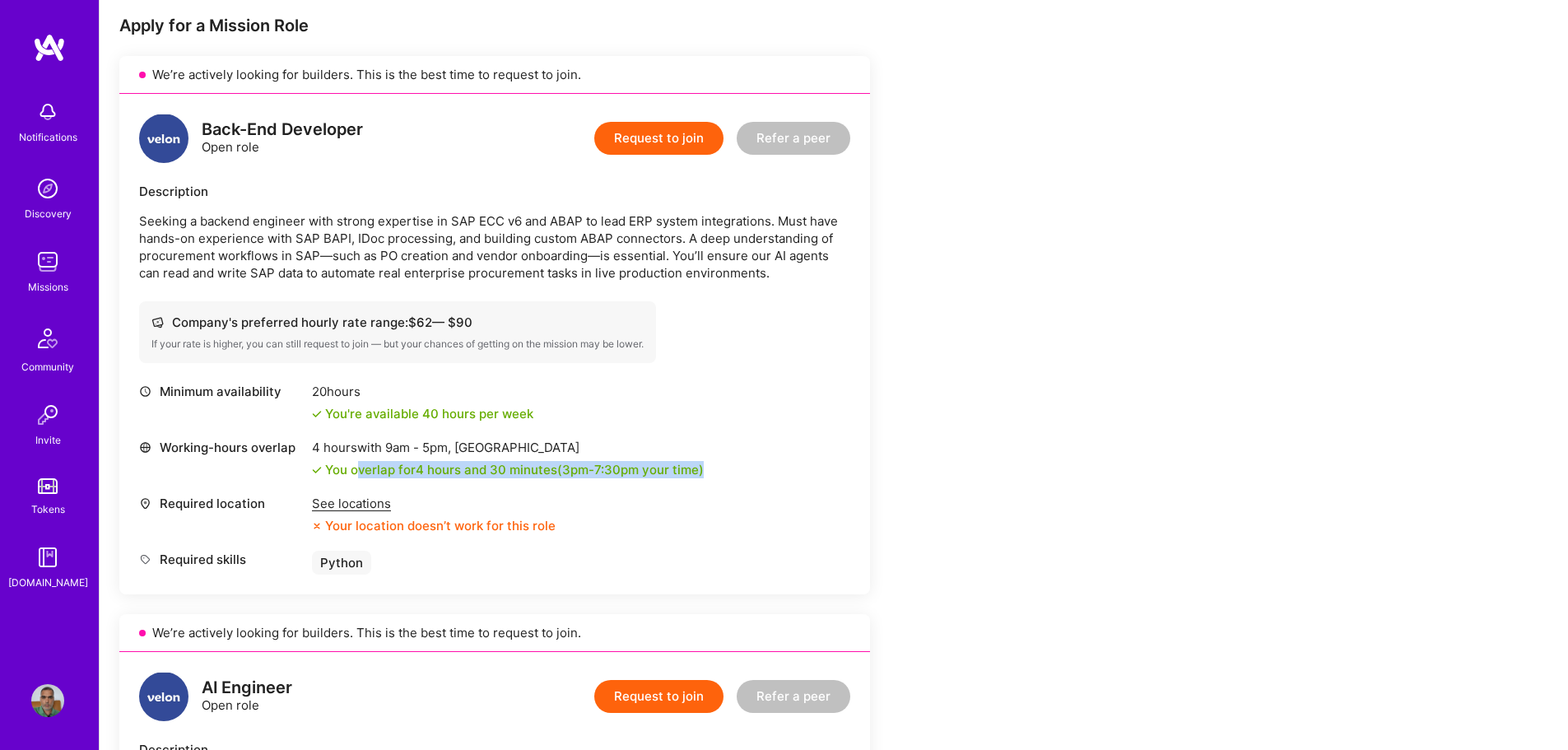
drag, startPoint x: 356, startPoint y: 468, endPoint x: 800, endPoint y: 468, distance: 444.0
click at [809, 462] on div "Working-hours overlap 4 hours with 9am - 5pm , Jerusalem You overlap for 4 hour…" at bounding box center [494, 459] width 711 height 40
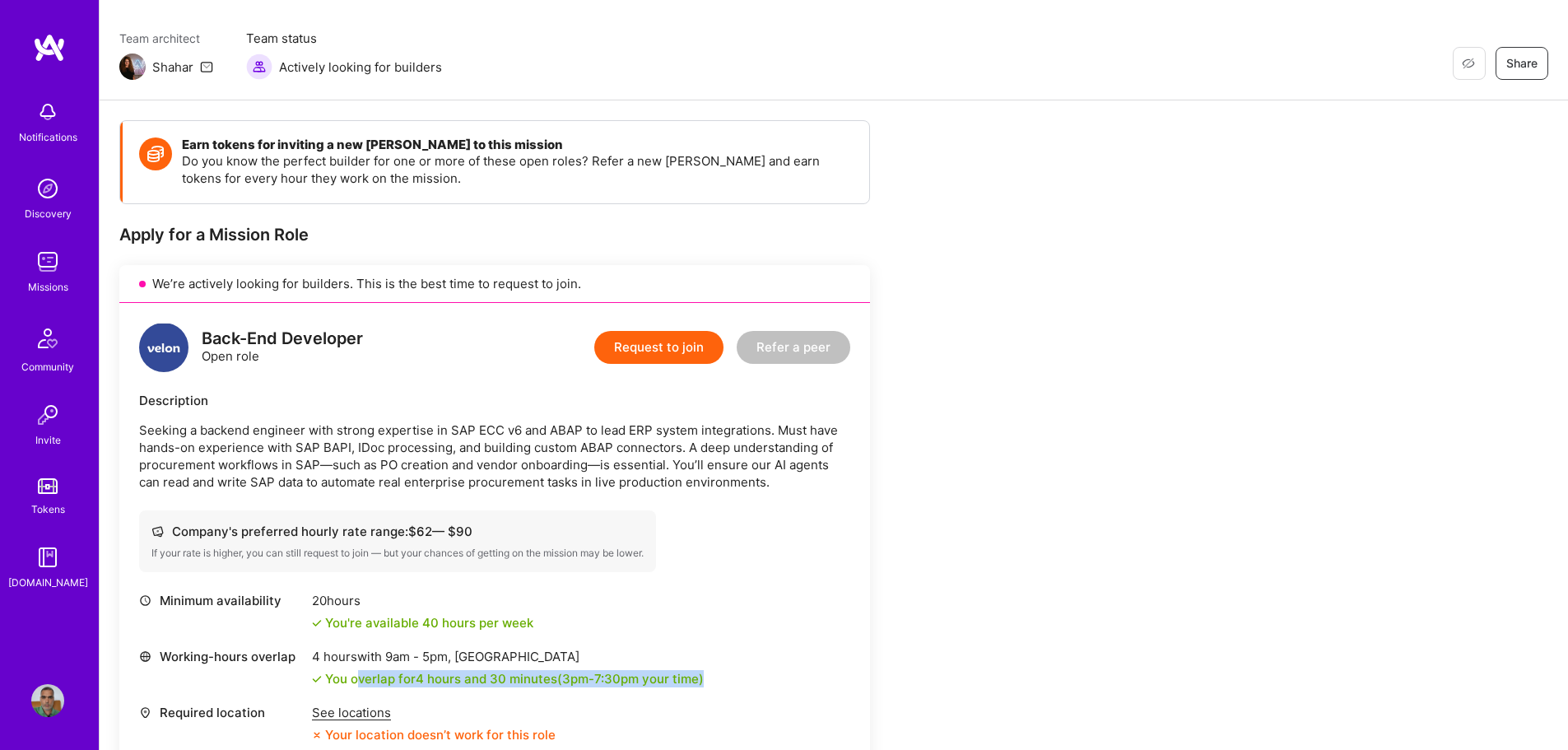
scroll to position [0, 0]
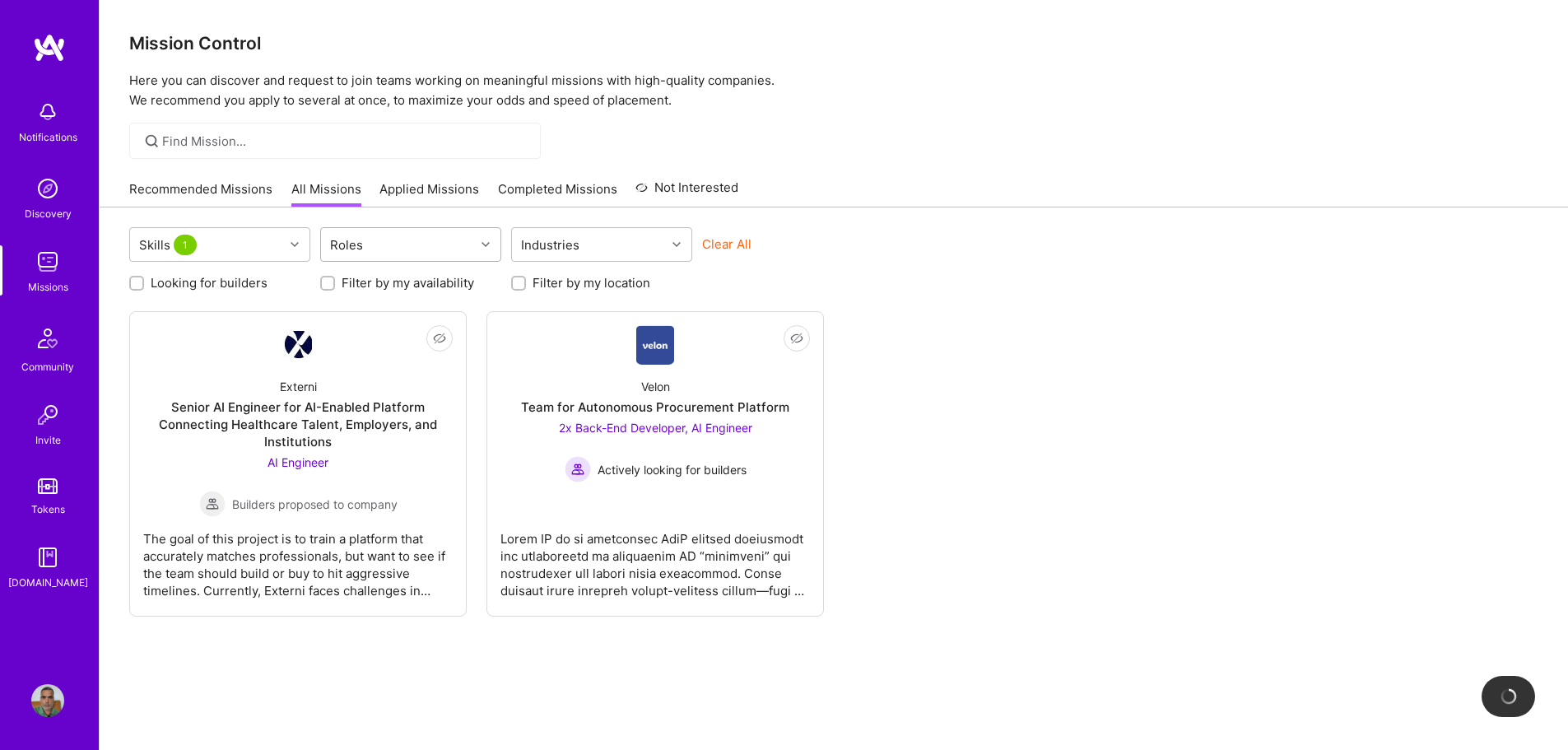
drag, startPoint x: 722, startPoint y: 242, endPoint x: 468, endPoint y: 260, distance: 254.6
click at [722, 242] on button "Clear All" at bounding box center [727, 244] width 49 height 17
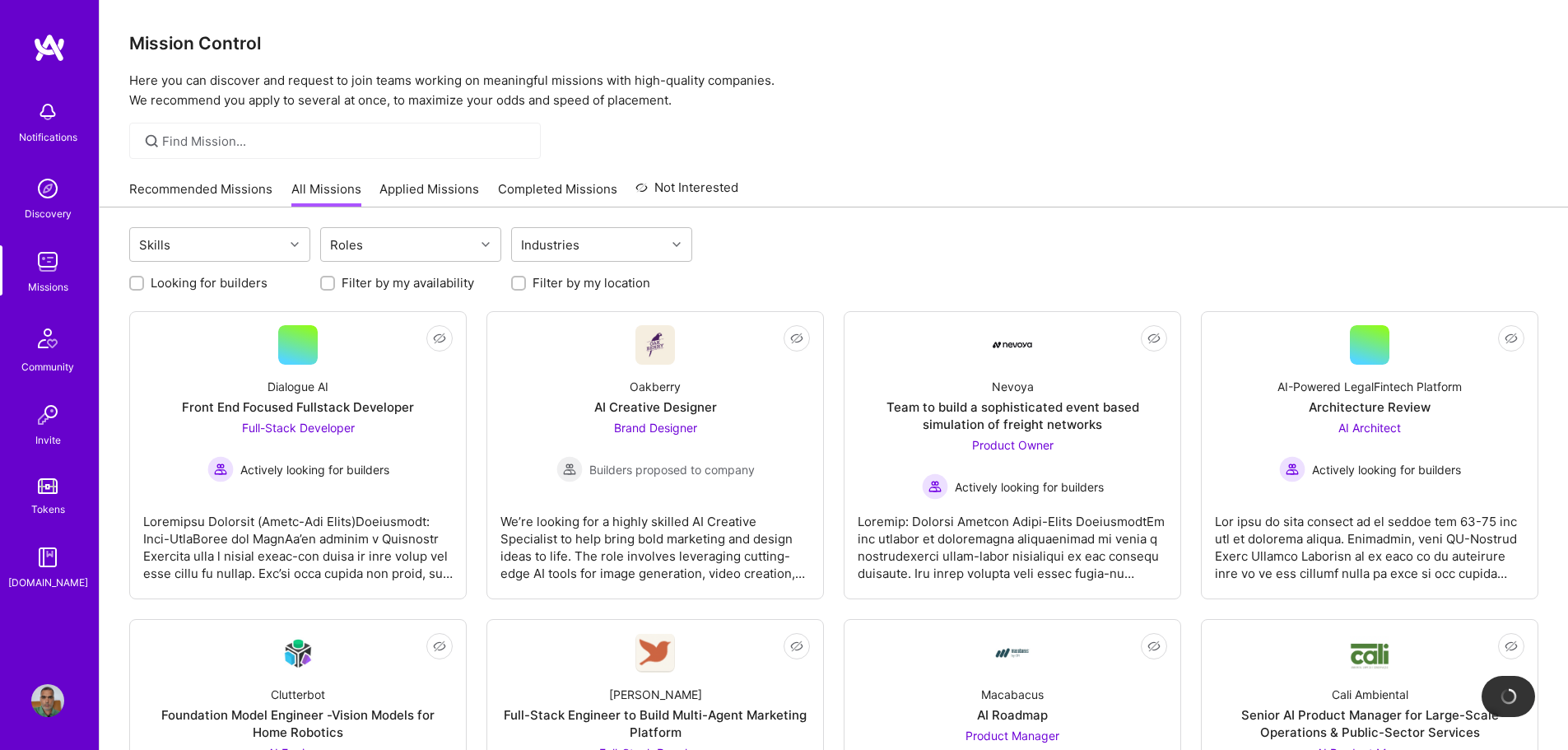
click at [207, 280] on label "Looking for builders" at bounding box center [210, 282] width 117 height 17
click at [144, 280] on input "Looking for builders" at bounding box center [138, 284] width 11 height 11
checkbox input "true"
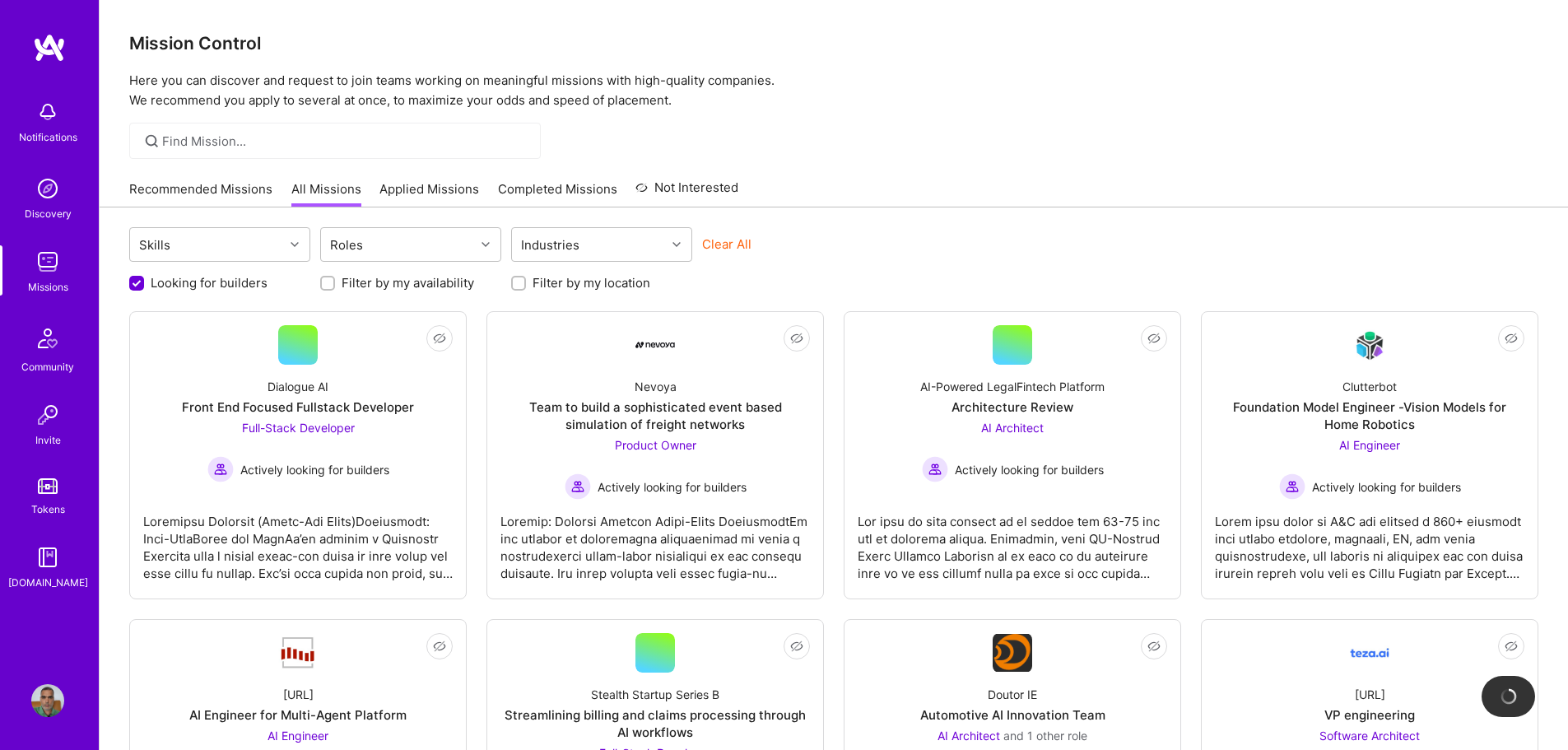
click at [553, 285] on label "Filter by my location" at bounding box center [591, 282] width 118 height 17
click at [526, 285] on input "Filter by my location" at bounding box center [520, 284] width 11 height 11
checkbox input "true"
